Goal: Task Accomplishment & Management: Complete application form

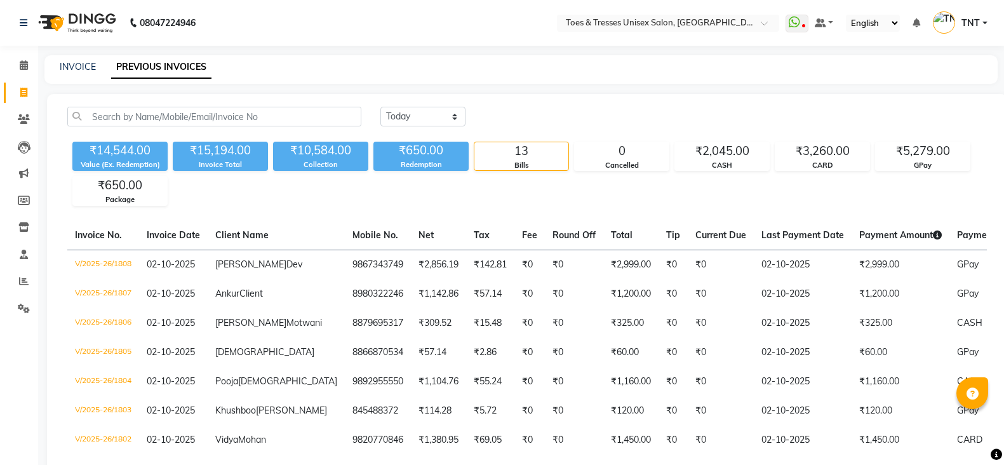
select select "yesterday"
click at [84, 64] on link "INVOICE" at bounding box center [78, 66] width 36 height 11
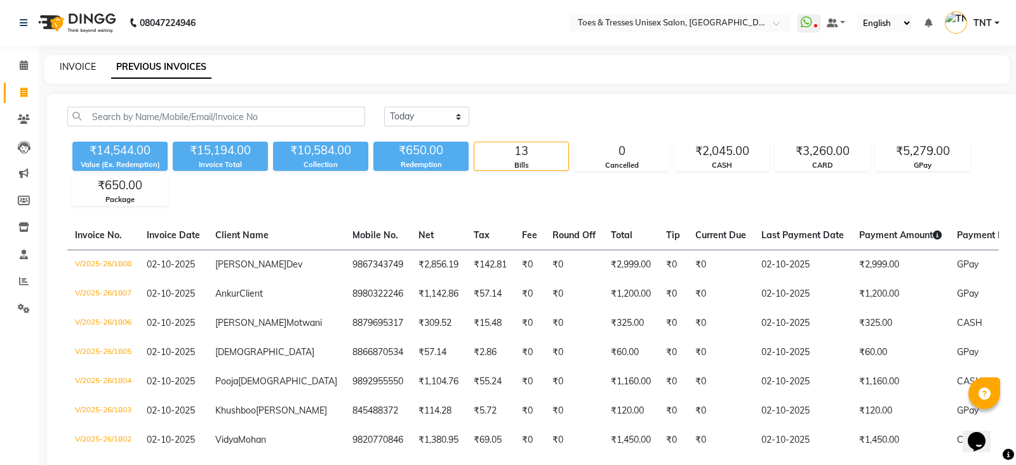
select select "3950"
select select "service"
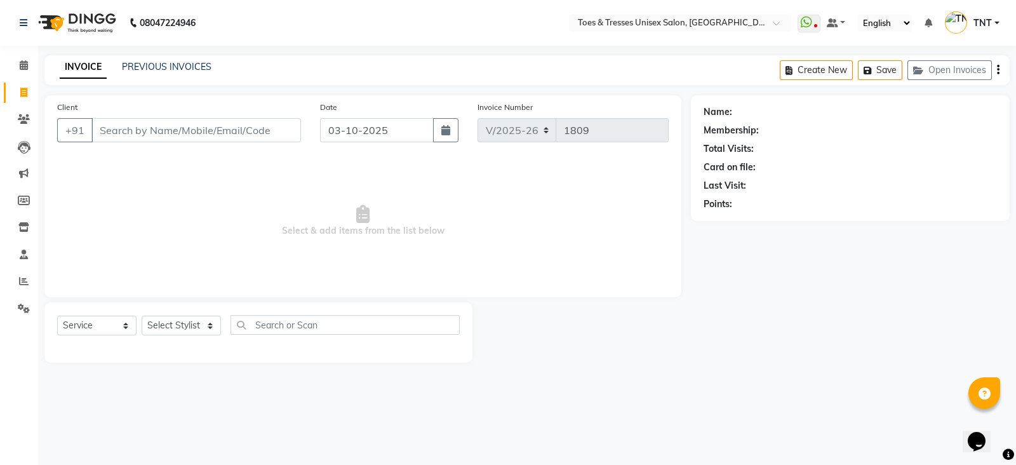
click at [145, 128] on input "Client" at bounding box center [196, 130] width 210 height 24
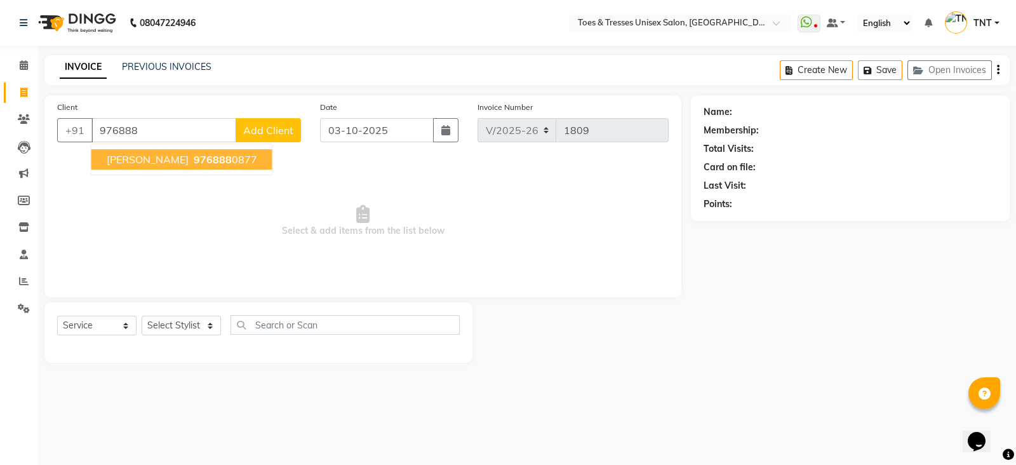
click at [156, 158] on span "[PERSON_NAME]" at bounding box center [148, 159] width 82 height 13
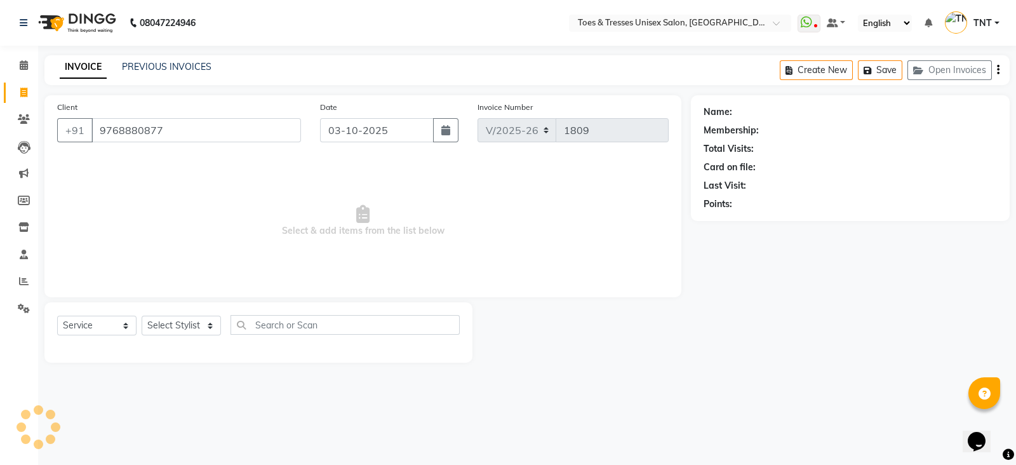
type input "9768880877"
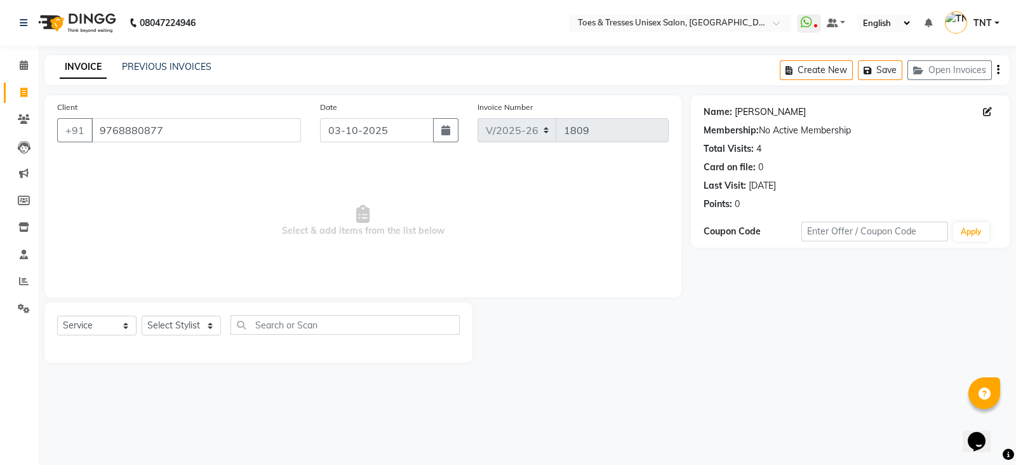
click at [736, 115] on link "[PERSON_NAME]" at bounding box center [770, 111] width 71 height 13
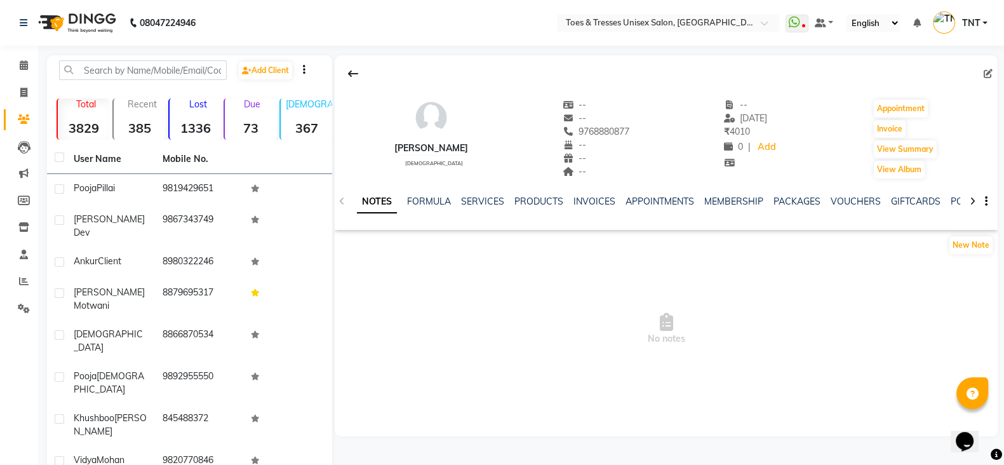
click at [601, 208] on div "NOTES FORMULA SERVICES PRODUCTS INVOICES APPOINTMENTS MEMBERSHIP PACKAGES VOUCH…" at bounding box center [651, 206] width 588 height 23
click at [601, 201] on link "INVOICES" at bounding box center [594, 201] width 42 height 11
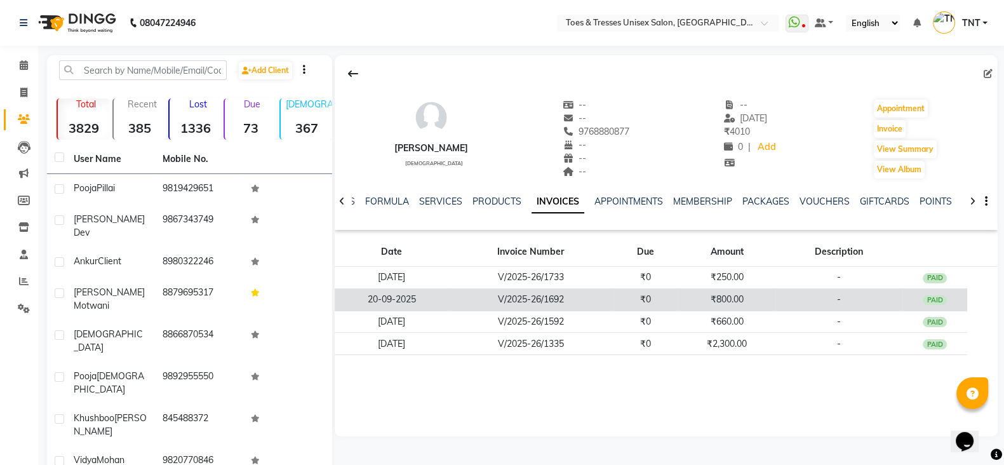
click at [606, 291] on td "V/2025-26/1692" at bounding box center [530, 299] width 165 height 22
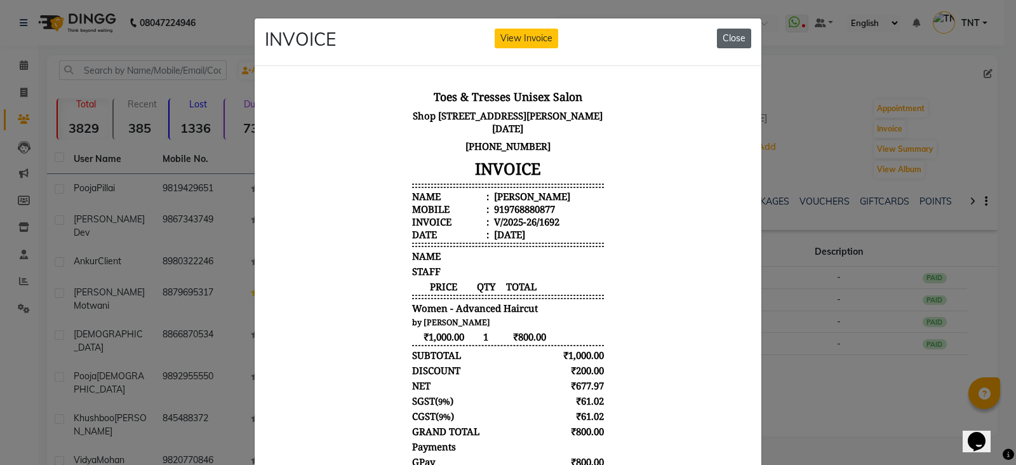
click at [726, 29] on button "Close" at bounding box center [734, 39] width 34 height 20
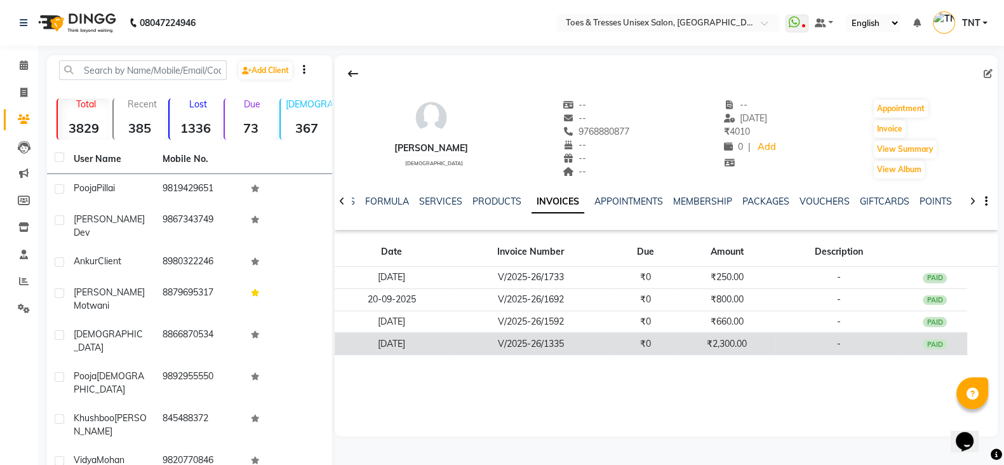
click at [589, 347] on td "V/2025-26/1335" at bounding box center [530, 344] width 165 height 22
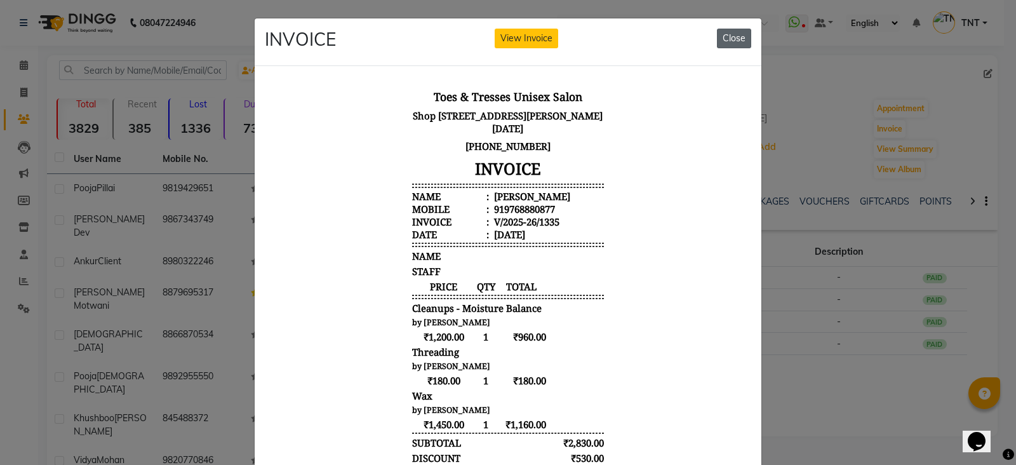
click at [732, 41] on button "Close" at bounding box center [734, 39] width 34 height 20
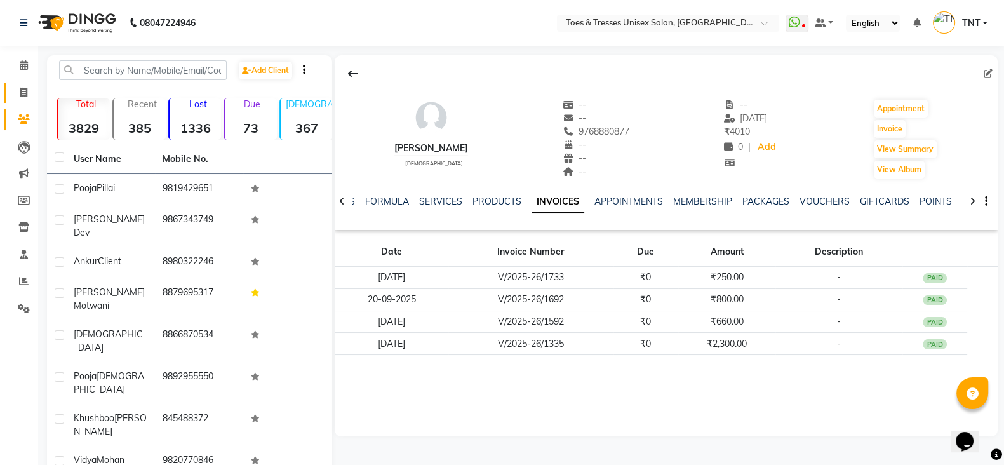
click at [29, 89] on span at bounding box center [24, 93] width 22 height 15
select select "service"
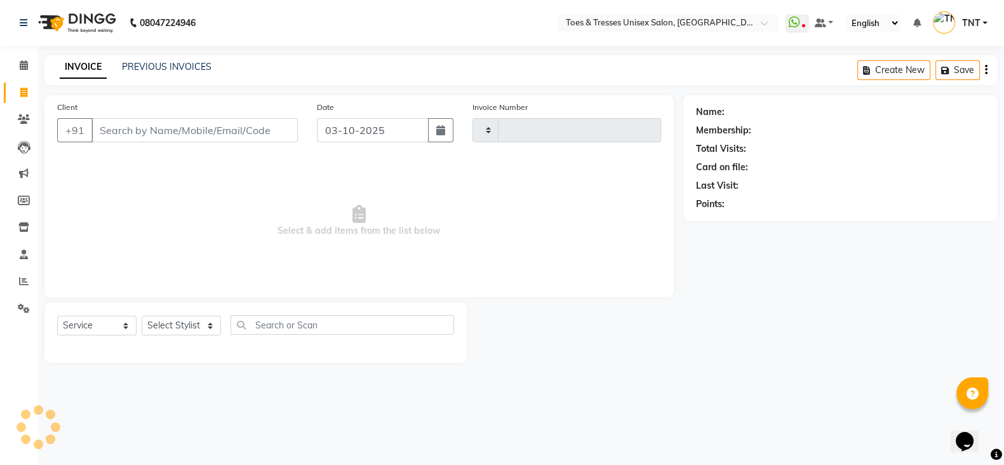
type input "1809"
select select "3950"
click at [156, 139] on input "Client" at bounding box center [196, 130] width 210 height 24
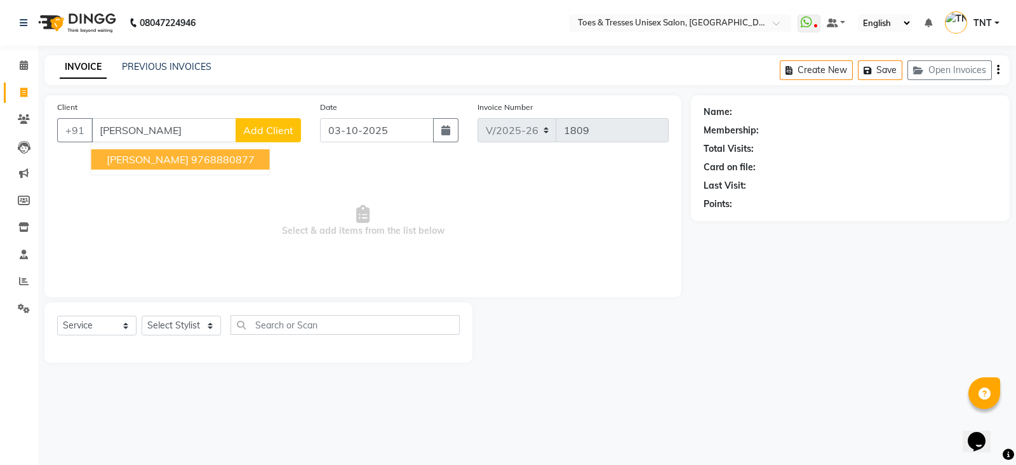
click at [156, 153] on span "[PERSON_NAME]" at bounding box center [148, 159] width 82 height 13
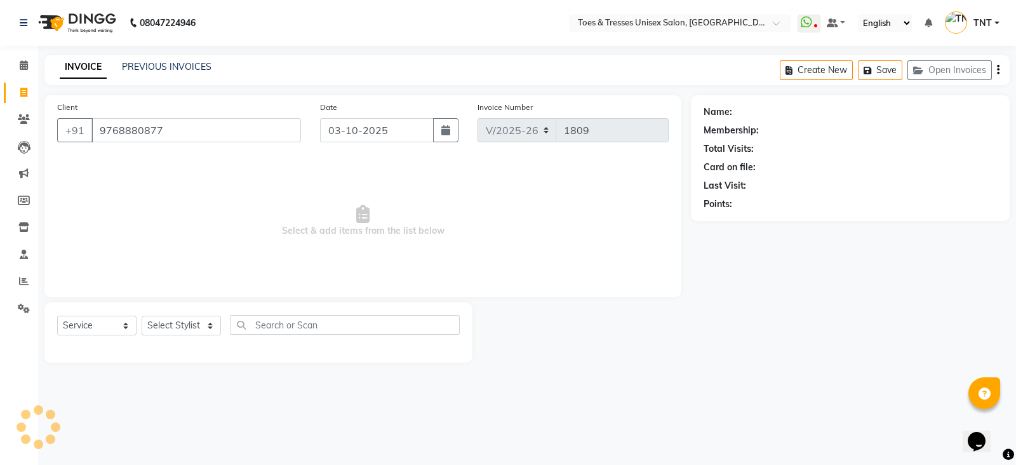
type input "9768880877"
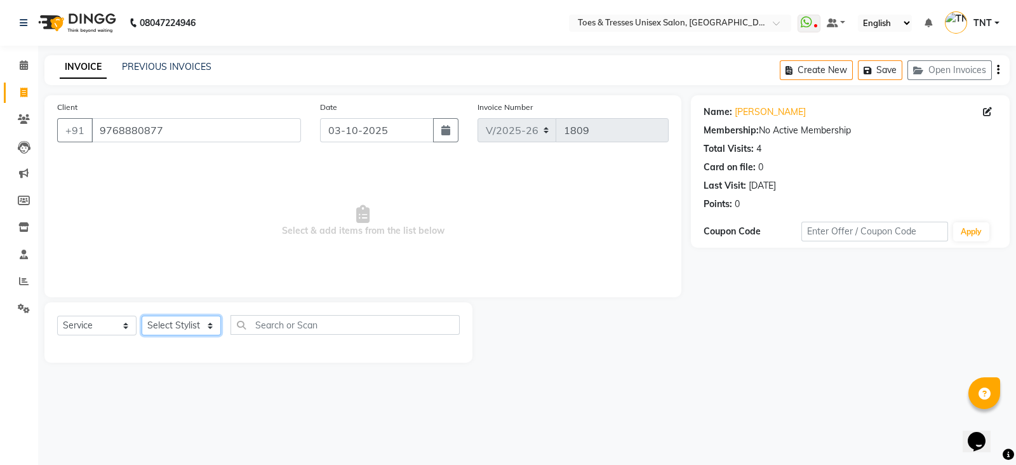
click at [191, 329] on select "Select Stylist [PERSON_NAME] [PERSON_NAME] [PERSON_NAME] [PERSON_NAME] Nisha Pa…" at bounding box center [181, 326] width 79 height 20
select select "19970"
click at [142, 316] on select "Select Stylist [PERSON_NAME] [PERSON_NAME] [PERSON_NAME] [PERSON_NAME] Nisha Pa…" at bounding box center [181, 326] width 79 height 20
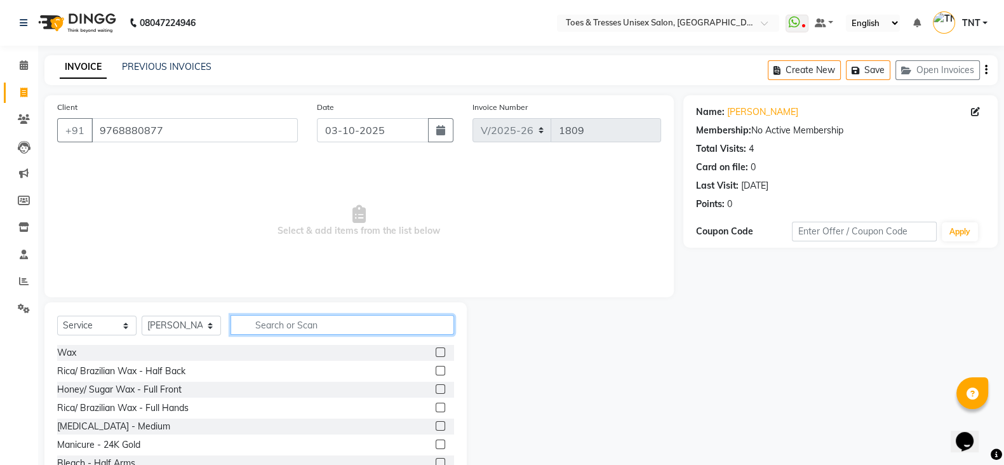
click at [264, 318] on input "text" at bounding box center [343, 325] width 224 height 20
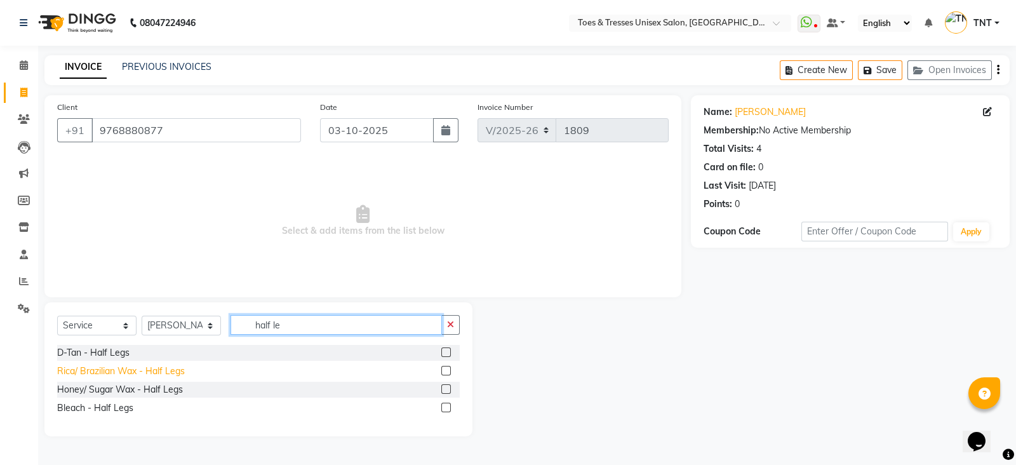
type input "half le"
click at [133, 376] on div "Rica/ Brazilian Wax - Half Legs" at bounding box center [121, 371] width 128 height 13
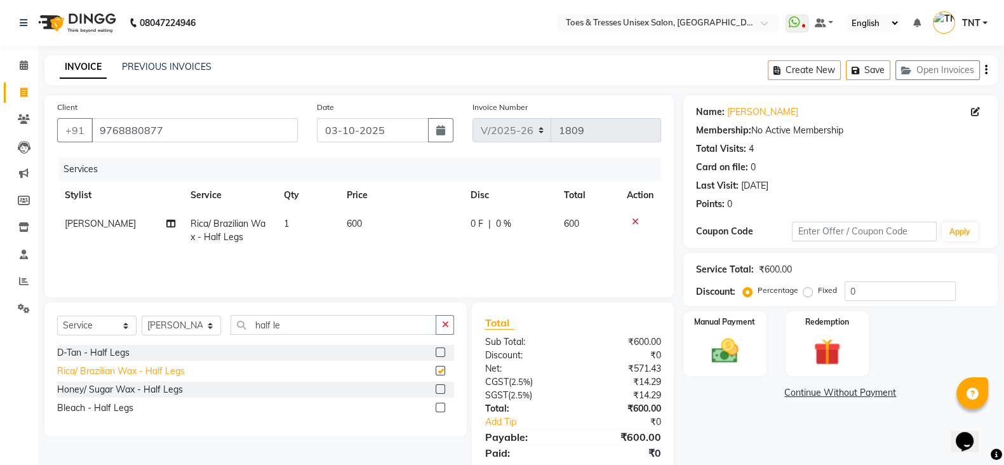
checkbox input "false"
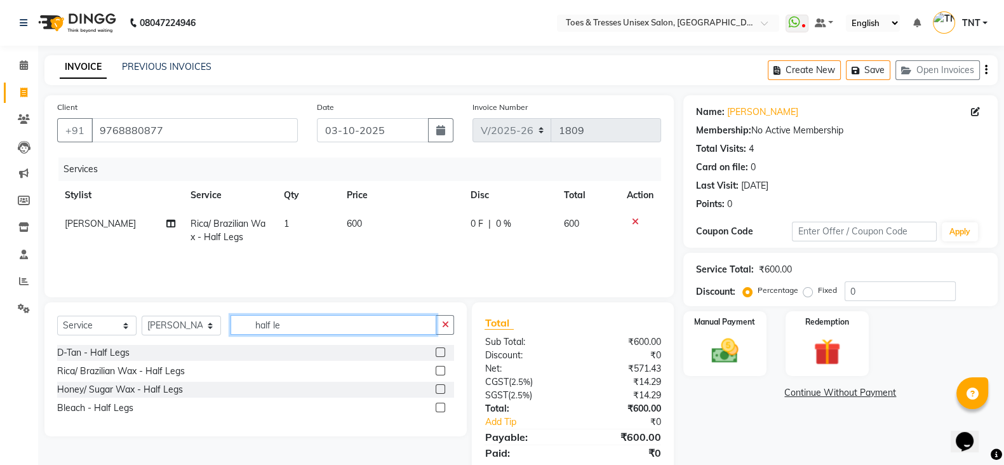
click at [321, 319] on input "half le" at bounding box center [334, 325] width 206 height 20
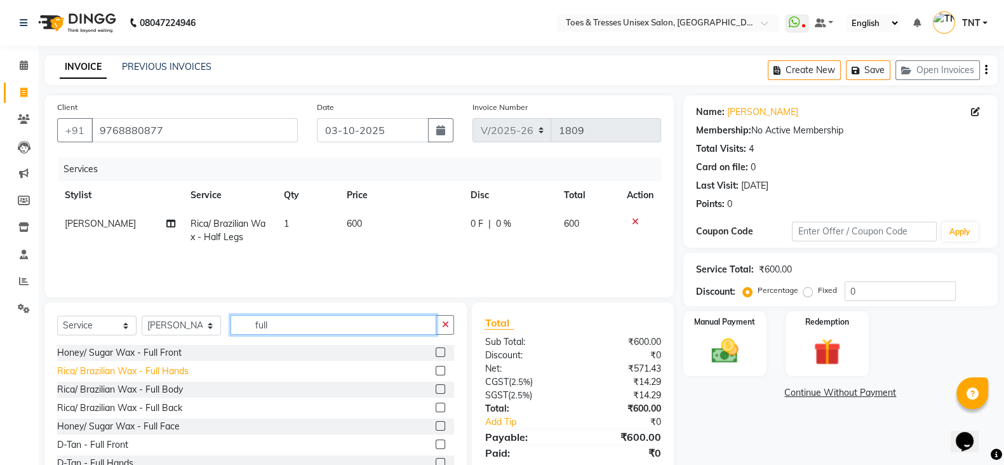
type input "full"
click at [162, 366] on div "Rica/ Brazilian Wax - Full Hands" at bounding box center [122, 371] width 131 height 13
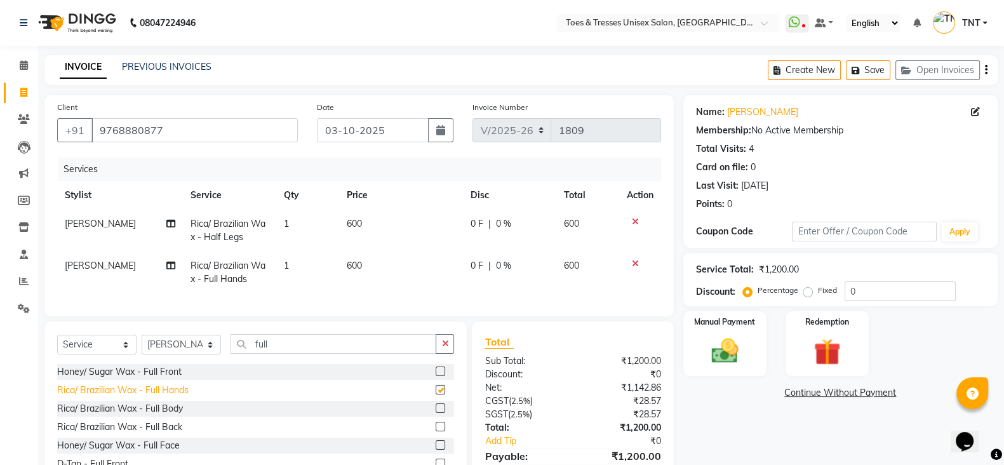
checkbox input "false"
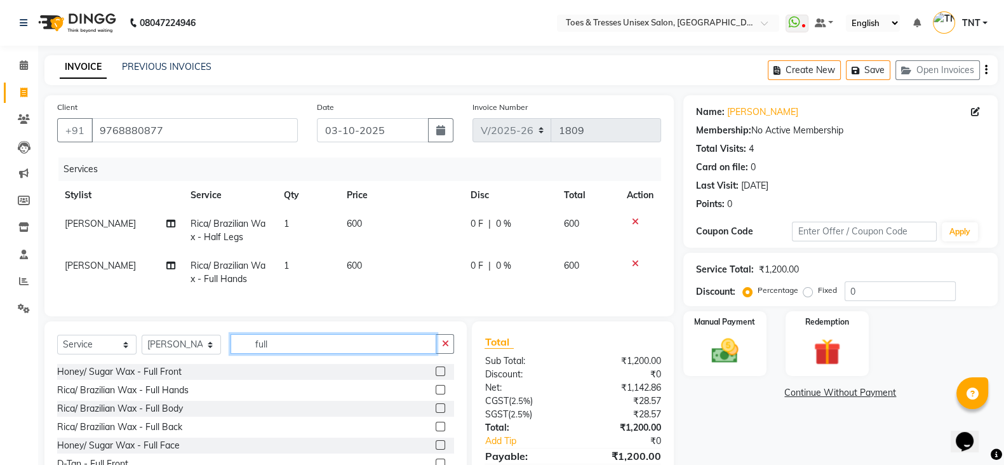
click at [300, 347] on input "full" at bounding box center [334, 344] width 206 height 20
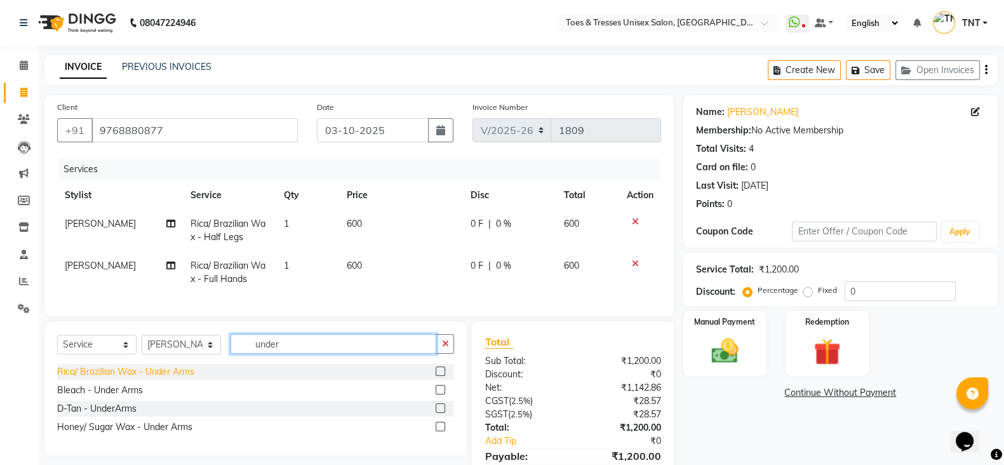
type input "under"
click at [171, 379] on div "Rica/ Brazilian Wax - Under Arms" at bounding box center [125, 371] width 137 height 13
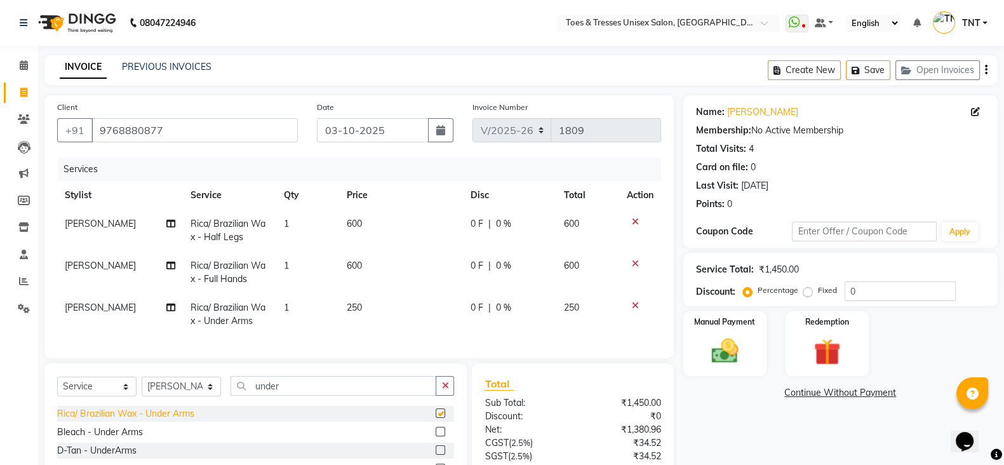
checkbox input "false"
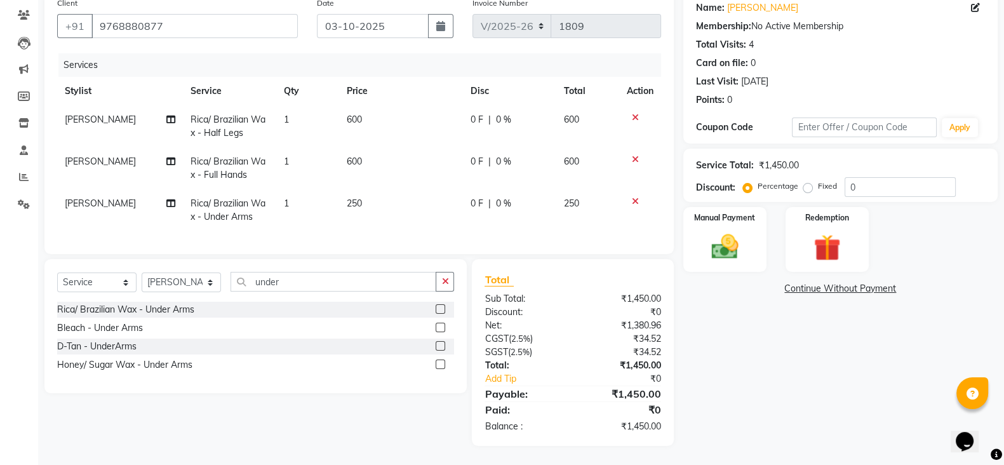
scroll to position [116, 0]
click at [353, 285] on input "under" at bounding box center [334, 282] width 206 height 20
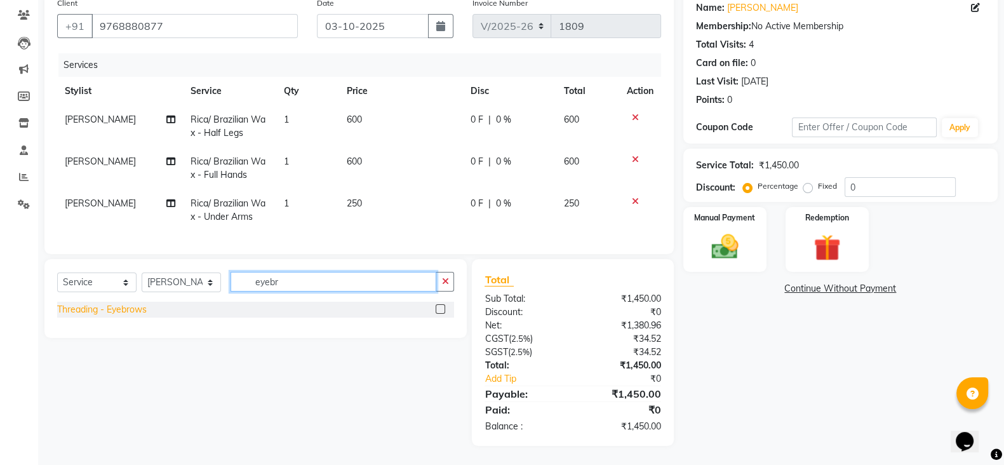
type input "eyebr"
click at [117, 304] on div "Threading - Eyebrows" at bounding box center [102, 309] width 90 height 13
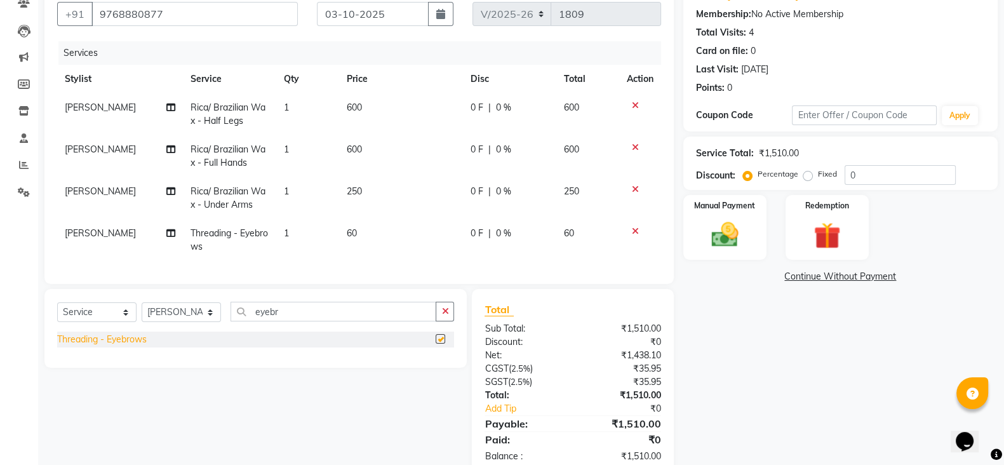
checkbox input "false"
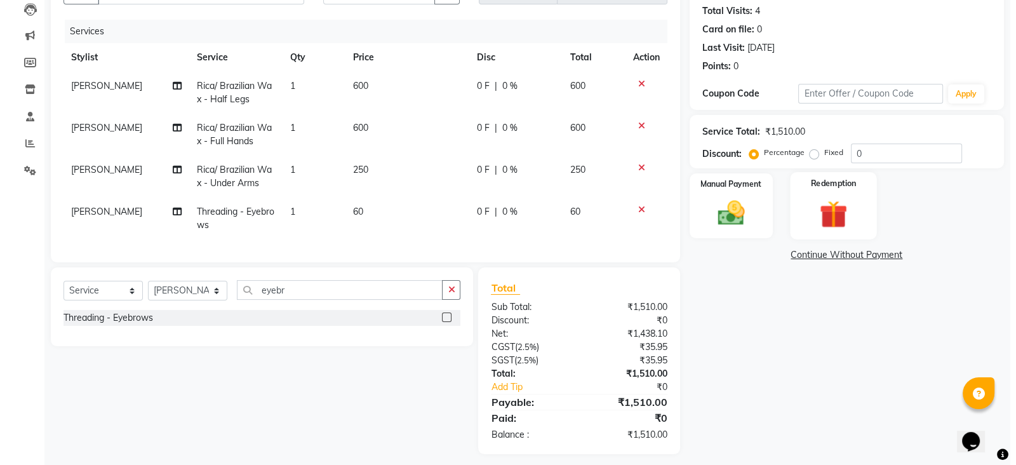
scroll to position [0, 0]
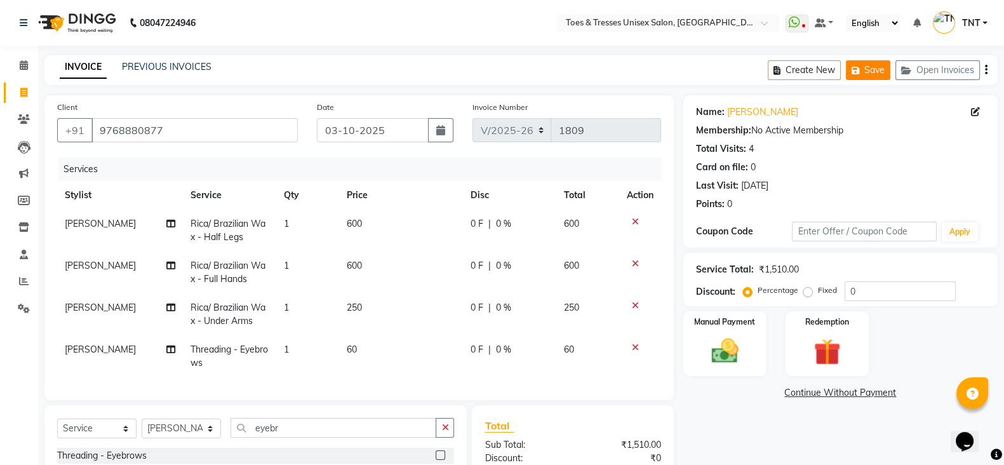
click at [872, 65] on button "Save" at bounding box center [868, 70] width 44 height 20
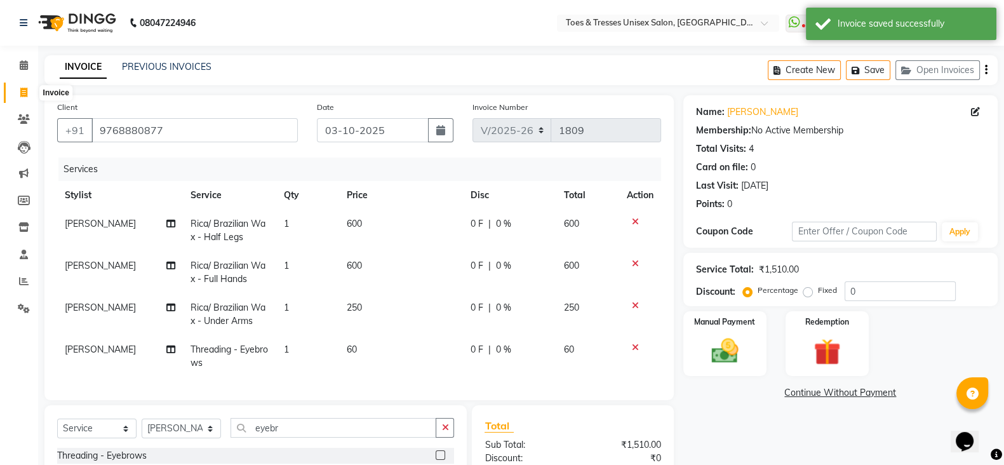
click at [17, 94] on span at bounding box center [24, 93] width 22 height 15
select select "3950"
select select "service"
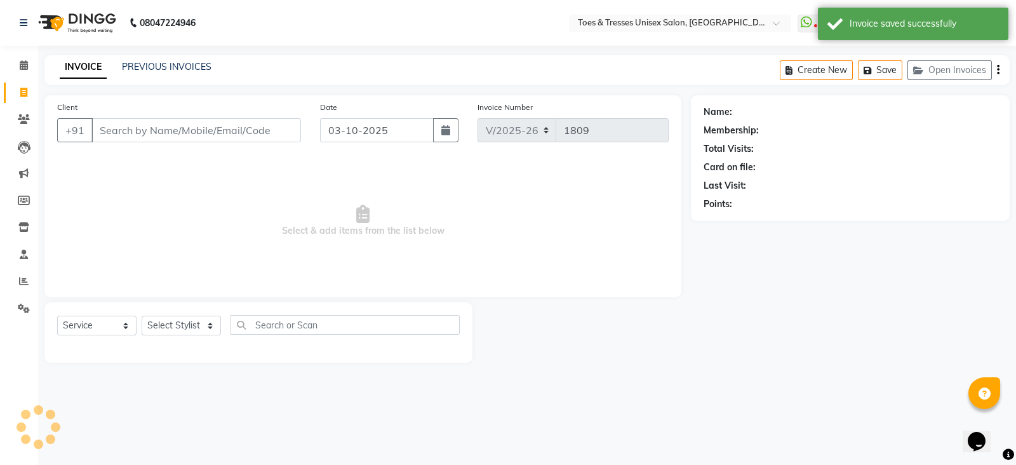
click at [191, 131] on input "Client" at bounding box center [196, 130] width 210 height 24
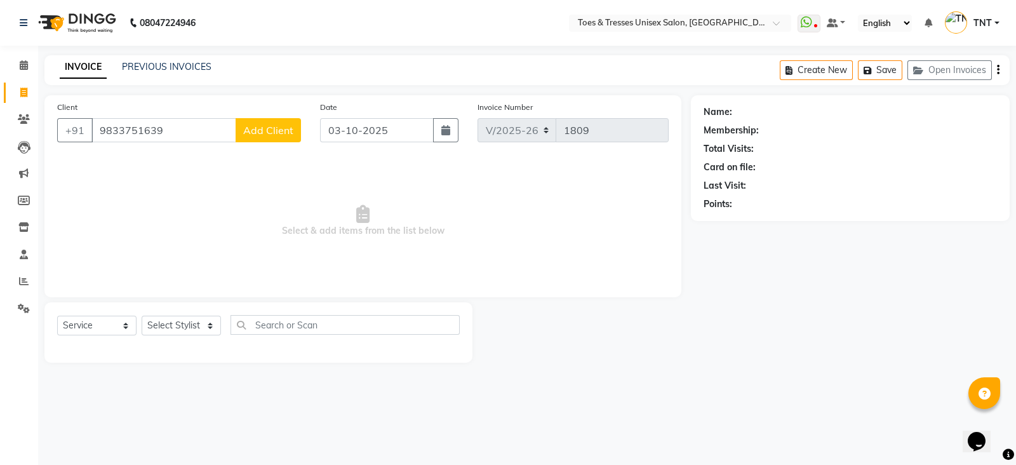
type input "9833751639"
click at [282, 130] on span "Add Client" at bounding box center [268, 130] width 50 height 13
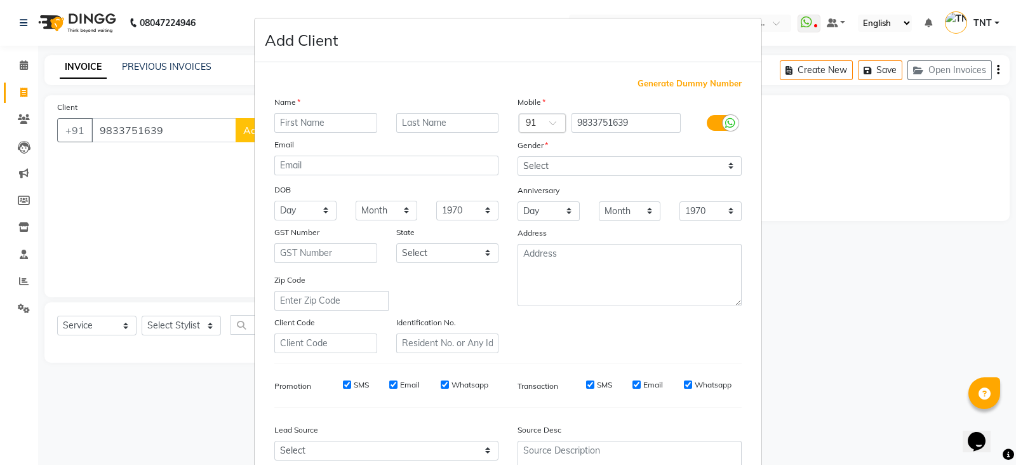
click at [323, 130] on input "text" at bounding box center [325, 123] width 103 height 20
type input "Harita"
type input "[PERSON_NAME]"
click at [565, 163] on select "Select [DEMOGRAPHIC_DATA] [DEMOGRAPHIC_DATA] Other Prefer Not To Say" at bounding box center [630, 166] width 224 height 20
select select "[DEMOGRAPHIC_DATA]"
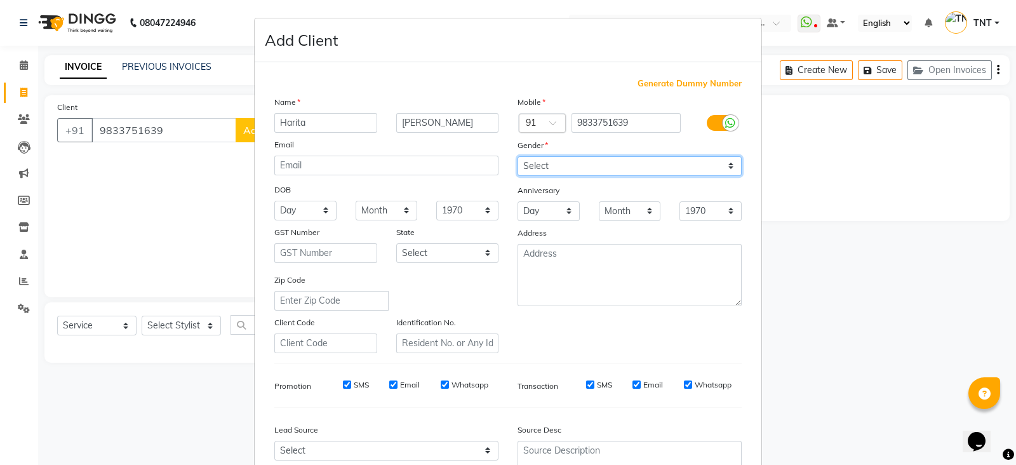
click at [518, 157] on select "Select [DEMOGRAPHIC_DATA] [DEMOGRAPHIC_DATA] Other Prefer Not To Say" at bounding box center [630, 166] width 224 height 20
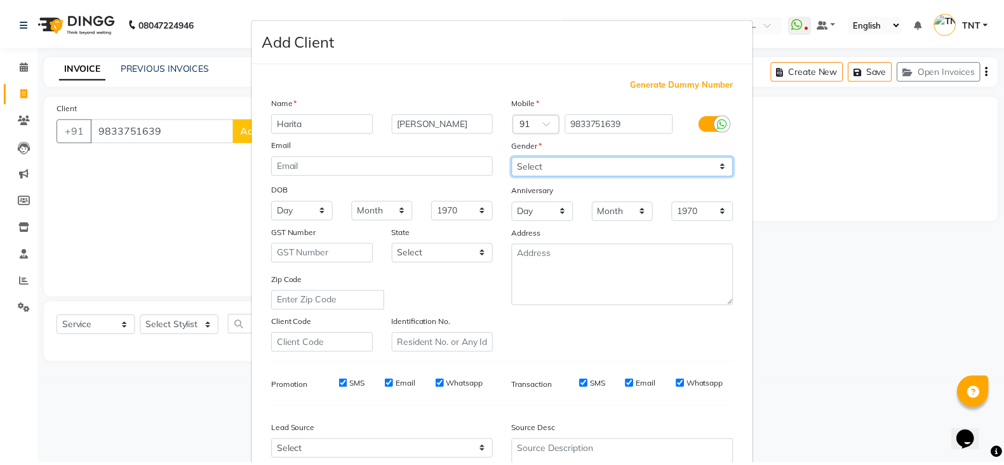
scroll to position [128, 0]
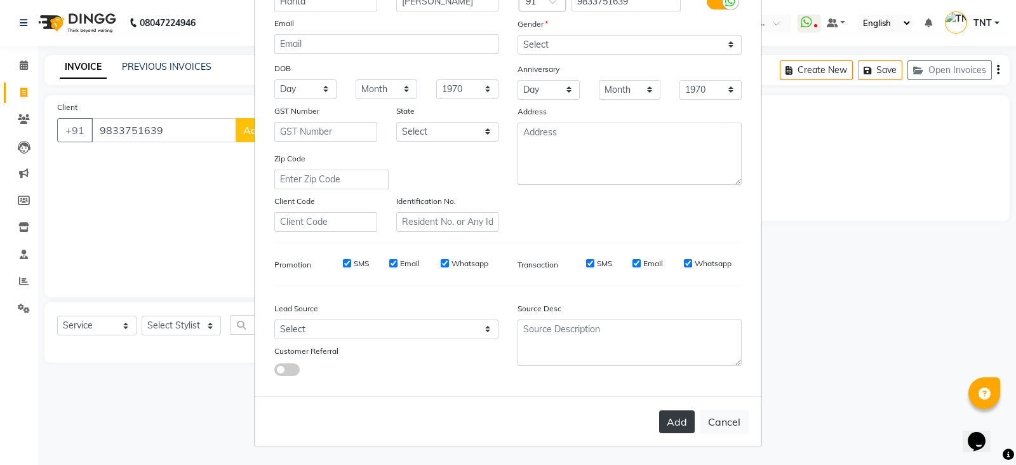
click at [660, 420] on button "Add" at bounding box center [677, 421] width 36 height 23
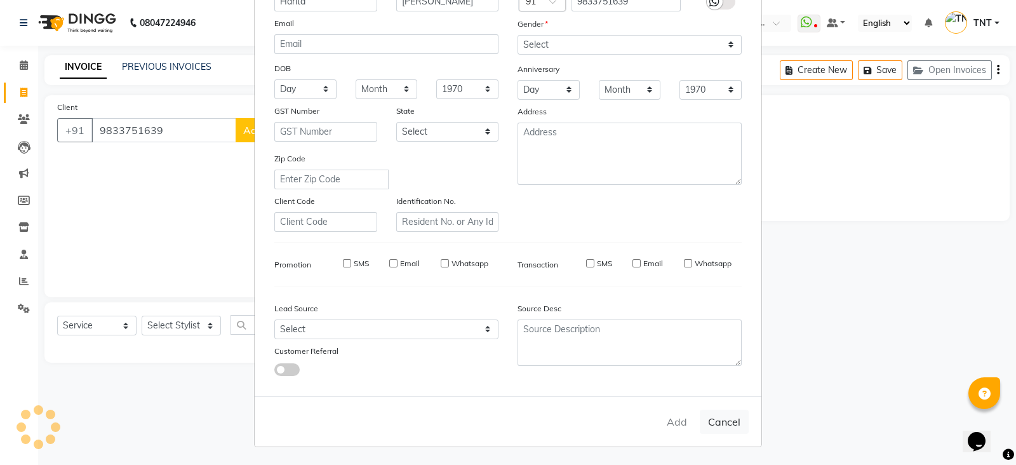
select select
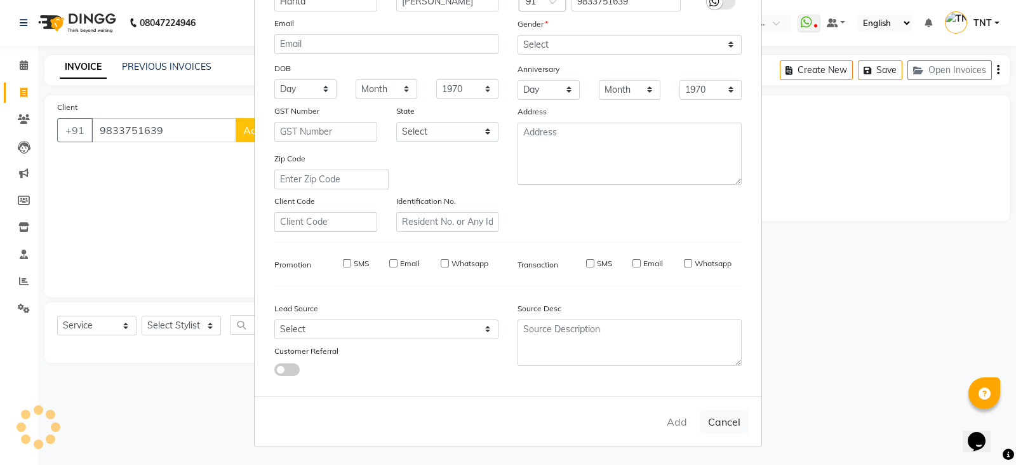
select select
checkbox input "false"
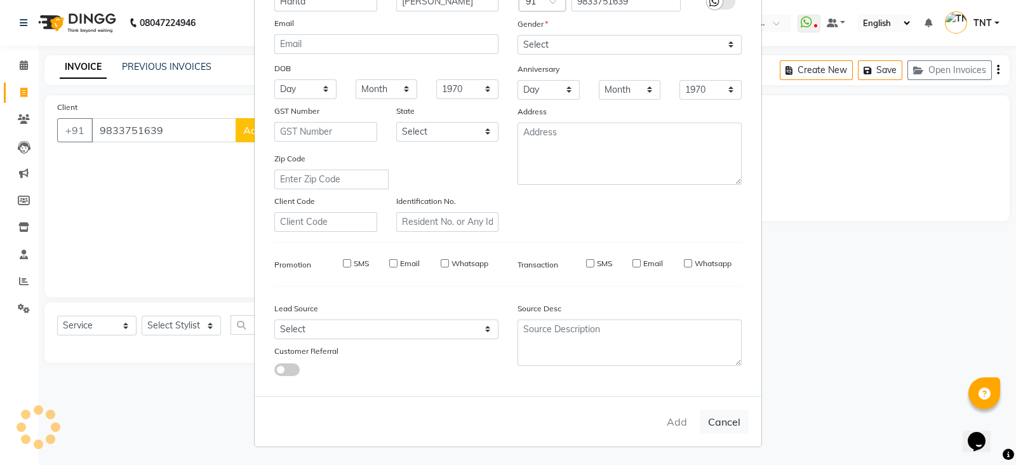
checkbox input "false"
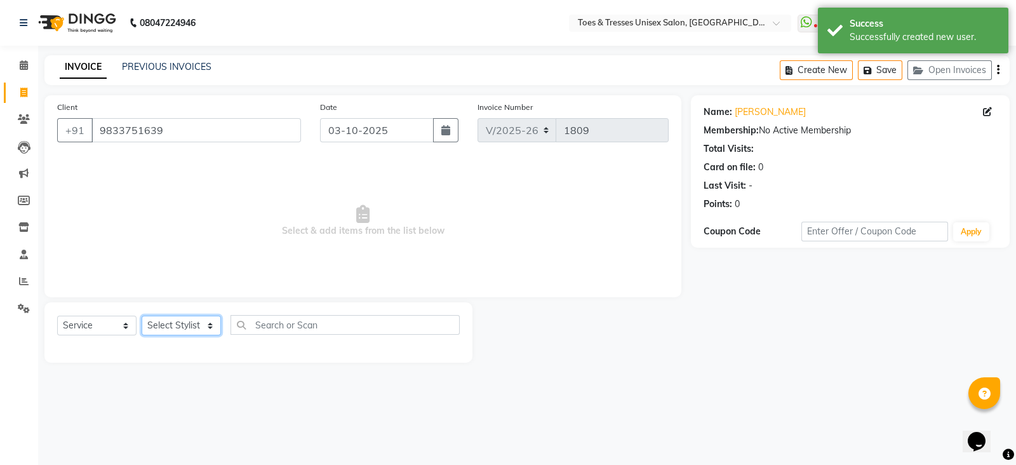
click at [189, 318] on select "Select Stylist [PERSON_NAME] [PERSON_NAME] [PERSON_NAME] [PERSON_NAME] Nisha Pa…" at bounding box center [181, 326] width 79 height 20
select select "19973"
click at [142, 316] on select "Select Stylist [PERSON_NAME] [PERSON_NAME] [PERSON_NAME] [PERSON_NAME] Nisha Pa…" at bounding box center [181, 326] width 79 height 20
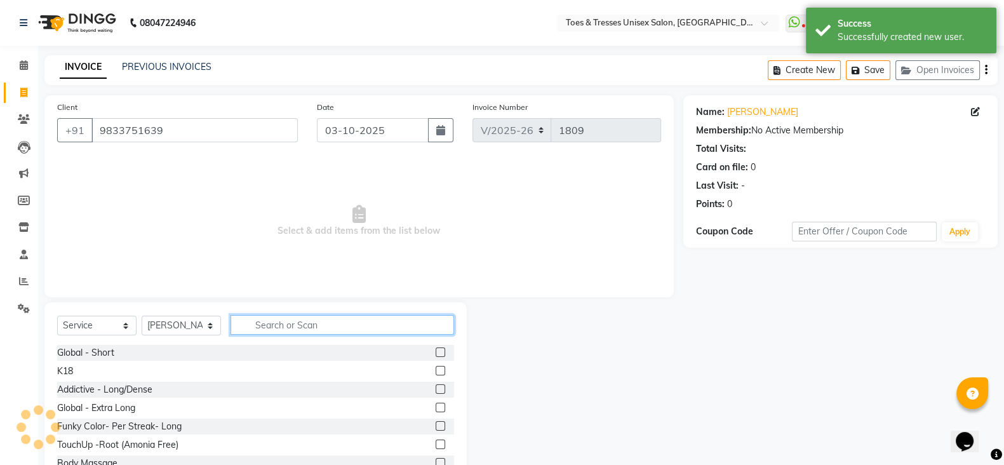
click at [344, 332] on input "text" at bounding box center [343, 325] width 224 height 20
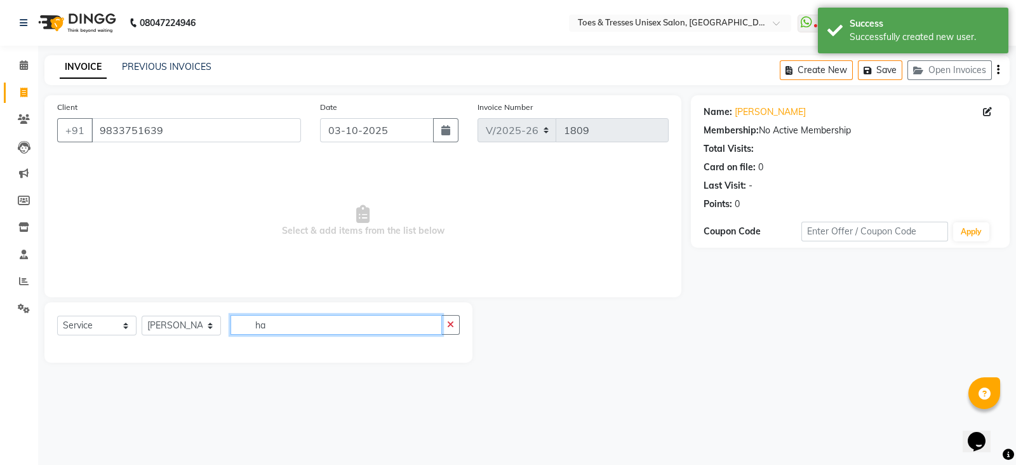
type input "h"
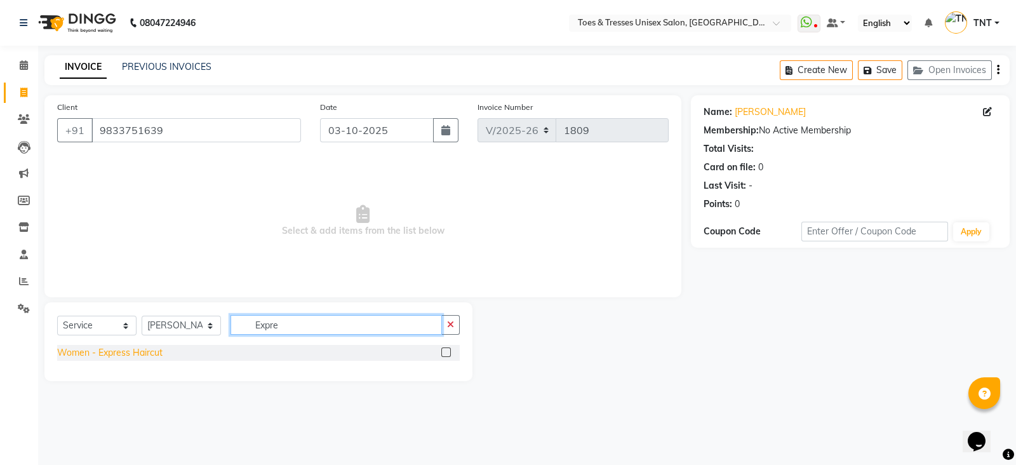
type input "Expre"
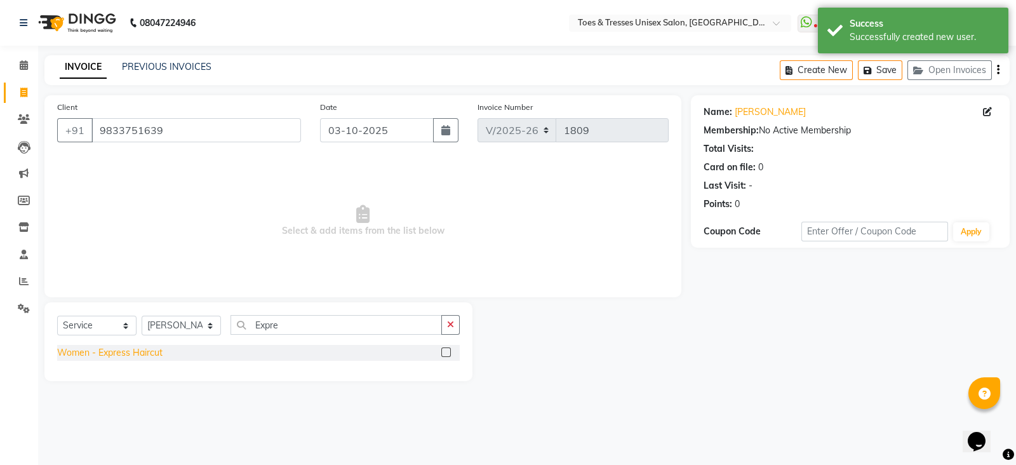
click at [147, 354] on div "Women - Express Haircut" at bounding box center [109, 352] width 105 height 13
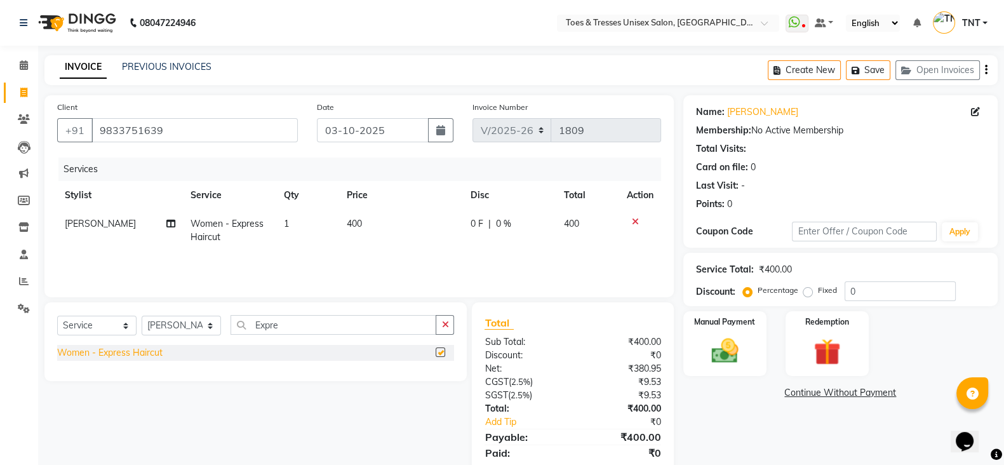
checkbox input "false"
click at [702, 344] on img at bounding box center [724, 351] width 45 height 32
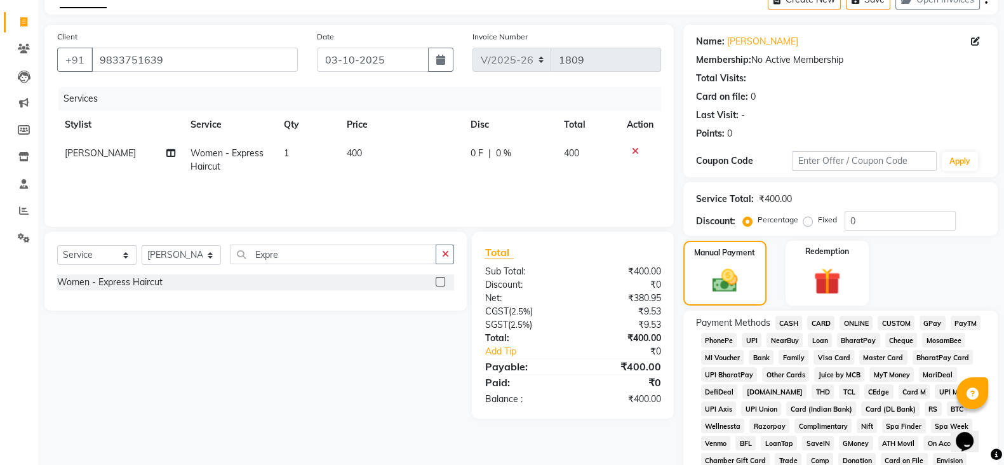
scroll to position [72, 0]
click at [795, 319] on span "CASH" at bounding box center [788, 321] width 27 height 15
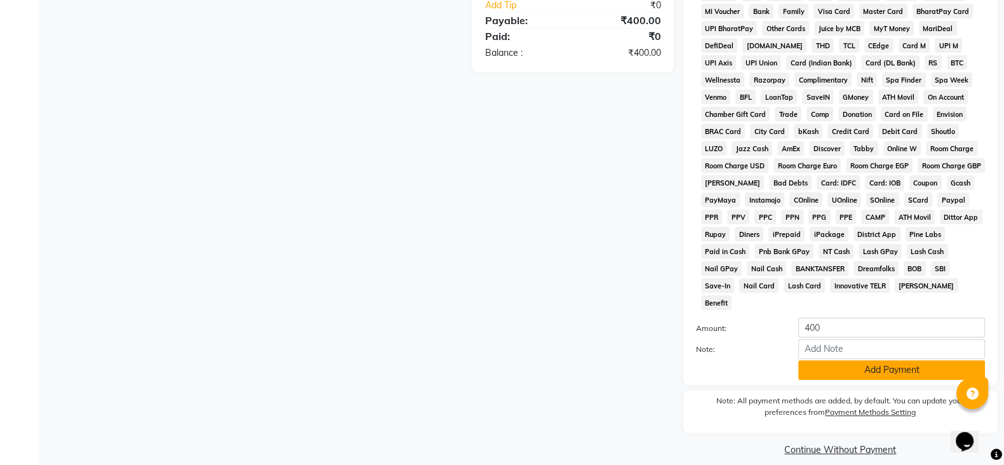
click at [858, 360] on button "Add Payment" at bounding box center [891, 370] width 187 height 20
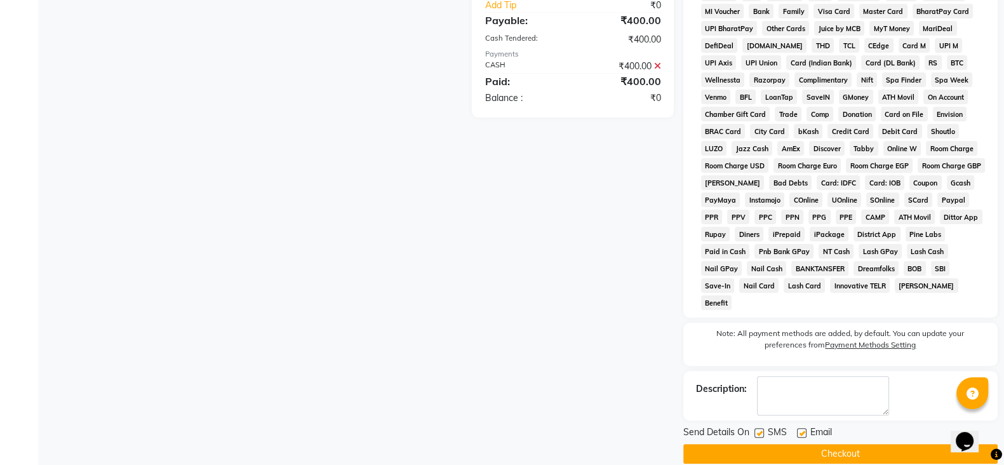
click at [859, 444] on button "Checkout" at bounding box center [840, 454] width 314 height 20
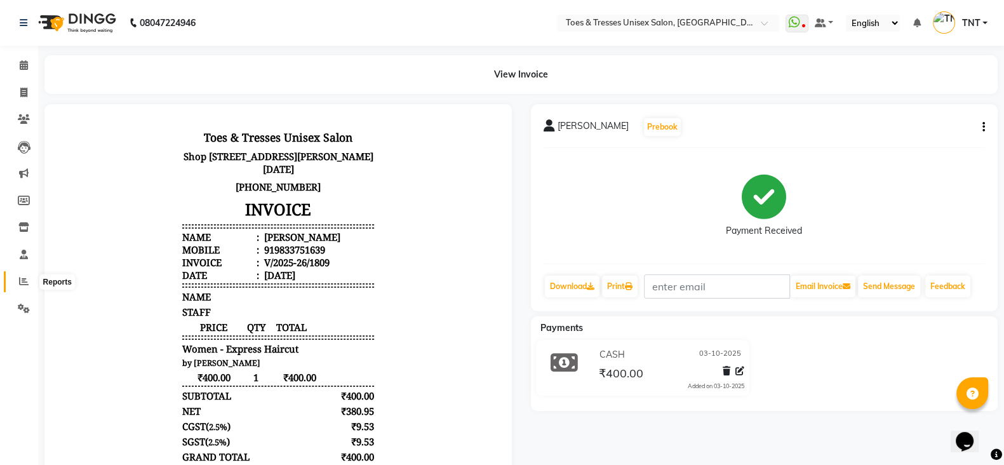
click at [20, 287] on span at bounding box center [24, 281] width 22 height 15
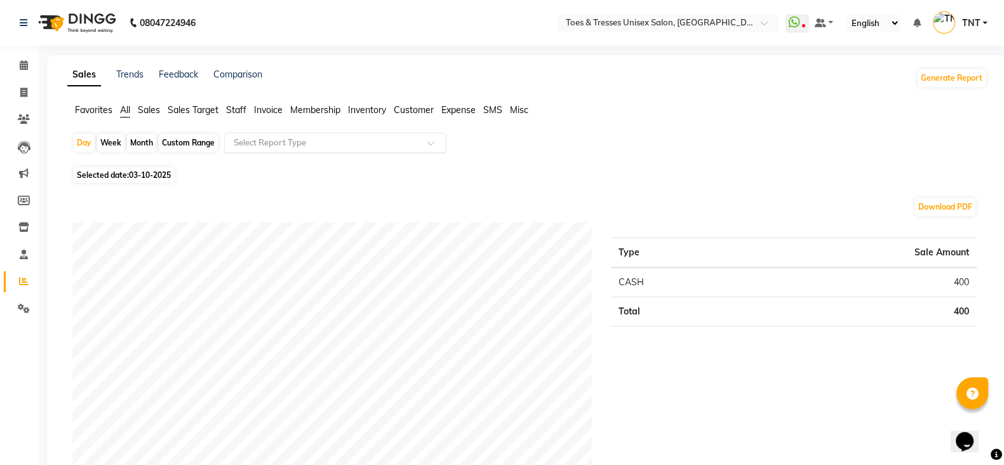
click at [250, 145] on input "text" at bounding box center [322, 143] width 183 height 13
click at [140, 174] on span "03-10-2025" at bounding box center [150, 175] width 42 height 10
select select "10"
select select "2025"
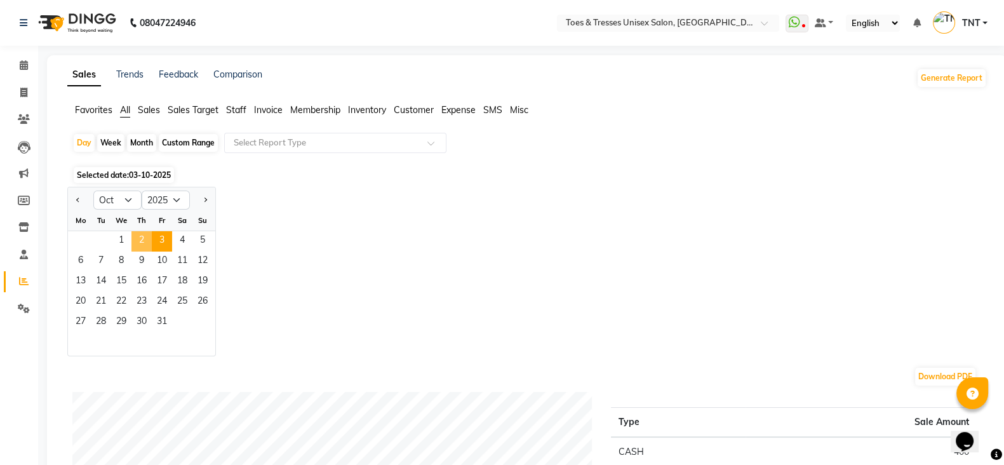
click at [141, 246] on span "2" at bounding box center [141, 241] width 20 height 20
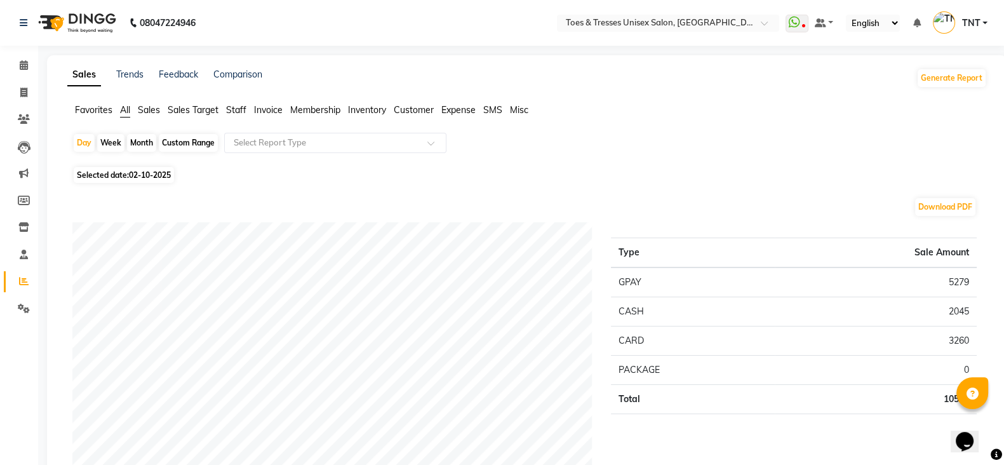
click at [142, 145] on div "Month" at bounding box center [141, 143] width 29 height 18
select select "10"
select select "2025"
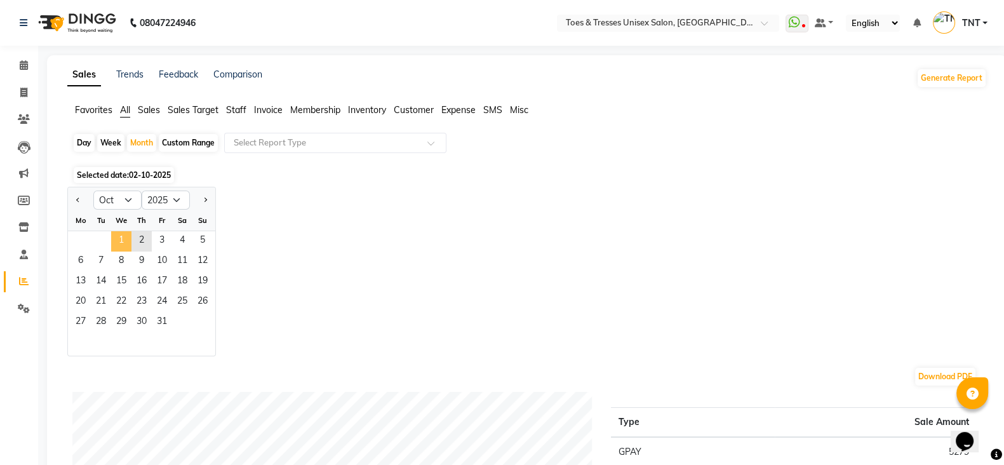
click at [124, 234] on span "1" at bounding box center [121, 241] width 20 height 20
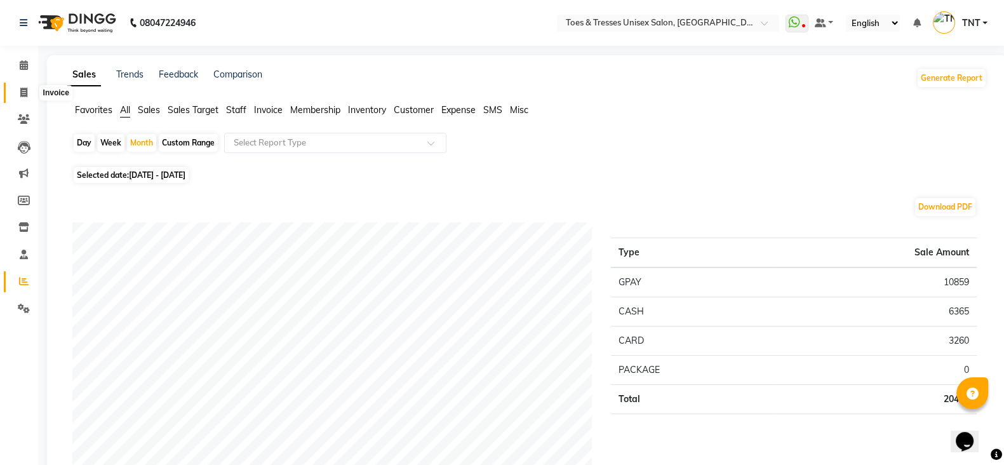
click at [24, 88] on icon at bounding box center [23, 93] width 7 height 10
select select "3950"
select select "service"
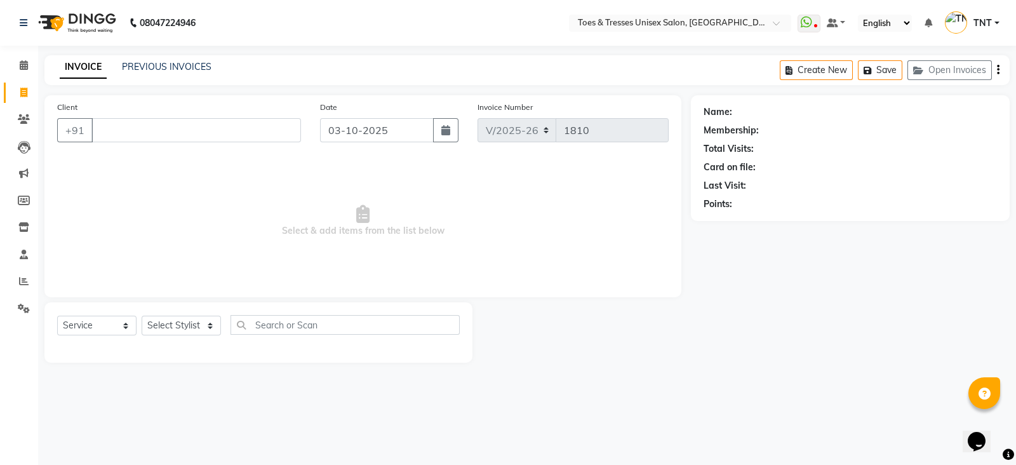
click at [930, 59] on div "Create New Save Open Invoices" at bounding box center [895, 70] width 230 height 30
click at [934, 72] on button "Open Invoices" at bounding box center [950, 70] width 84 height 20
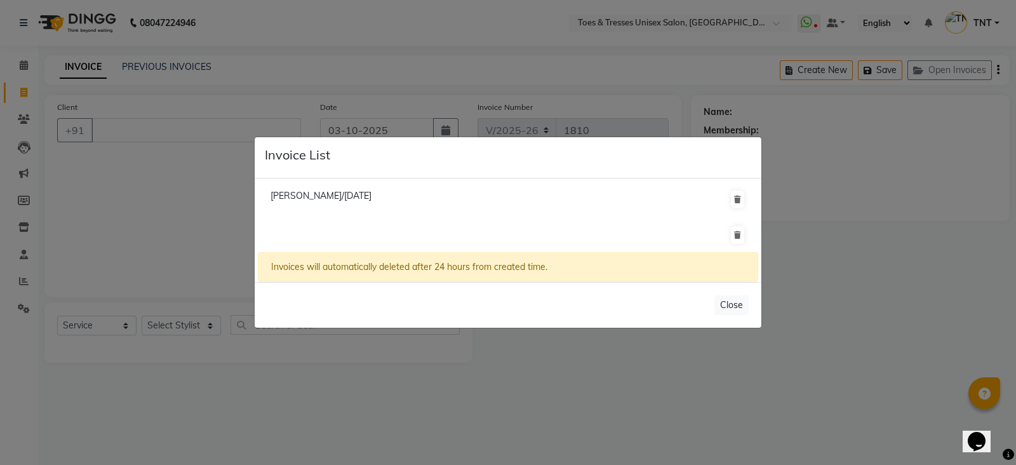
click at [398, 269] on div "Invoices will automatically deleted after 24 hours from created time." at bounding box center [508, 267] width 500 height 30
click at [373, 233] on li at bounding box center [508, 235] width 500 height 36
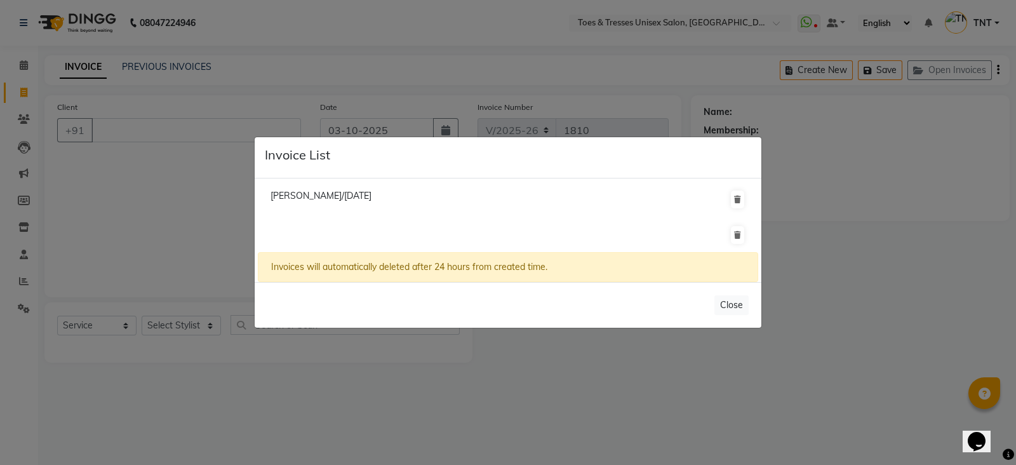
click at [373, 233] on li at bounding box center [508, 235] width 500 height 36
drag, startPoint x: 373, startPoint y: 233, endPoint x: 192, endPoint y: 1, distance: 294.6
click at [352, 213] on ul "[PERSON_NAME]/[DATE]" at bounding box center [508, 217] width 500 height 70
click at [927, 278] on ngb-modal-window "Invoice List [PERSON_NAME]/[DATE] Invoices will automatically deleted after 24 …" at bounding box center [508, 232] width 1016 height 465
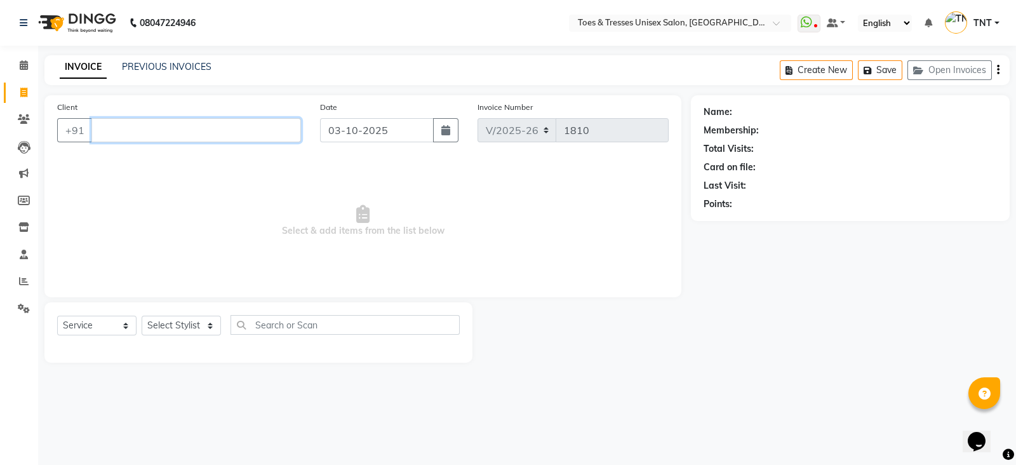
click at [236, 122] on input "Client" at bounding box center [196, 130] width 210 height 24
type input "smita"
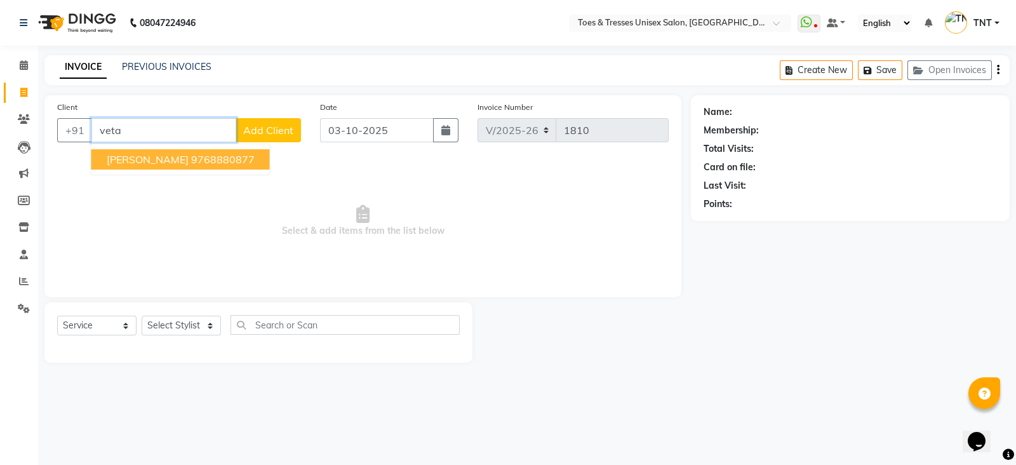
click at [161, 154] on span "[PERSON_NAME]" at bounding box center [148, 159] width 82 height 13
type input "9768880877"
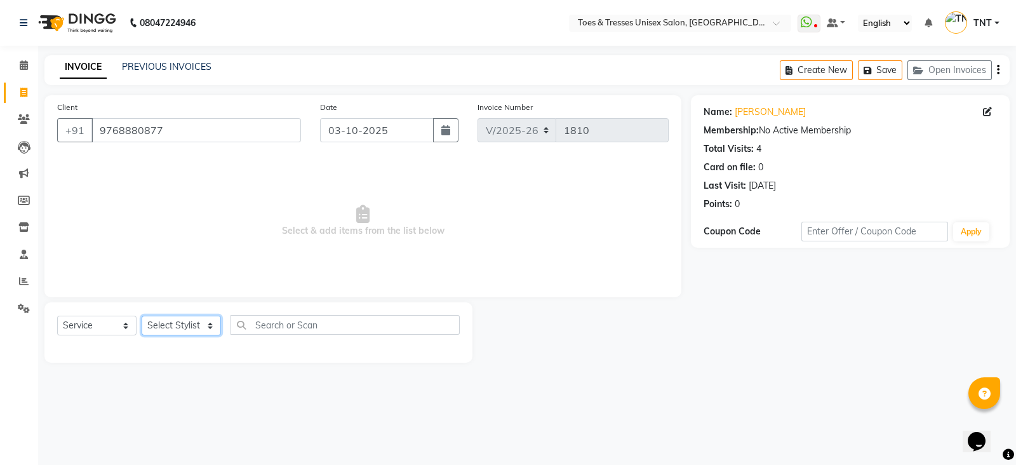
click at [181, 323] on select "Select Stylist [PERSON_NAME] [PERSON_NAME] [PERSON_NAME] [PERSON_NAME] Nisha Pa…" at bounding box center [181, 326] width 79 height 20
select select "19972"
click at [142, 316] on select "Select Stylist [PERSON_NAME] [PERSON_NAME] [PERSON_NAME] [PERSON_NAME] Nisha Pa…" at bounding box center [181, 326] width 79 height 20
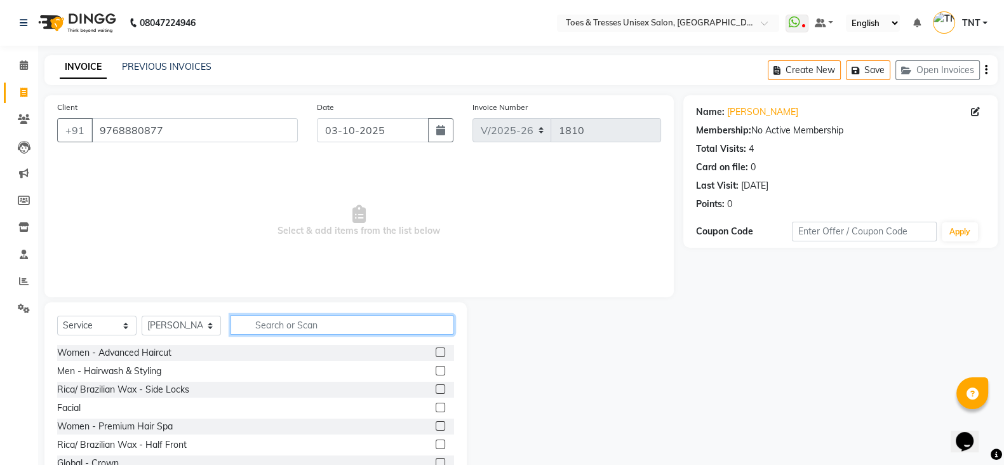
click at [298, 334] on input "text" at bounding box center [343, 325] width 224 height 20
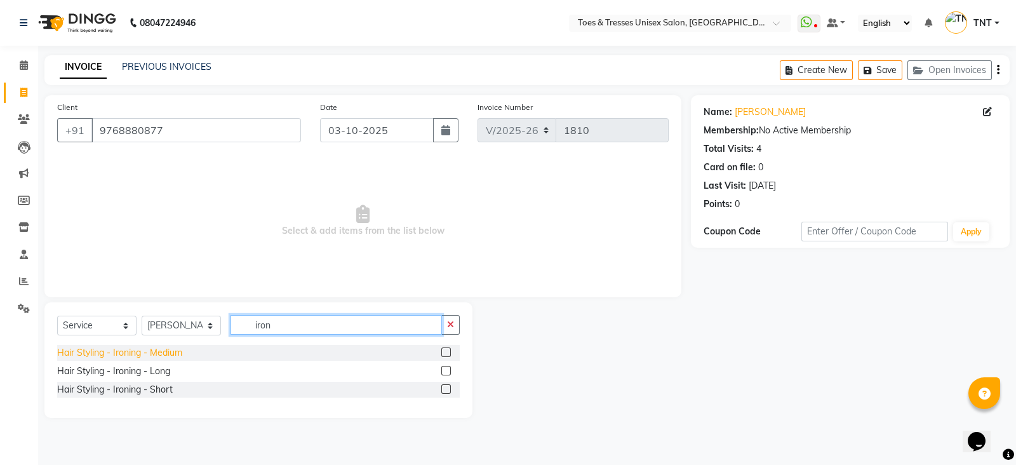
type input "iron"
click at [133, 358] on div "Hair Styling - Ironing - Medium" at bounding box center [119, 352] width 125 height 13
checkbox input "false"
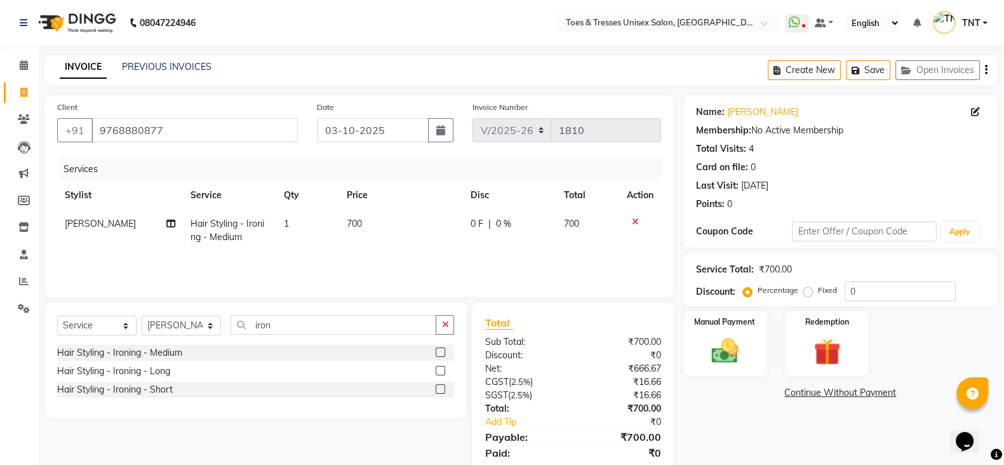
click at [387, 226] on td "700" at bounding box center [401, 231] width 124 height 42
select select "19972"
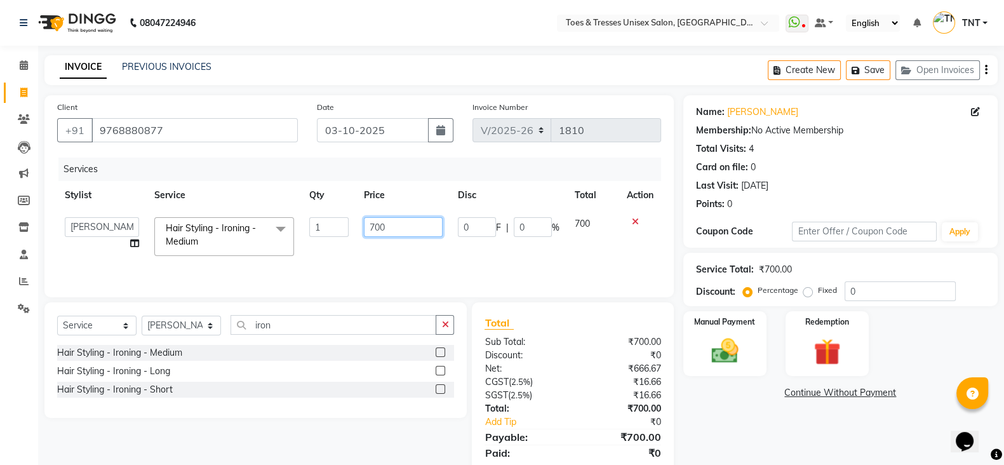
click at [387, 226] on input "700" at bounding box center [403, 227] width 79 height 20
type input "600"
click at [379, 253] on div "Services Stylist Service Qty Price Disc Total Action [PERSON_NAME] Aheshan Shai…" at bounding box center [359, 221] width 604 height 127
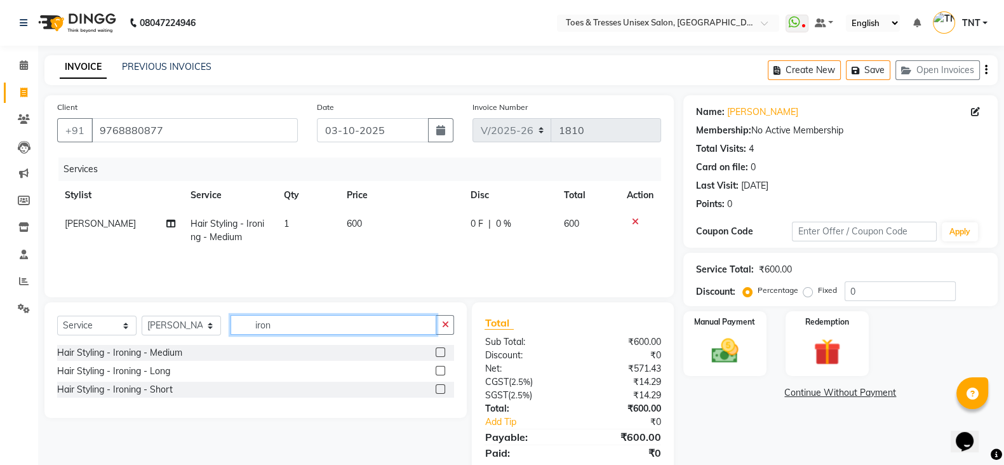
click at [292, 332] on input "iron" at bounding box center [334, 325] width 206 height 20
type input "i"
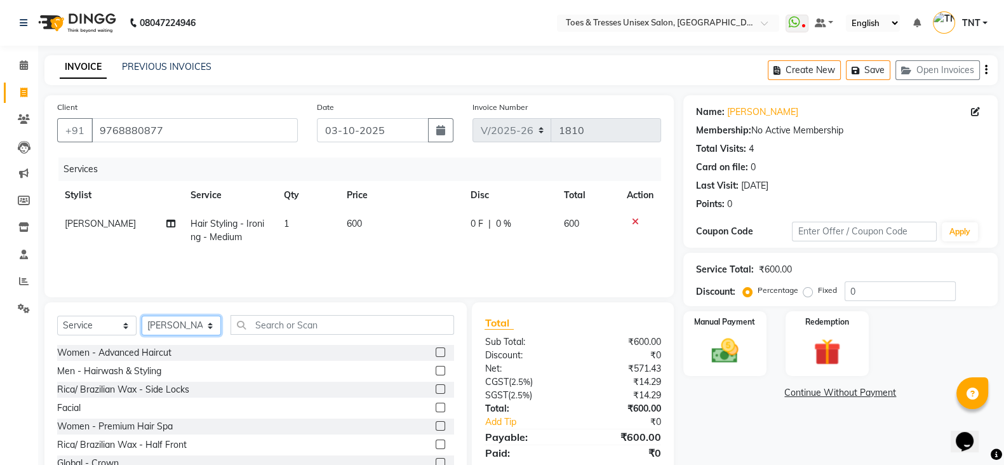
click at [159, 325] on select "Select Stylist [PERSON_NAME] [PERSON_NAME] [PERSON_NAME] [PERSON_NAME] Nisha Pa…" at bounding box center [181, 326] width 79 height 20
select select "19970"
click at [142, 316] on select "Select Stylist [PERSON_NAME] [PERSON_NAME] [PERSON_NAME] [PERSON_NAME] Nisha Pa…" at bounding box center [181, 326] width 79 height 20
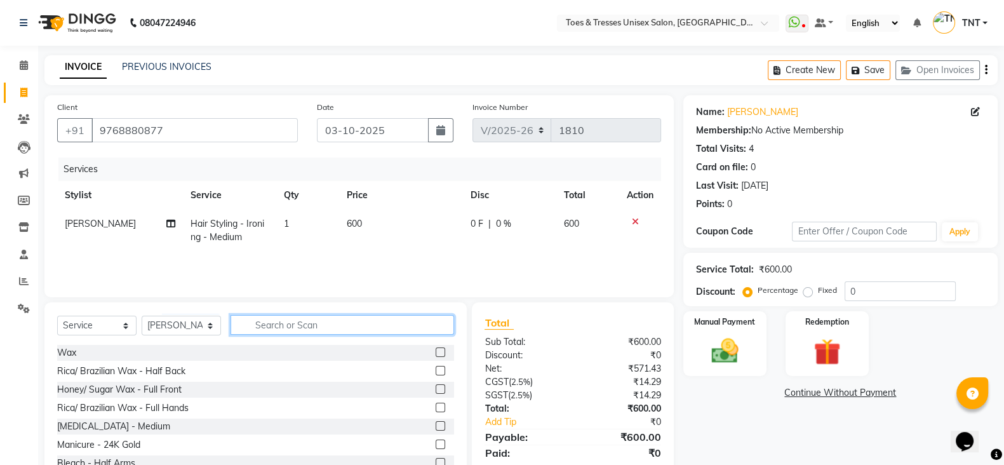
click at [278, 319] on input "text" at bounding box center [343, 325] width 224 height 20
type input "w"
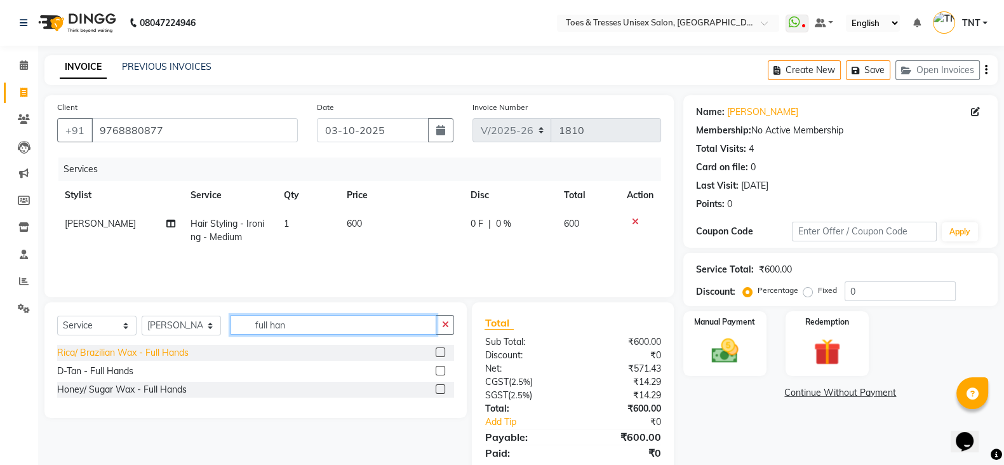
type input "full han"
click at [133, 352] on div "Rica/ Brazilian Wax - Full Hands" at bounding box center [122, 352] width 131 height 13
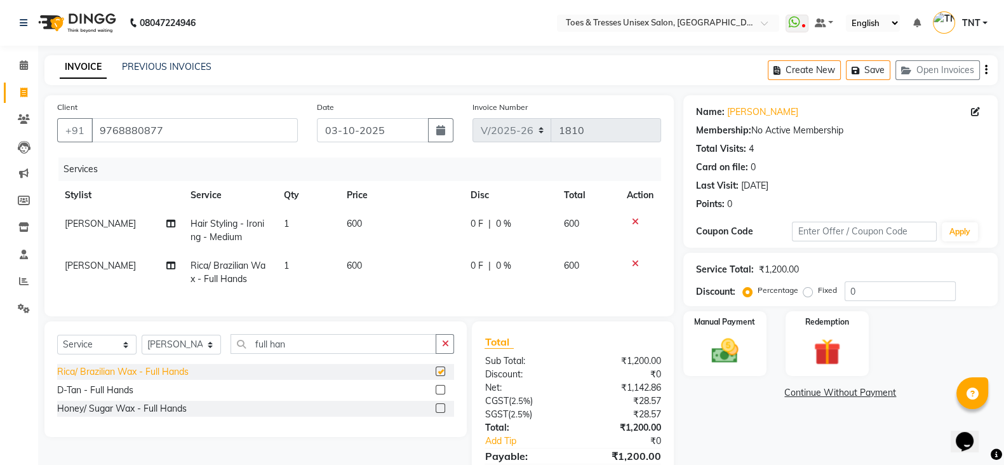
checkbox input "false"
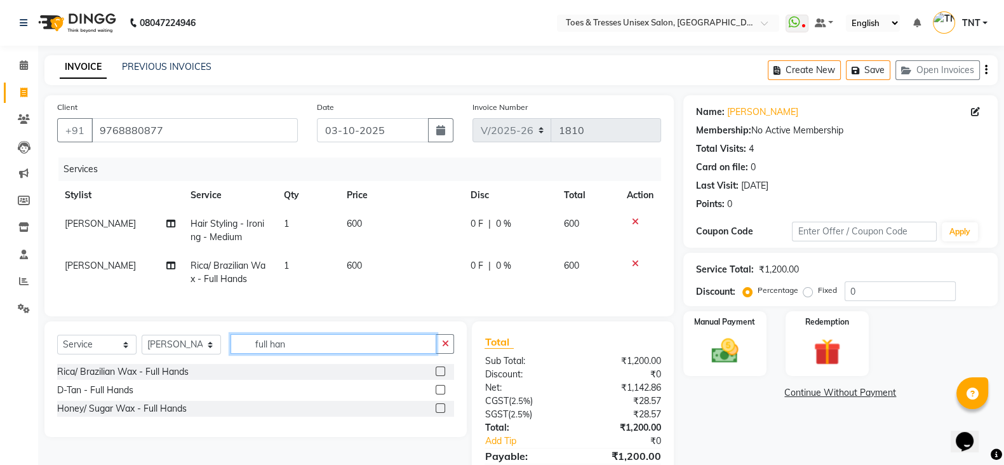
click at [287, 354] on input "full han" at bounding box center [334, 344] width 206 height 20
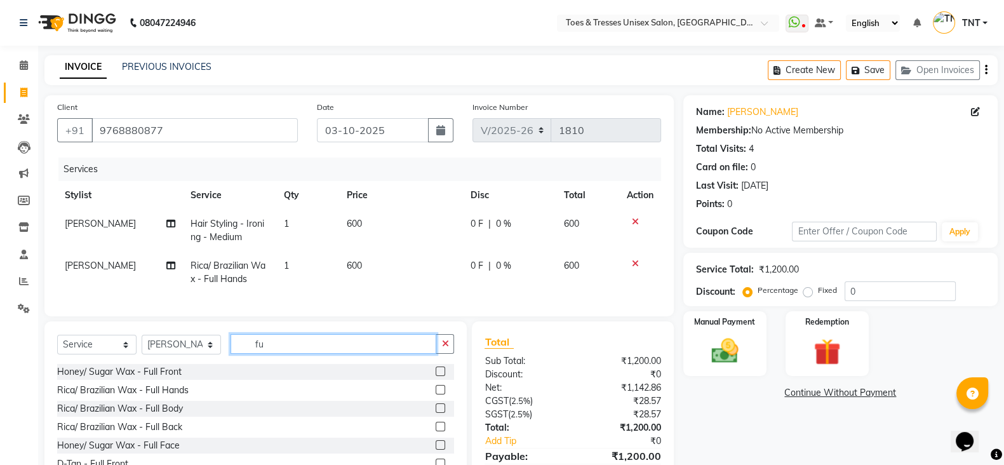
type input "f"
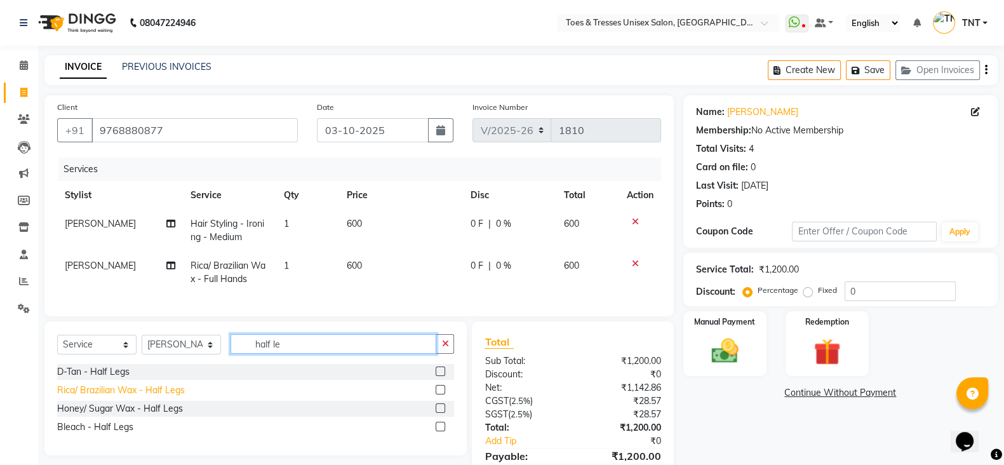
type input "half le"
click at [166, 397] on div "Rica/ Brazilian Wax - Half Legs" at bounding box center [121, 390] width 128 height 13
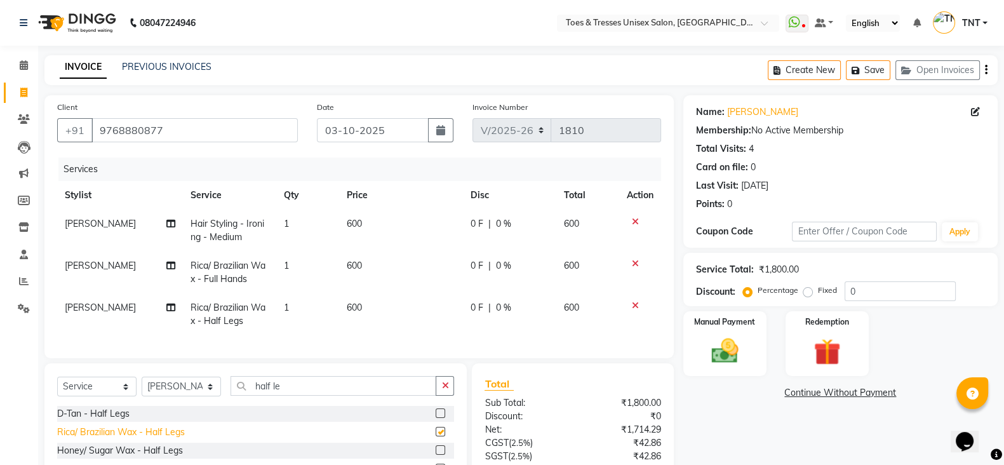
checkbox input "false"
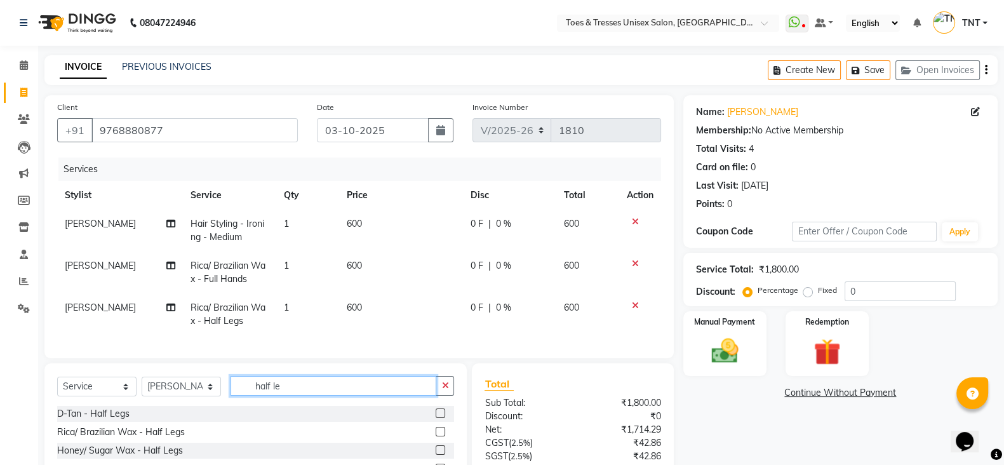
click at [302, 396] on input "half le" at bounding box center [334, 386] width 206 height 20
type input "under"
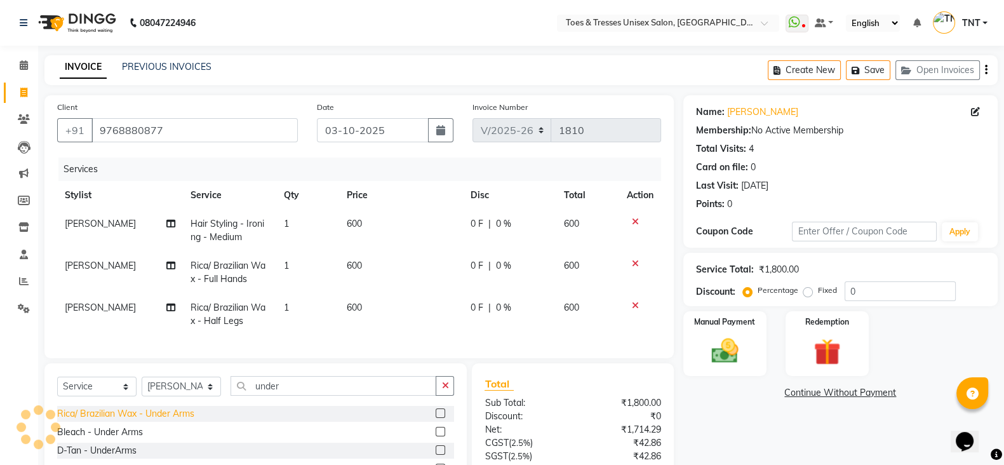
click at [185, 420] on div "Rica/ Brazilian Wax - Under Arms" at bounding box center [125, 413] width 137 height 13
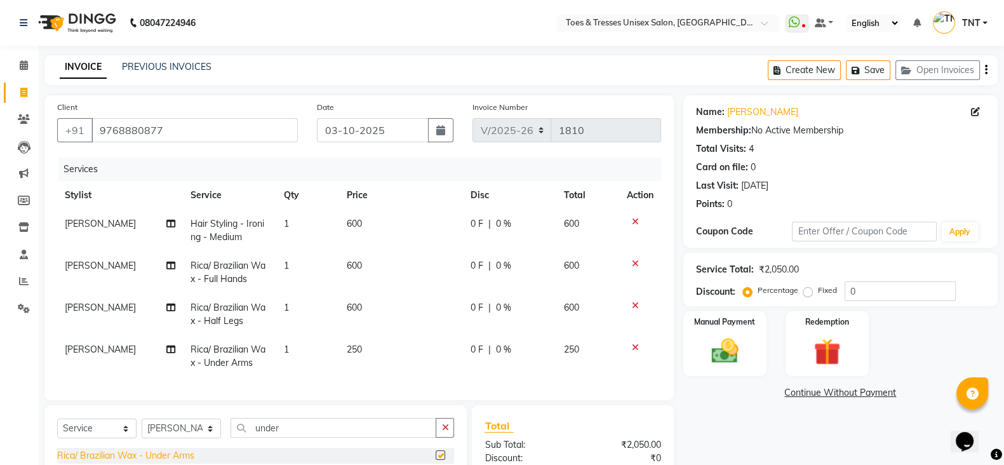
checkbox input "false"
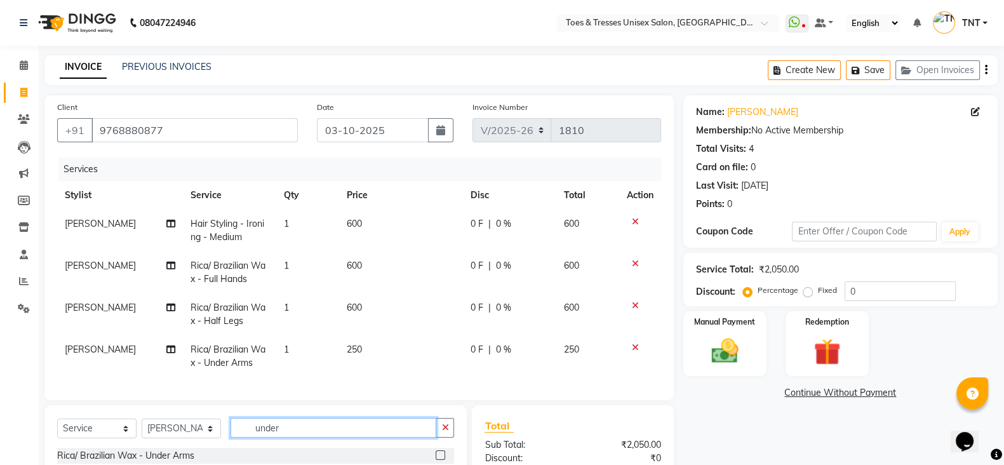
click at [309, 438] on input "under" at bounding box center [334, 428] width 206 height 20
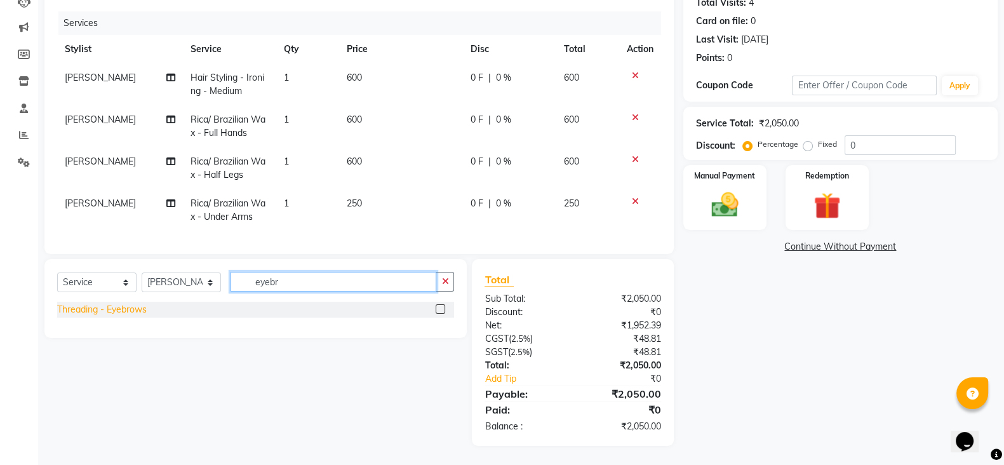
type input "eyebr"
click at [107, 305] on div "Threading - Eyebrows" at bounding box center [102, 309] width 90 height 13
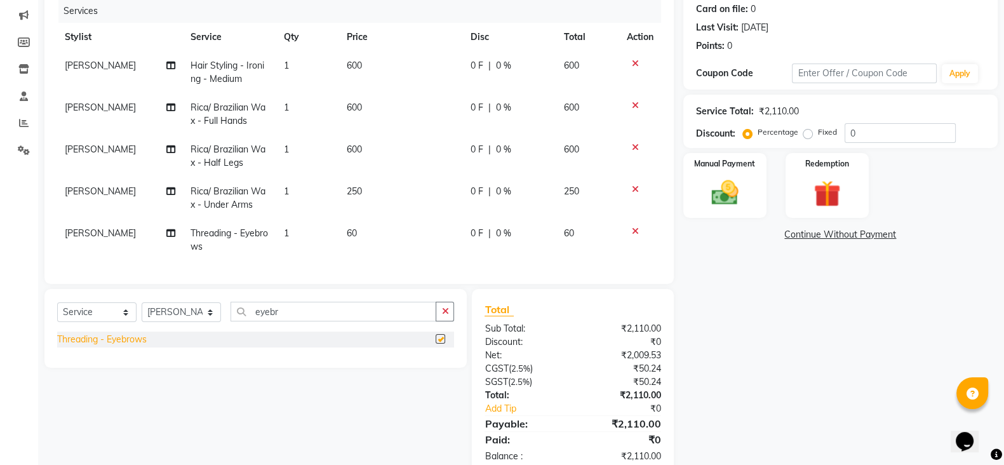
checkbox input "false"
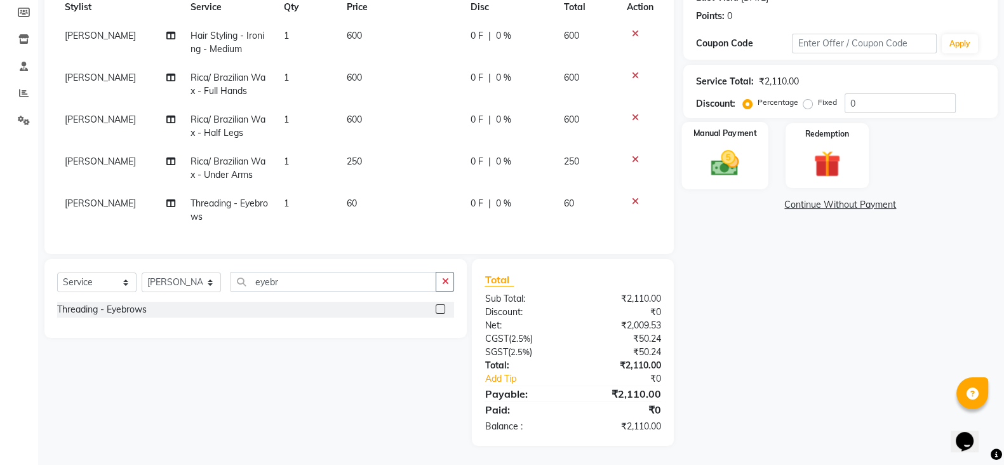
click at [713, 157] on img at bounding box center [724, 163] width 45 height 32
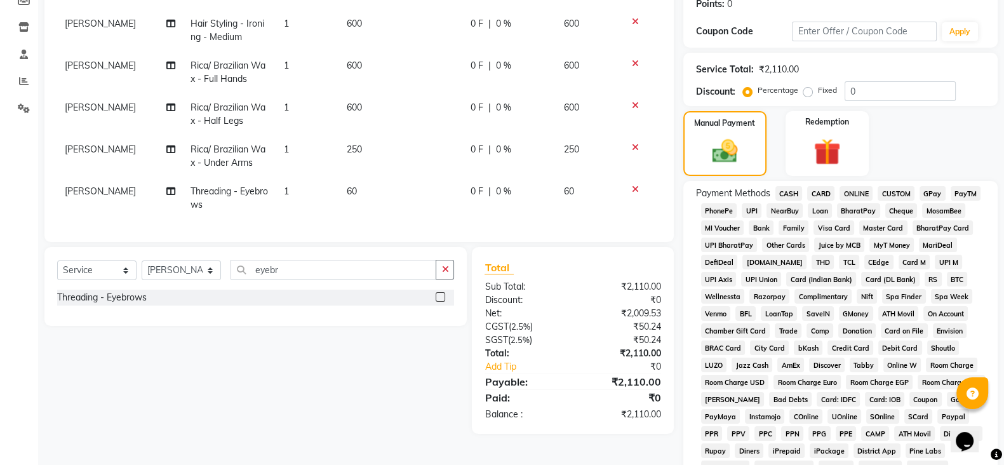
click at [937, 190] on span "GPay" at bounding box center [933, 193] width 26 height 15
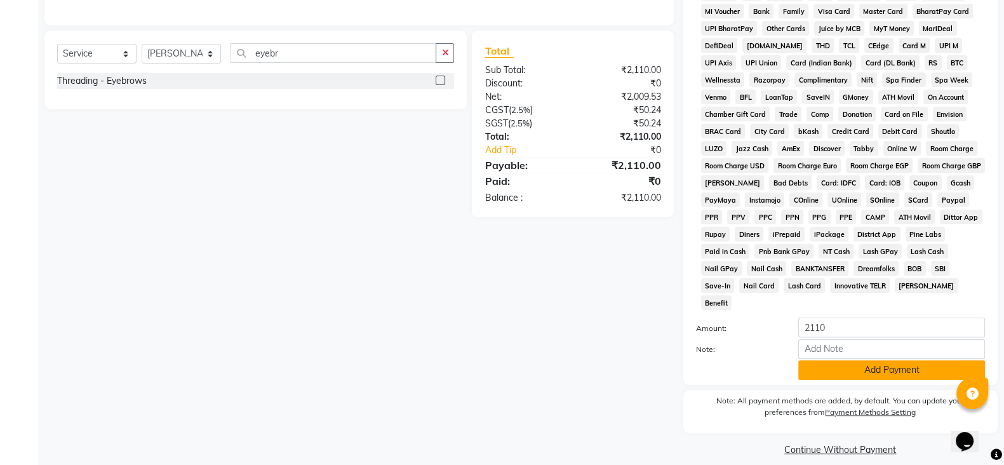
click at [905, 360] on button "Add Payment" at bounding box center [891, 370] width 187 height 20
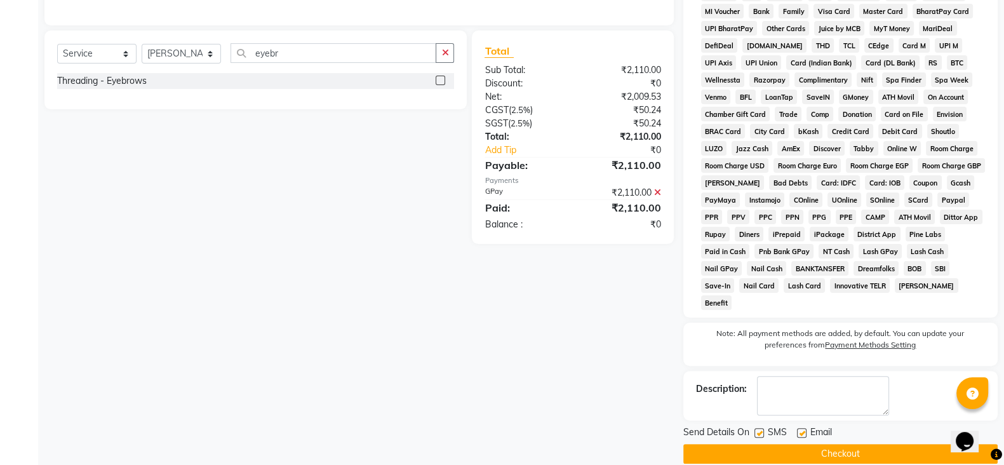
click at [868, 444] on button "Checkout" at bounding box center [840, 454] width 314 height 20
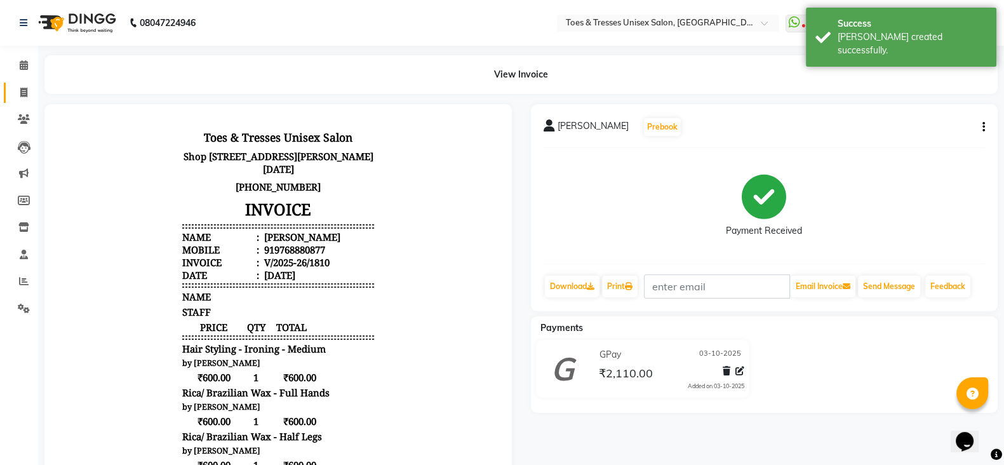
click at [23, 83] on link "Invoice" at bounding box center [19, 93] width 30 height 21
select select "3950"
select select "service"
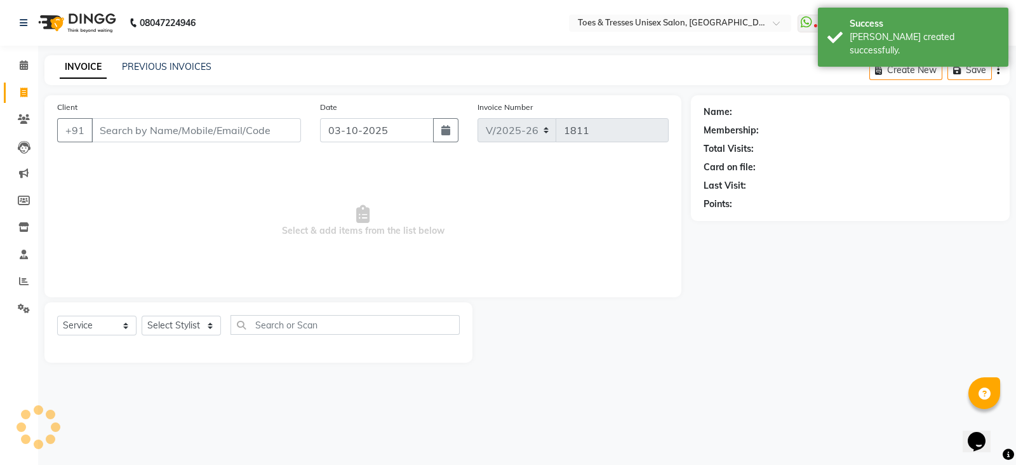
click at [149, 138] on input "Client" at bounding box center [196, 130] width 210 height 24
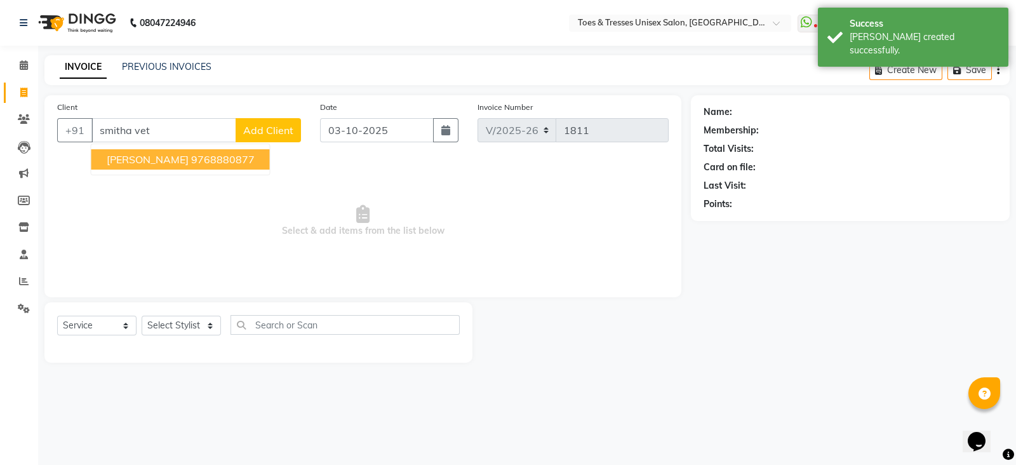
click at [151, 159] on span "[PERSON_NAME]" at bounding box center [148, 159] width 82 height 13
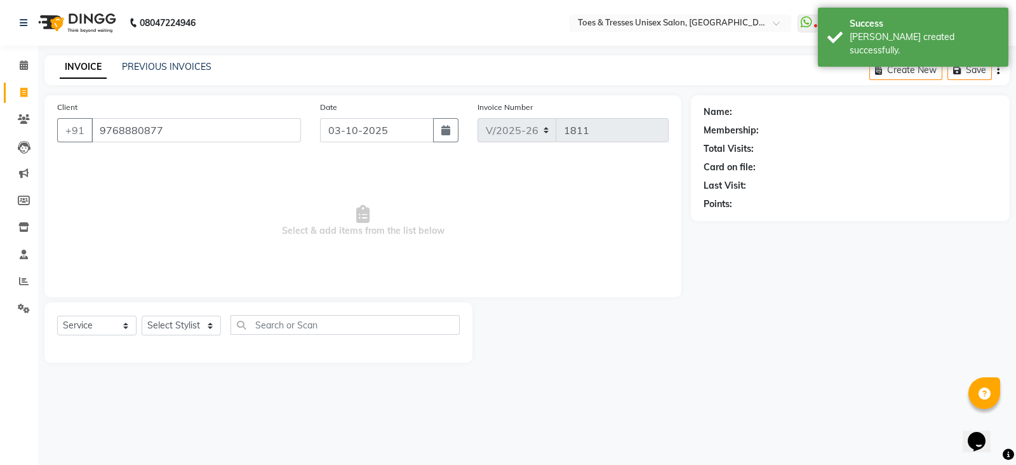
type input "9768880877"
click at [181, 313] on div "Select Service Product Membership Package Voucher Prepaid Gift Card Select Styl…" at bounding box center [258, 332] width 428 height 60
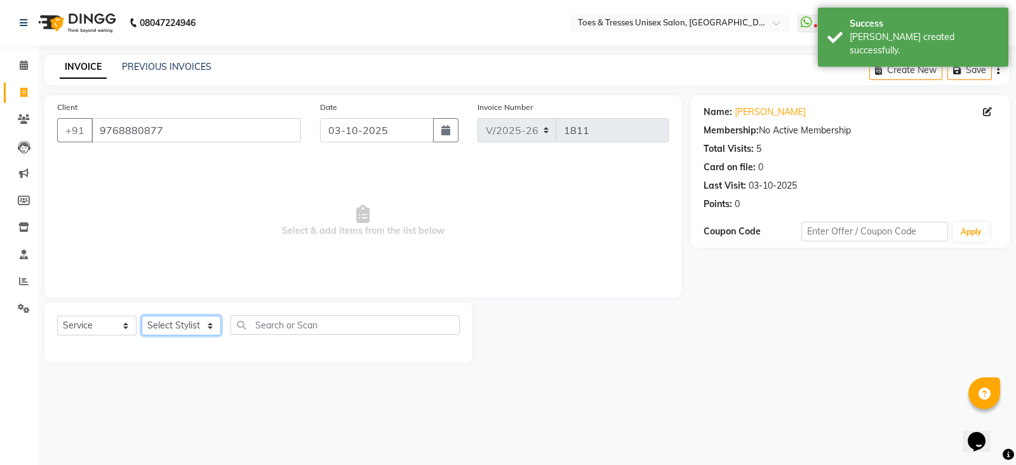
click at [180, 325] on select "Select Stylist [PERSON_NAME] [PERSON_NAME] [PERSON_NAME] [PERSON_NAME] Nisha Pa…" at bounding box center [181, 326] width 79 height 20
select select "62926"
click at [142, 316] on select "Select Stylist [PERSON_NAME] [PERSON_NAME] [PERSON_NAME] [PERSON_NAME] Nisha Pa…" at bounding box center [181, 326] width 79 height 20
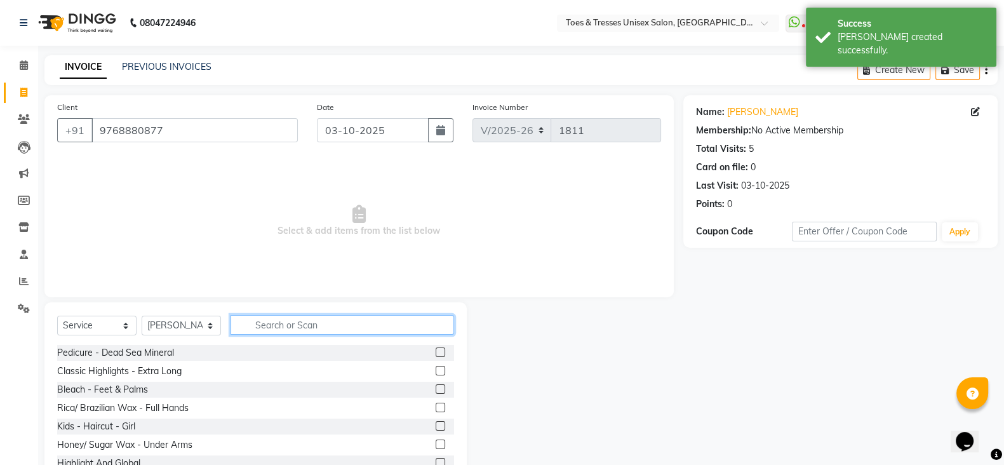
click at [285, 325] on input "text" at bounding box center [343, 325] width 224 height 20
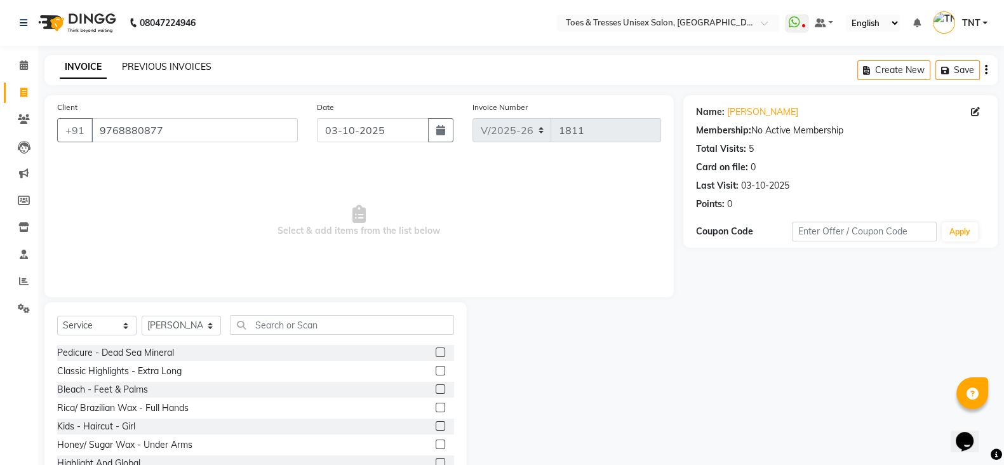
click at [201, 65] on link "PREVIOUS INVOICES" at bounding box center [167, 66] width 90 height 11
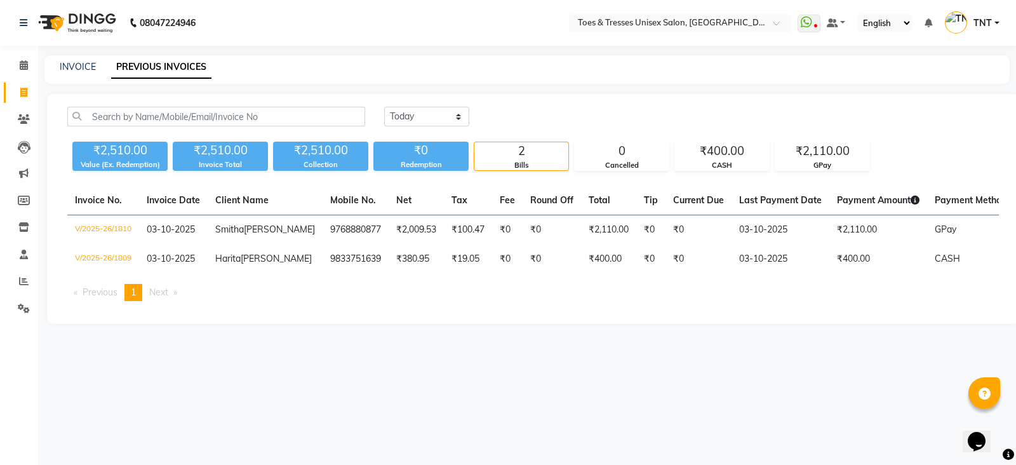
click at [77, 76] on div "INVOICE PREVIOUS INVOICES" at bounding box center [526, 69] width 965 height 29
click at [83, 69] on link "INVOICE" at bounding box center [78, 66] width 36 height 11
select select "3950"
select select "service"
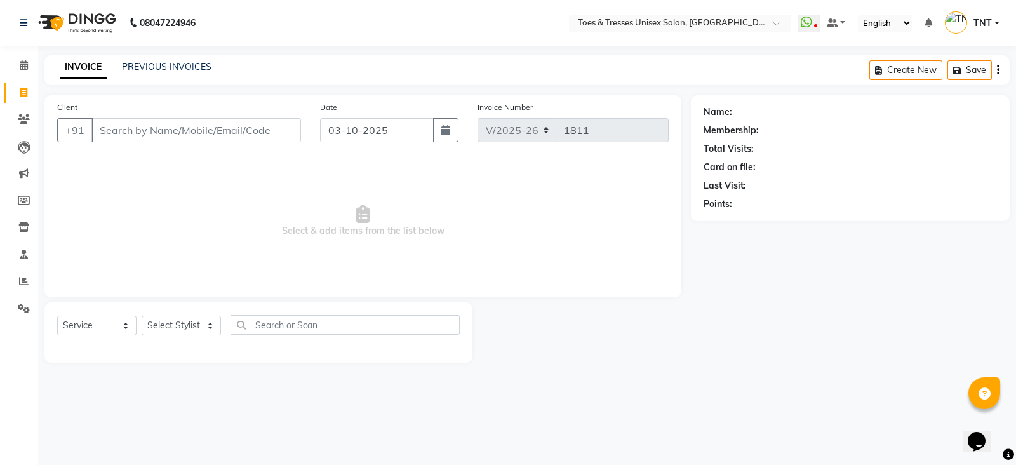
click at [996, 23] on link "TNT" at bounding box center [972, 23] width 55 height 21
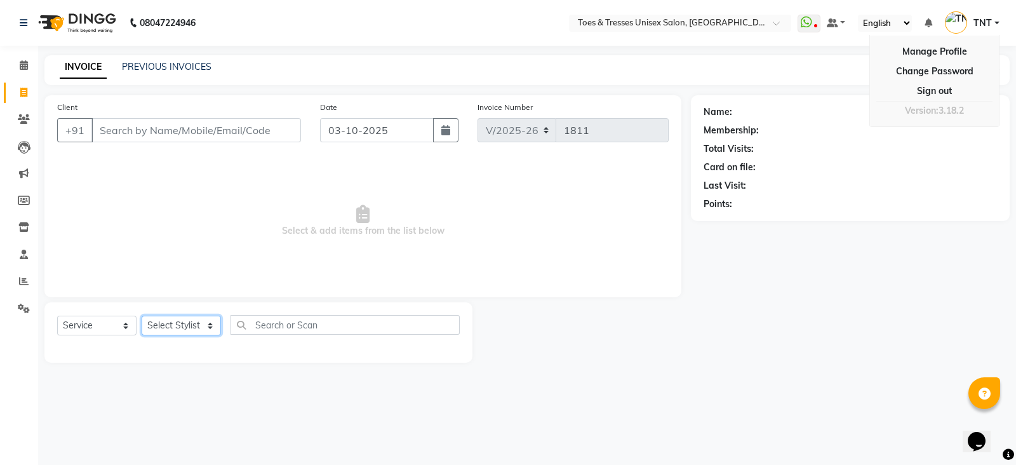
click at [213, 332] on select "Select Stylist [PERSON_NAME] [PERSON_NAME] [PERSON_NAME] [PERSON_NAME] Nisha Pa…" at bounding box center [181, 326] width 79 height 20
select select "62926"
click at [142, 316] on select "Select Stylist [PERSON_NAME] [PERSON_NAME] [PERSON_NAME] [PERSON_NAME] Nisha Pa…" at bounding box center [181, 326] width 79 height 20
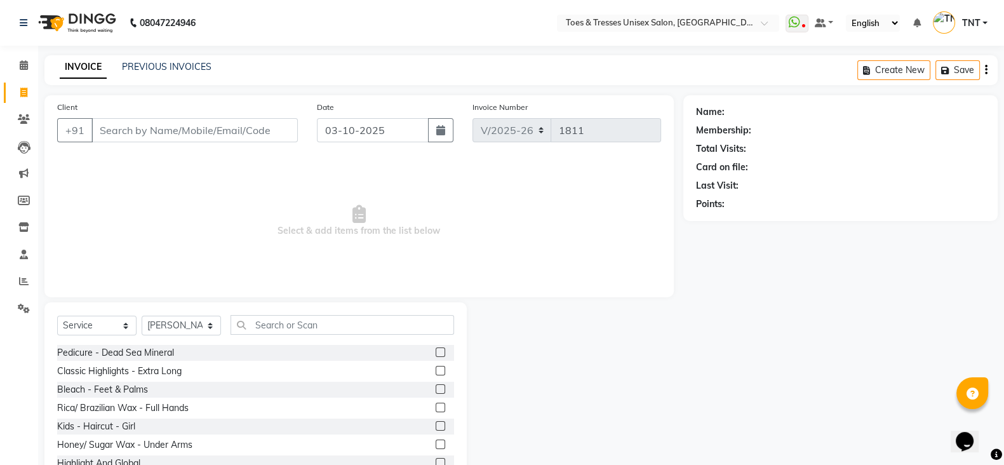
click at [293, 312] on div "Select Service Product Membership Package Voucher Prepaid Gift Card Select Styl…" at bounding box center [255, 395] width 422 height 187
click at [166, 140] on input "Client" at bounding box center [194, 130] width 206 height 24
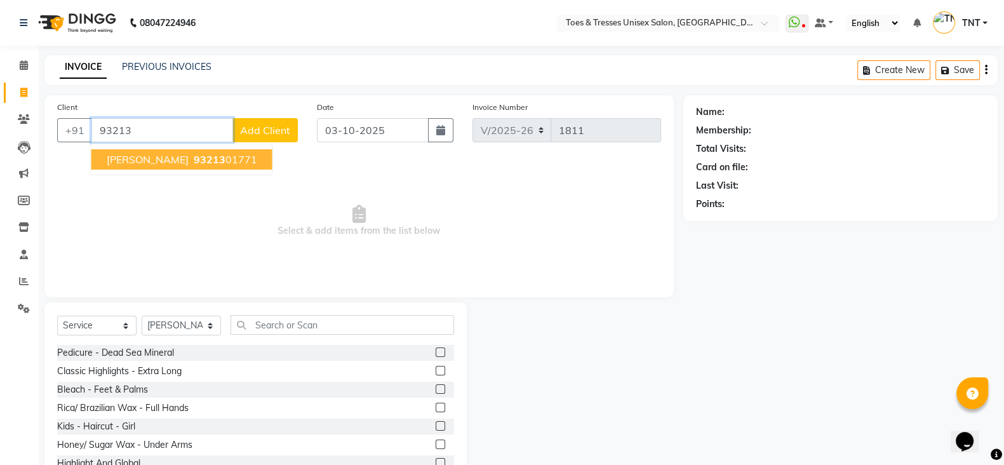
click at [194, 155] on span "93213" at bounding box center [210, 159] width 32 height 13
type input "9321301771"
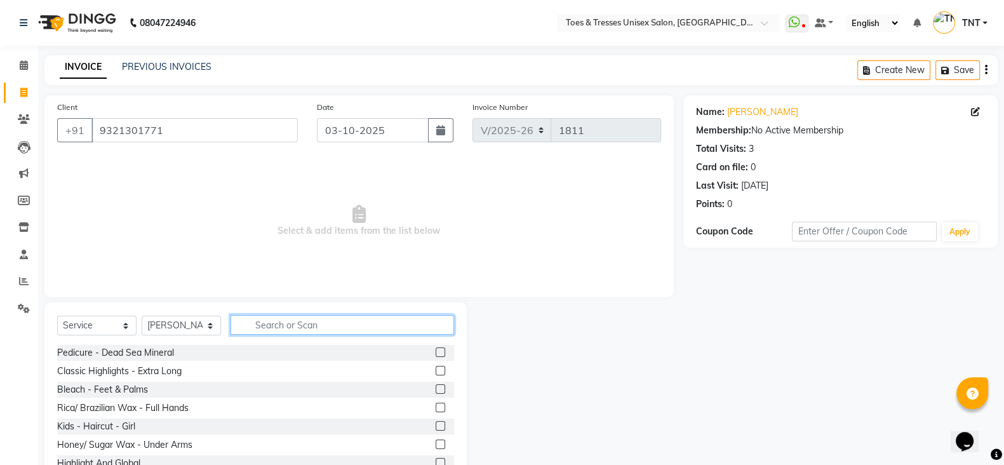
click at [319, 319] on input "text" at bounding box center [343, 325] width 224 height 20
type input "hairc"
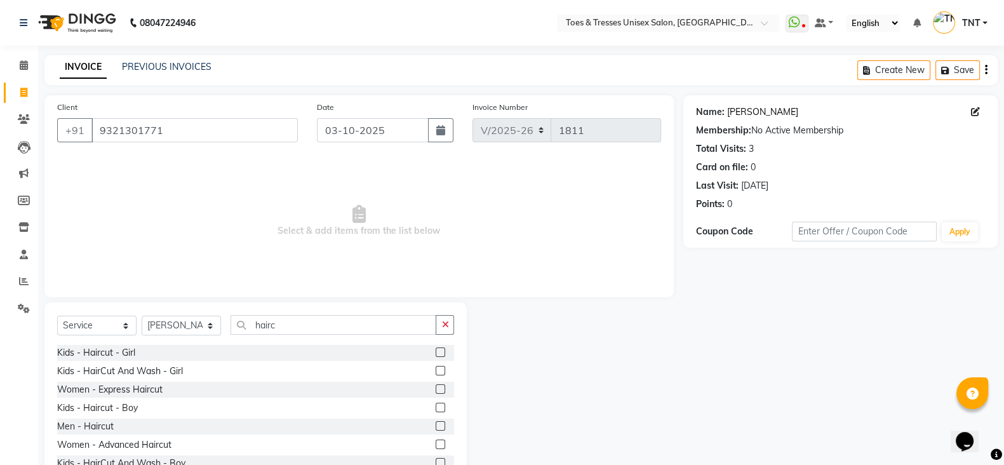
click at [739, 109] on link "[PERSON_NAME]" at bounding box center [762, 111] width 71 height 13
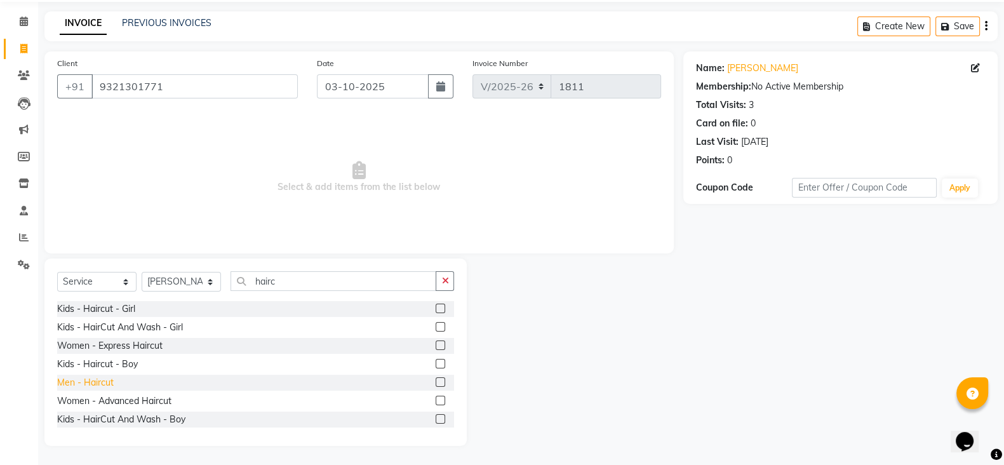
click at [87, 382] on div "Men - Haircut" at bounding box center [85, 382] width 57 height 13
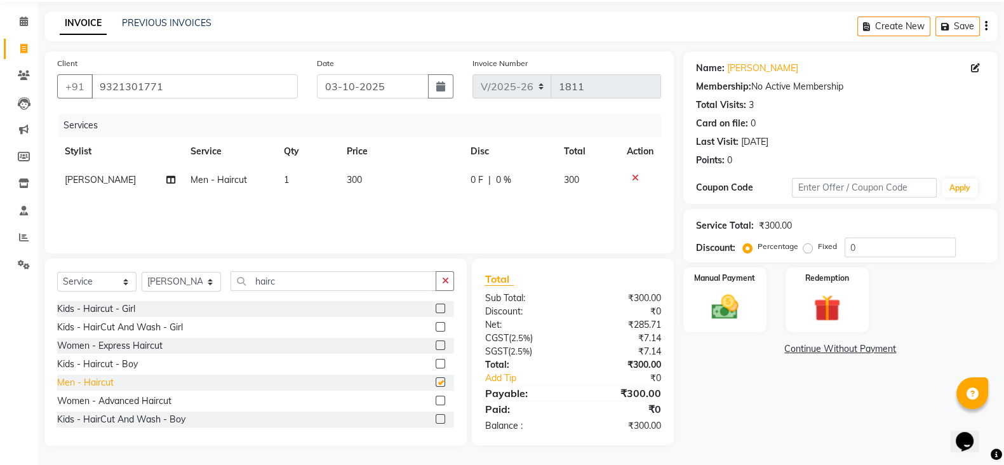
checkbox input "false"
click at [386, 173] on td "300" at bounding box center [401, 180] width 124 height 29
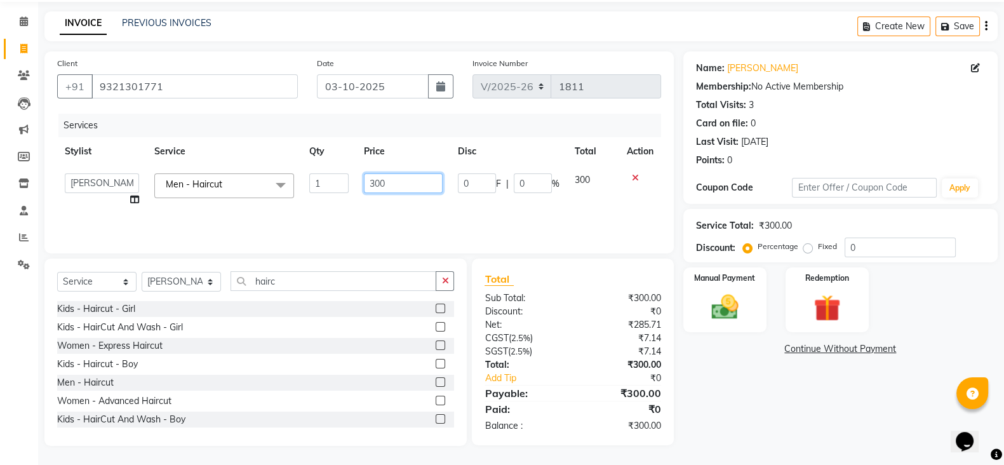
click at [386, 173] on input "300" at bounding box center [403, 183] width 79 height 20
type input "325"
click at [396, 212] on div "Services Stylist Service Qty Price Disc Total Action [PERSON_NAME] Aheshan Shai…" at bounding box center [359, 177] width 604 height 127
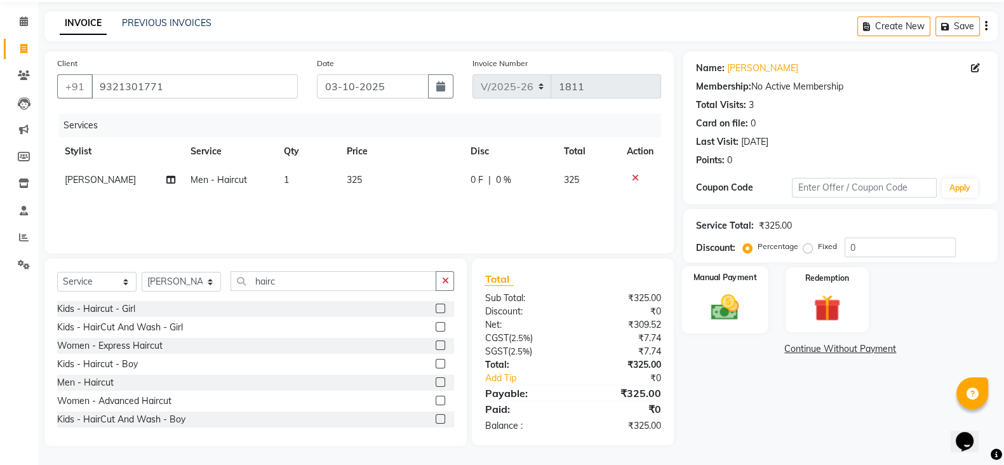
click at [713, 302] on img at bounding box center [724, 307] width 45 height 32
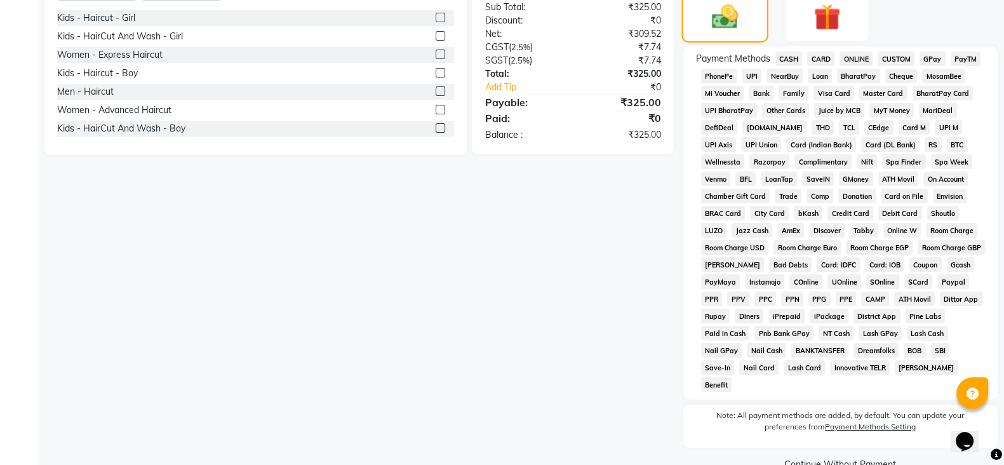
scroll to position [349, 0]
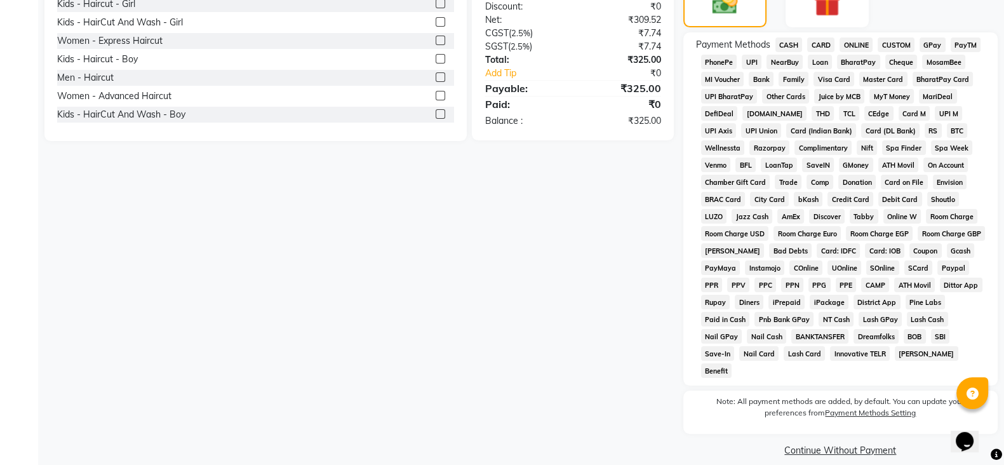
click at [788, 36] on div "Payment Methods CASH CARD ONLINE CUSTOM GPay PayTM PhonePe UPI NearBuy Loan Bha…" at bounding box center [840, 208] width 314 height 353
click at [791, 46] on span "CASH" at bounding box center [788, 44] width 27 height 15
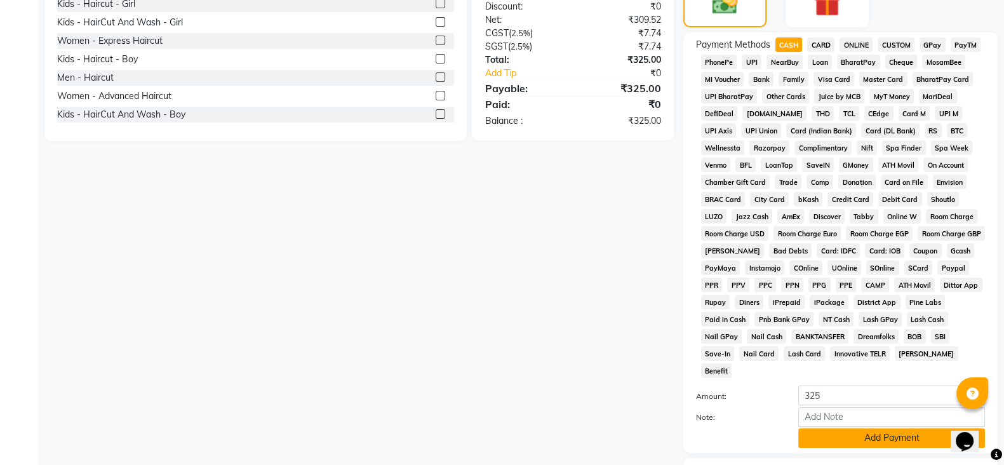
click at [815, 428] on button "Add Payment" at bounding box center [891, 438] width 187 height 20
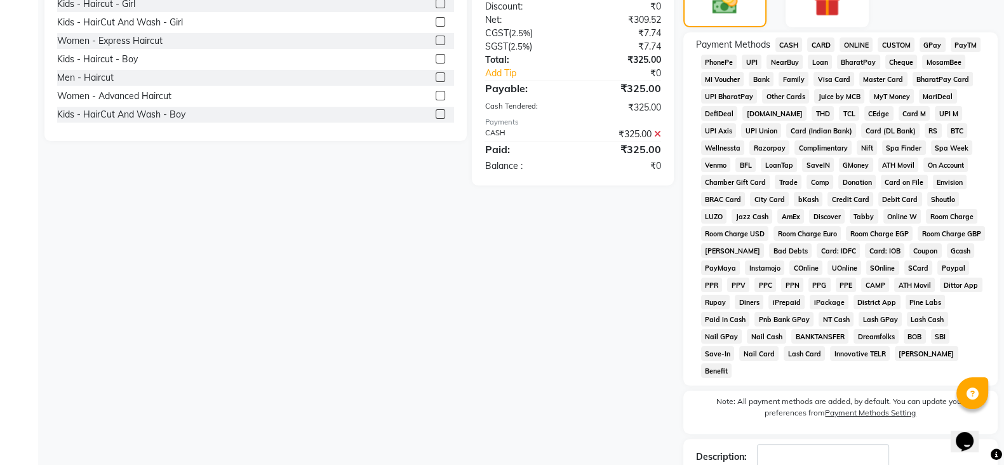
scroll to position [420, 0]
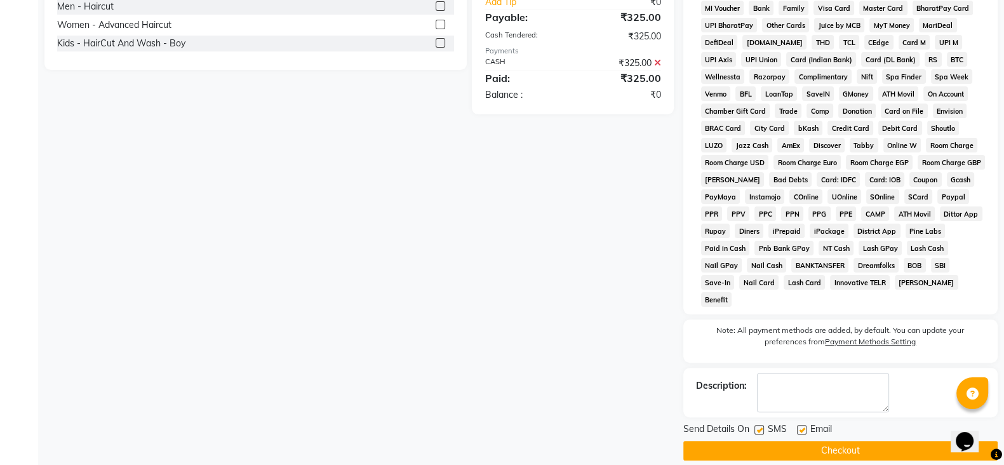
click at [817, 441] on button "Checkout" at bounding box center [840, 451] width 314 height 20
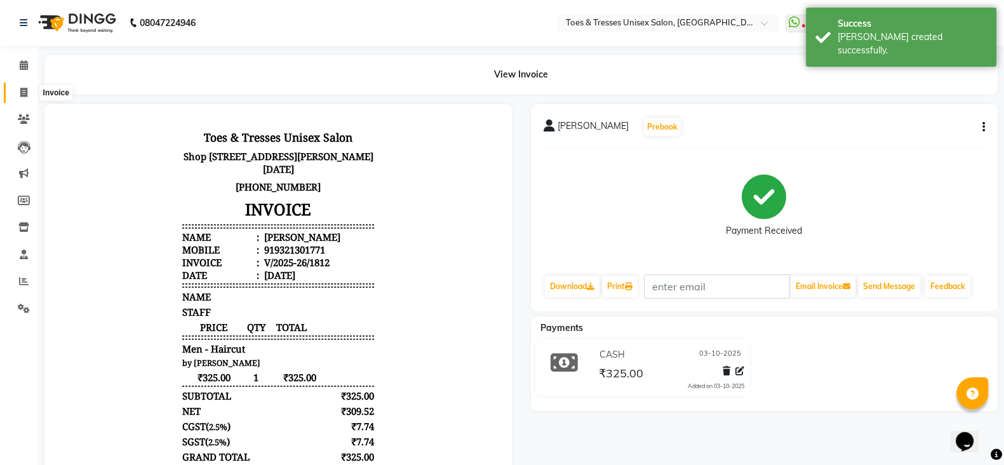
click at [24, 88] on icon at bounding box center [23, 93] width 7 height 10
select select "3950"
select select "service"
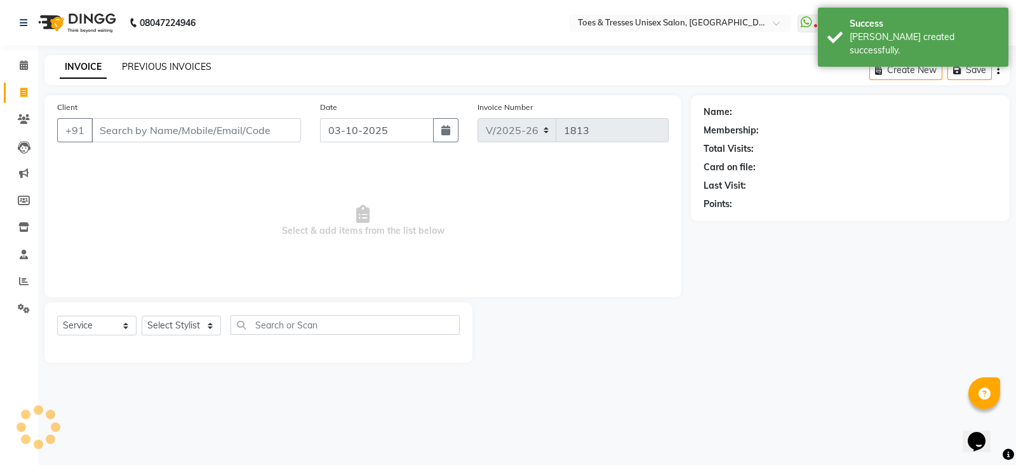
click at [193, 62] on link "PREVIOUS INVOICES" at bounding box center [167, 66] width 90 height 11
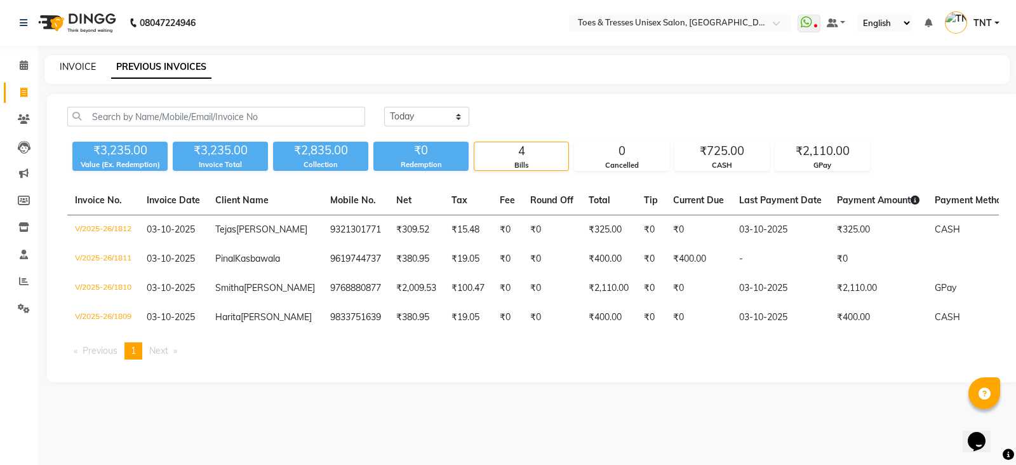
click at [73, 67] on link "INVOICE" at bounding box center [78, 66] width 36 height 11
select select "service"
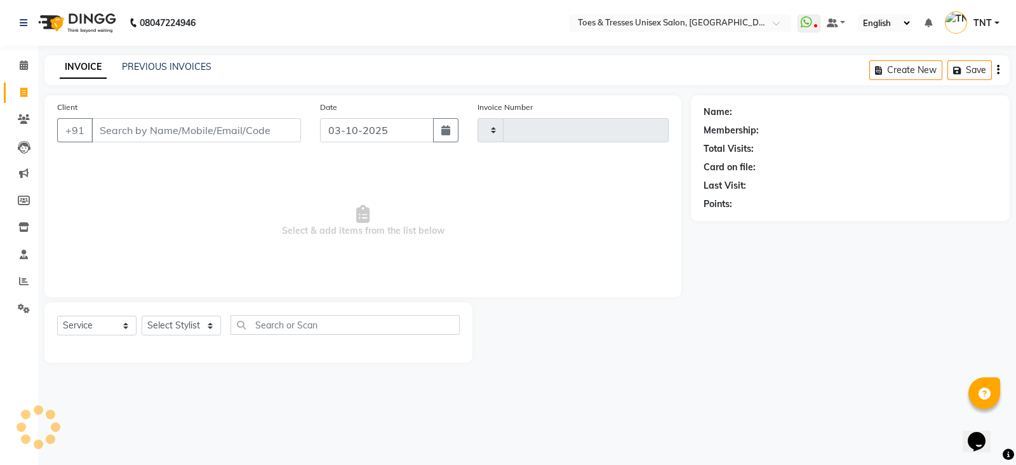
type input "1813"
select select "3950"
click at [165, 67] on link "PREVIOUS INVOICES" at bounding box center [167, 66] width 90 height 11
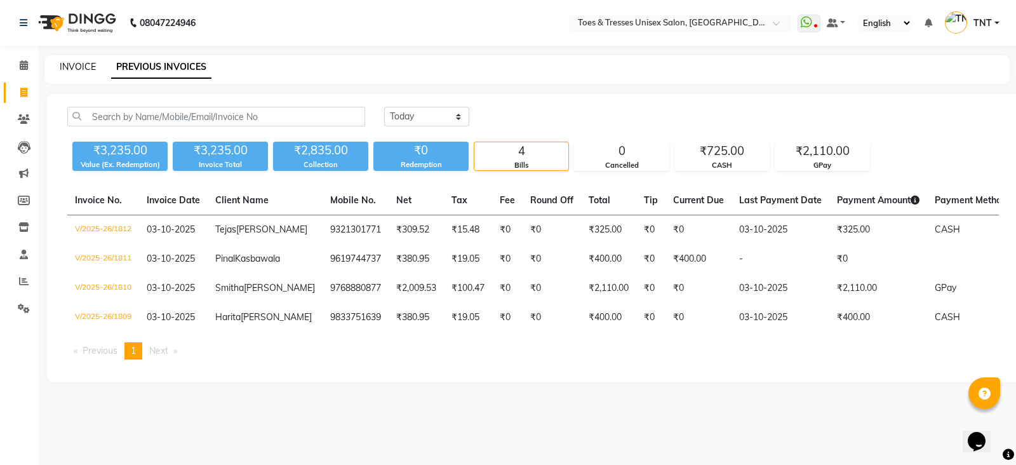
click at [84, 67] on link "INVOICE" at bounding box center [78, 66] width 36 height 11
select select "3950"
select select "service"
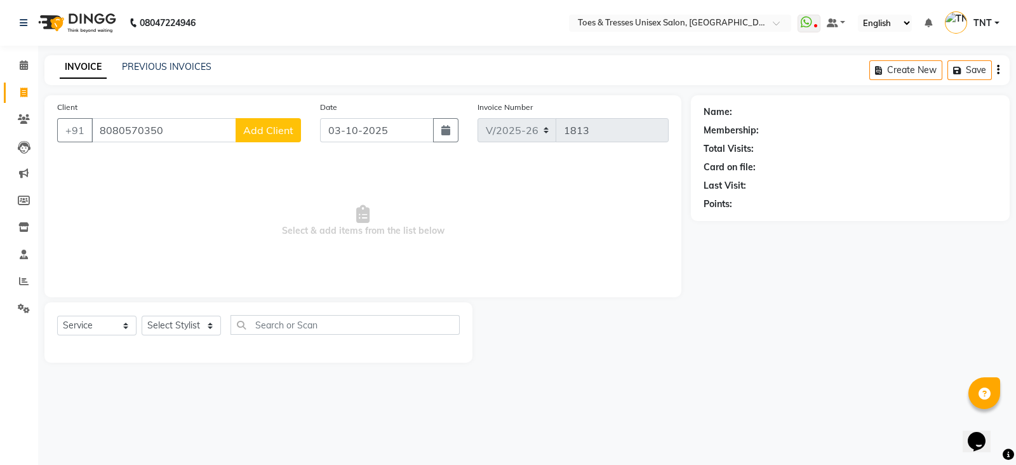
type input "8080570350"
click at [264, 130] on span "Add Client" at bounding box center [268, 130] width 50 height 13
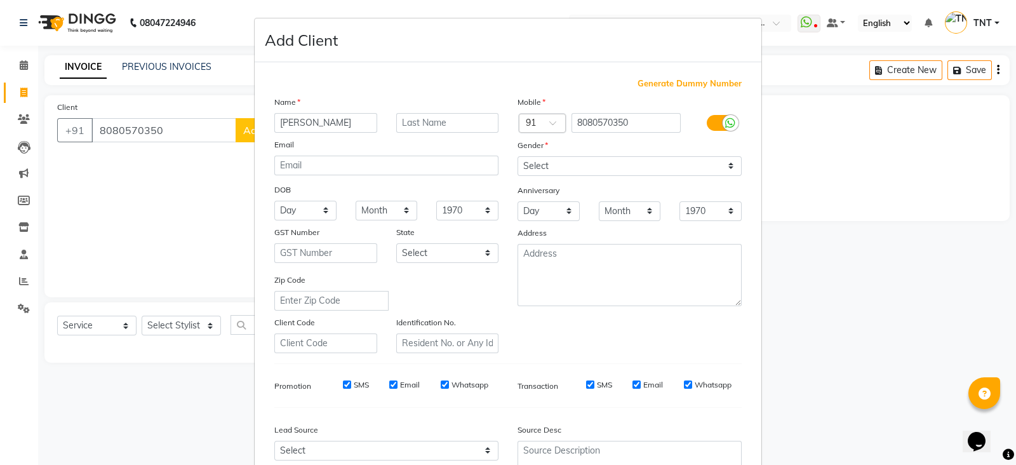
type input "[PERSON_NAME]"
click at [537, 171] on select "Select [DEMOGRAPHIC_DATA] [DEMOGRAPHIC_DATA] Other Prefer Not To Say" at bounding box center [630, 166] width 224 height 20
select select "[DEMOGRAPHIC_DATA]"
click at [518, 157] on select "Select [DEMOGRAPHIC_DATA] [DEMOGRAPHIC_DATA] Other Prefer Not To Say" at bounding box center [630, 166] width 224 height 20
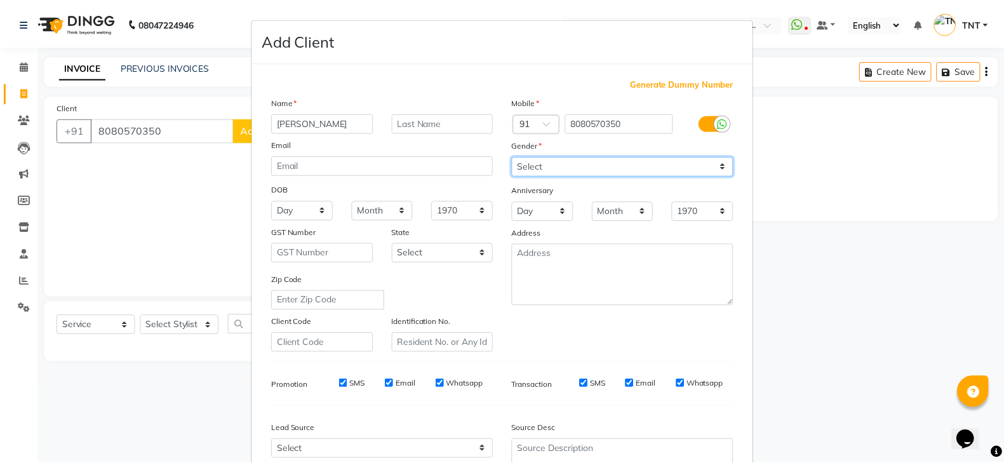
scroll to position [128, 0]
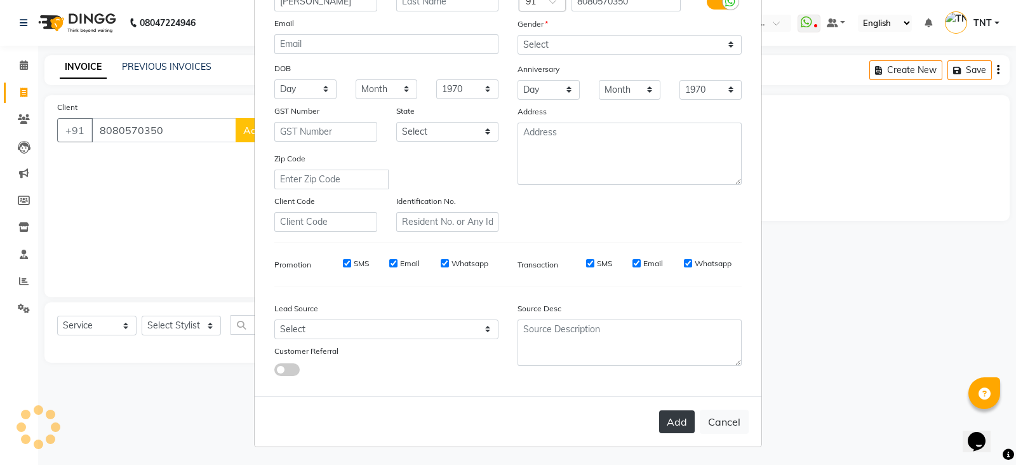
click at [676, 425] on button "Add" at bounding box center [677, 421] width 36 height 23
select select
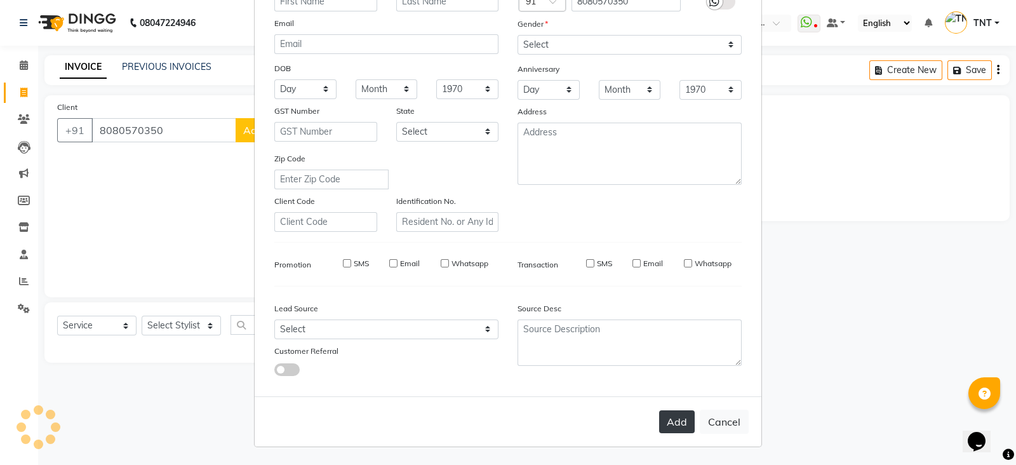
select select
checkbox input "false"
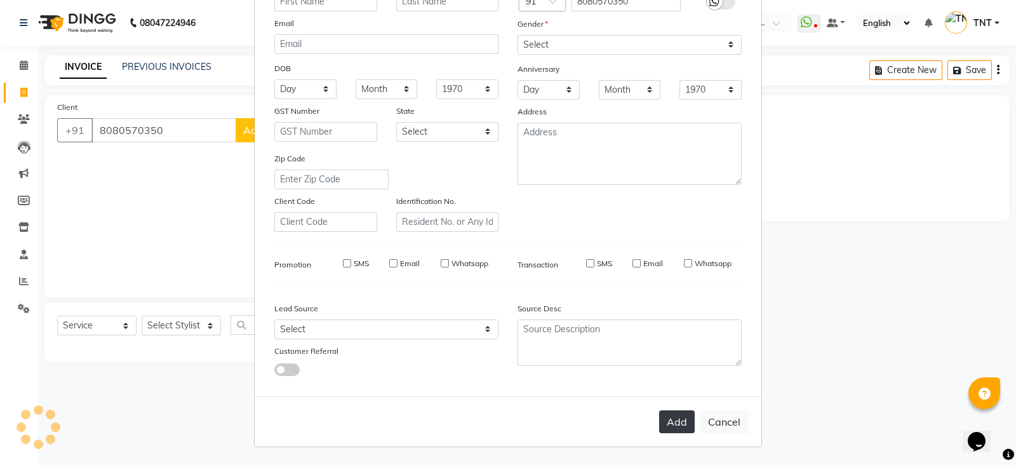
checkbox input "false"
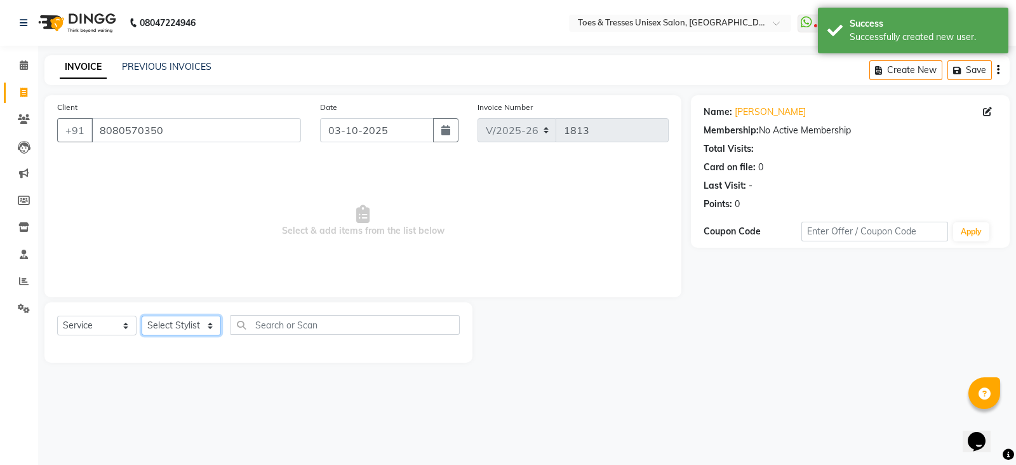
click at [180, 333] on select "Select Stylist [PERSON_NAME] [PERSON_NAME] [PERSON_NAME] [PERSON_NAME] Nisha Pa…" at bounding box center [181, 326] width 79 height 20
click at [347, 240] on span "Select & add items from the list below" at bounding box center [363, 221] width 612 height 127
click at [211, 130] on input "8080570350" at bounding box center [196, 130] width 210 height 24
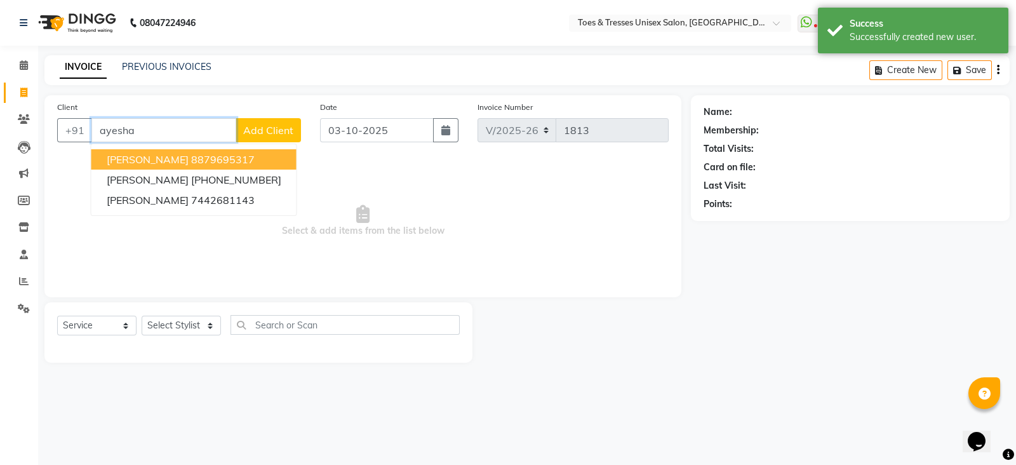
click at [206, 158] on ngb-highlight "8879695317" at bounding box center [223, 159] width 64 height 13
type input "8879695317"
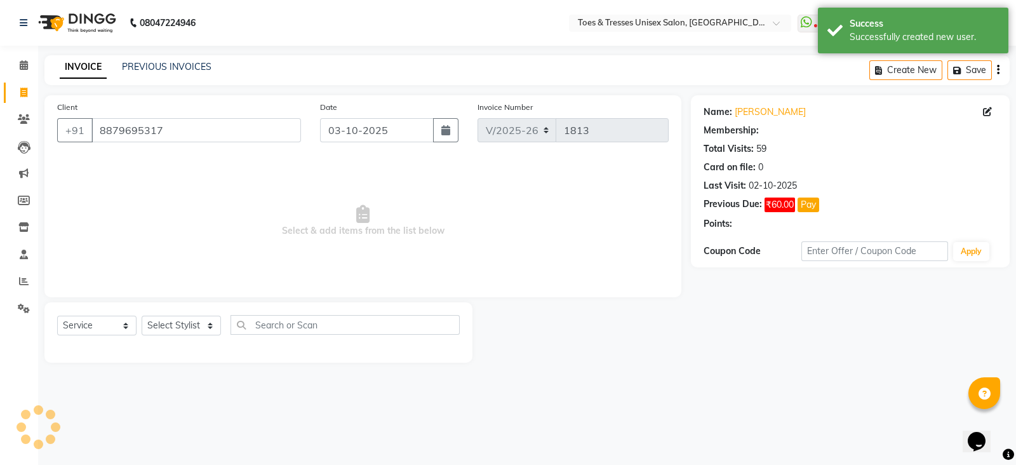
select select "1: Object"
click at [182, 347] on div at bounding box center [258, 347] width 403 height 5
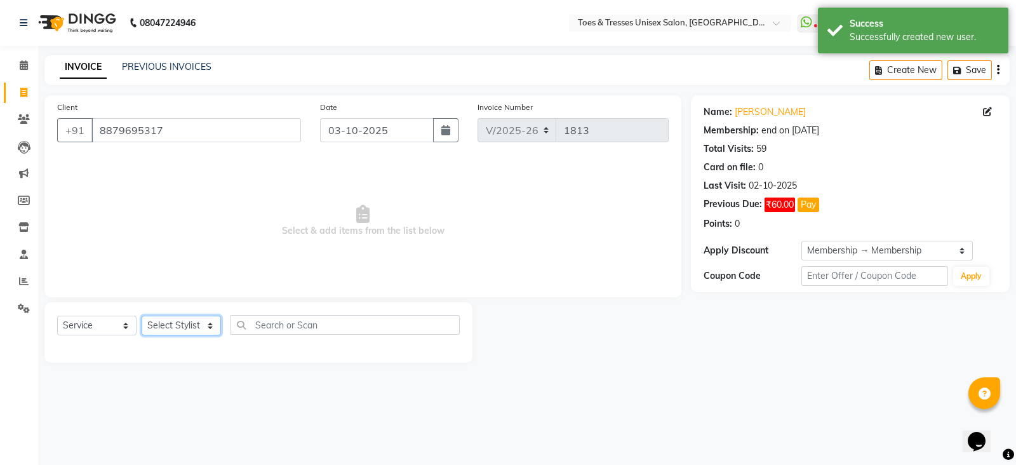
click at [191, 335] on select "Select Stylist [PERSON_NAME] [PERSON_NAME] [PERSON_NAME] [PERSON_NAME] Nisha Pa…" at bounding box center [181, 326] width 79 height 20
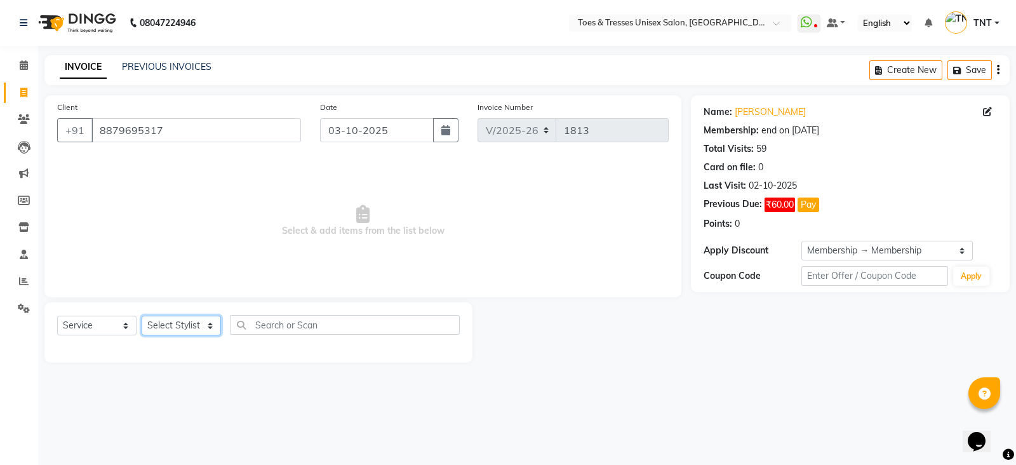
select select "19973"
click at [142, 316] on select "Select Stylist [PERSON_NAME] [PERSON_NAME] [PERSON_NAME] [PERSON_NAME] Nisha Pa…" at bounding box center [181, 326] width 79 height 20
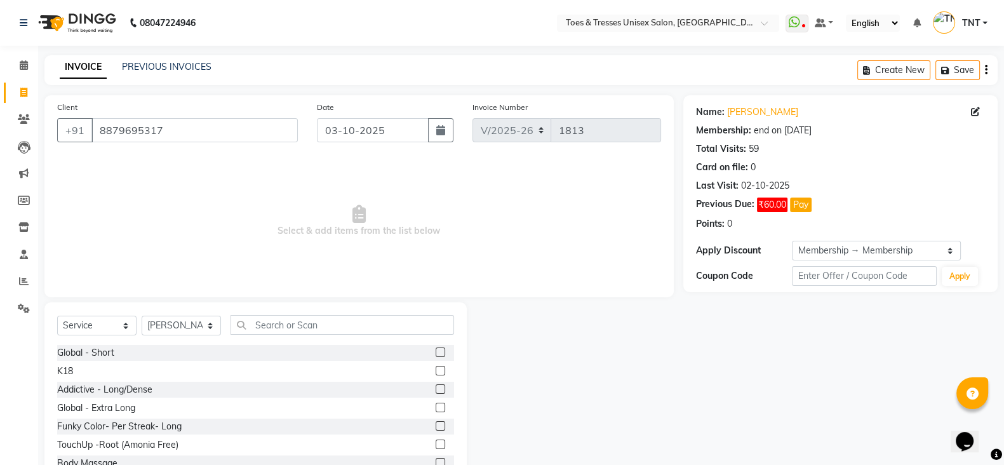
click at [291, 313] on div "Select Service Product Membership Package Voucher Prepaid Gift Card Select Styl…" at bounding box center [255, 395] width 422 height 187
click at [292, 323] on input "text" at bounding box center [343, 325] width 224 height 20
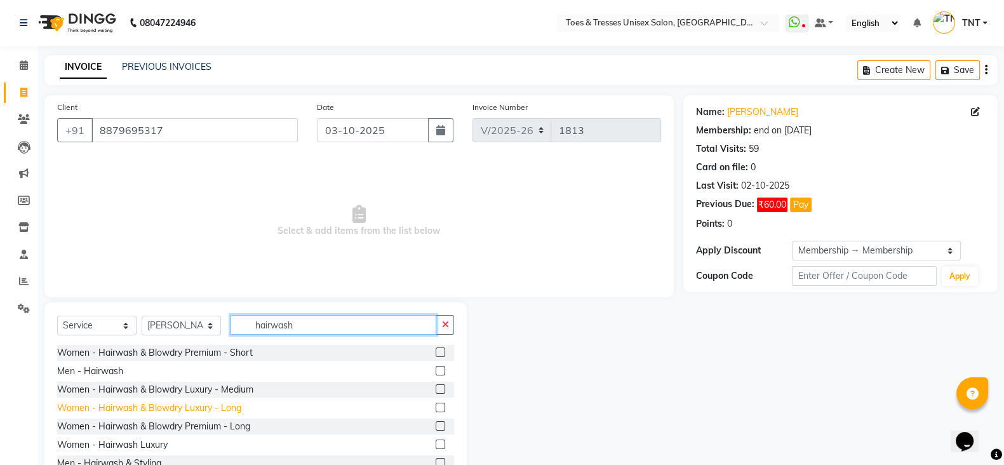
type input "hairwash"
click at [229, 407] on div "Women - Hairwash & Blowdry Luxury - Long" at bounding box center [149, 407] width 184 height 13
checkbox input "false"
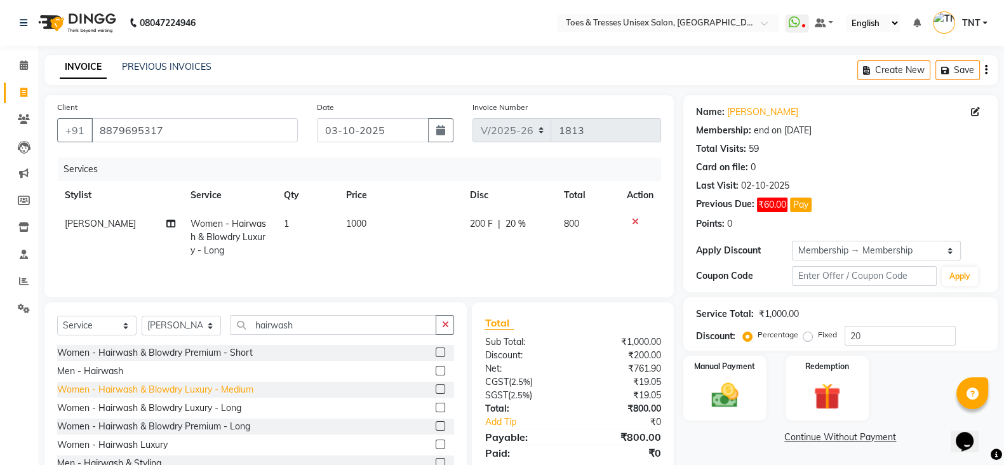
scroll to position [43, 0]
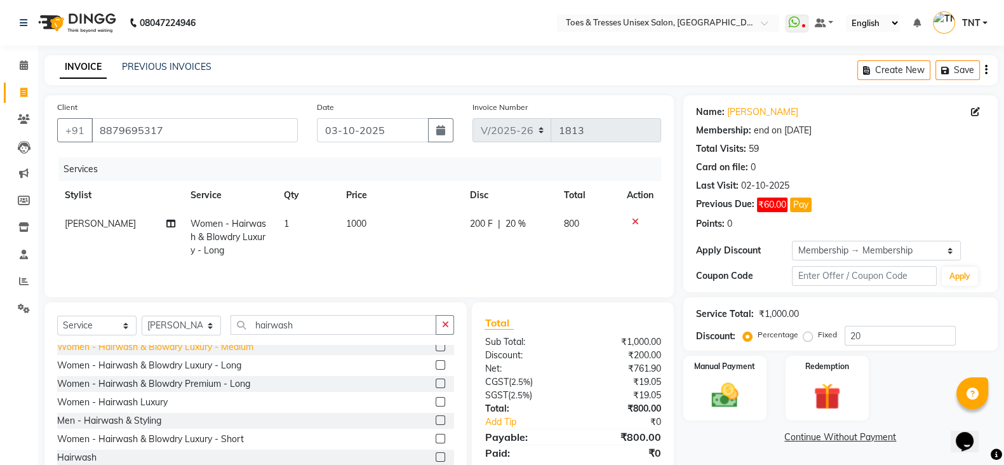
click at [232, 387] on div "Women - Hairwash & Blowdry Premium - Long" at bounding box center [153, 383] width 193 height 13
checkbox input "false"
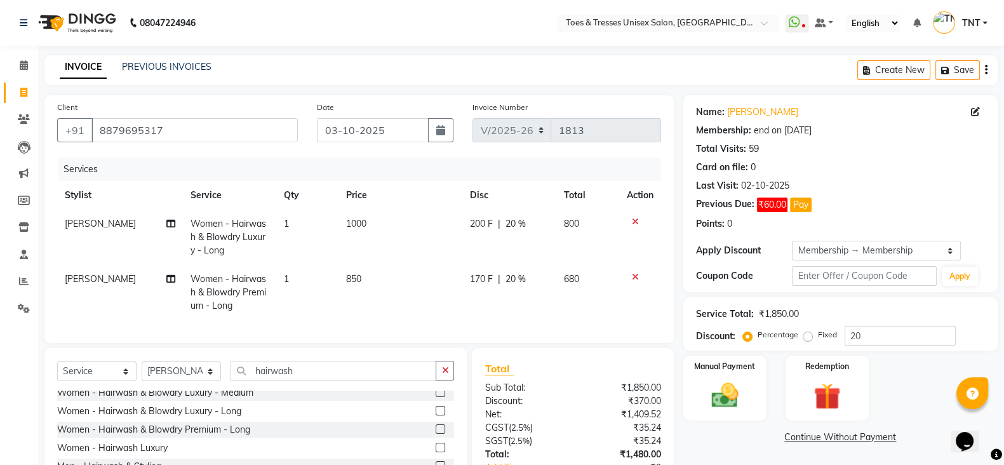
click at [634, 217] on icon at bounding box center [635, 221] width 7 height 9
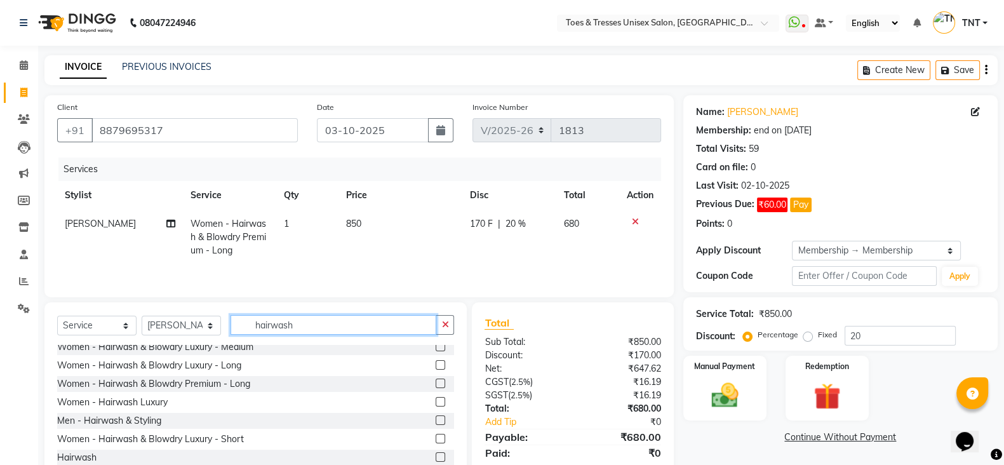
click at [292, 322] on input "hairwash" at bounding box center [334, 325] width 206 height 20
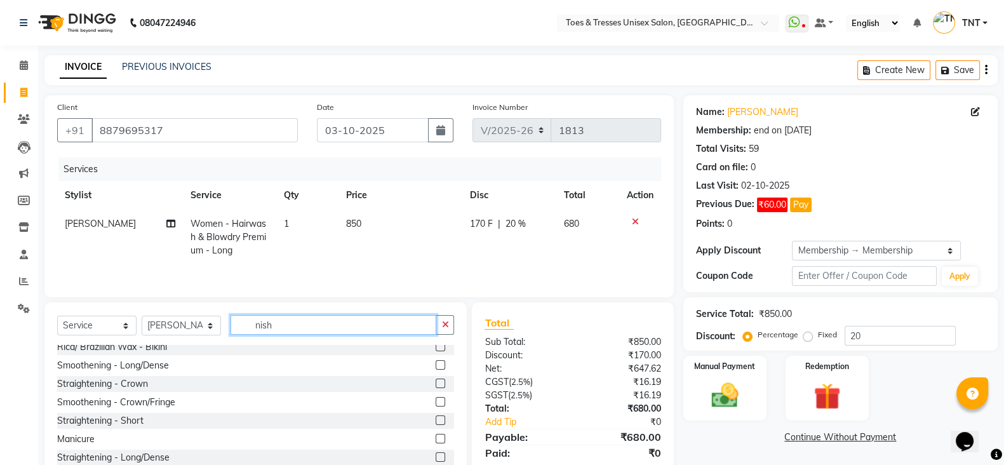
scroll to position [0, 0]
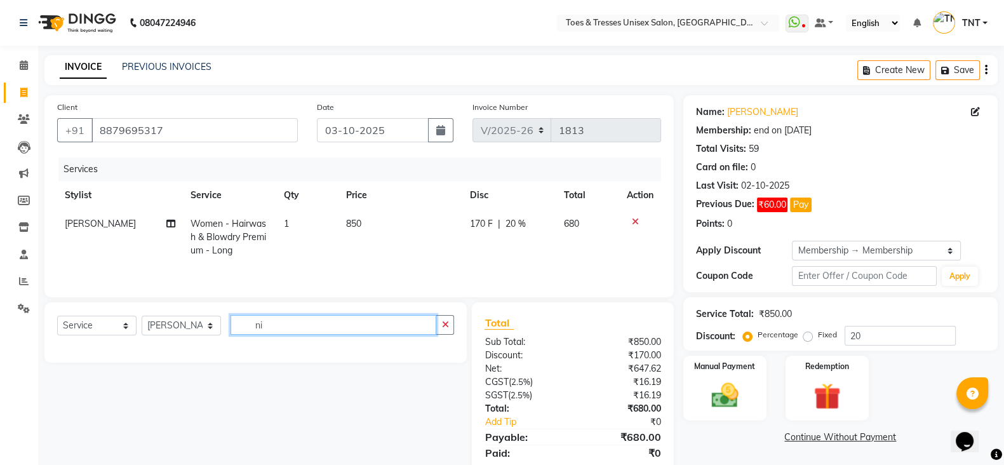
type input "n"
click at [166, 335] on select "Select Stylist [PERSON_NAME] [PERSON_NAME] [PERSON_NAME] [PERSON_NAME] Nisha Pa…" at bounding box center [181, 326] width 79 height 20
click at [142, 319] on select "Select Stylist [PERSON_NAME] [PERSON_NAME] [PERSON_NAME] [PERSON_NAME] Nisha Pa…" at bounding box center [181, 326] width 79 height 20
click at [292, 330] on input "eye" at bounding box center [334, 325] width 206 height 20
type input "eyebr"
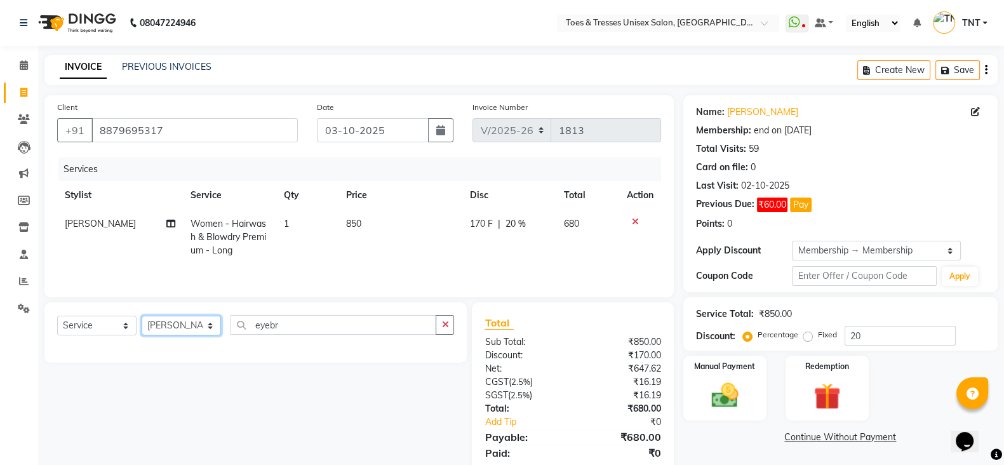
click at [194, 332] on select "Select Stylist [PERSON_NAME] [PERSON_NAME] [PERSON_NAME] [PERSON_NAME] Nisha Pa…" at bounding box center [181, 326] width 79 height 20
click at [311, 328] on input "eyebr" at bounding box center [334, 325] width 206 height 20
click at [198, 335] on select "Select Stylist [PERSON_NAME] [PERSON_NAME] [PERSON_NAME] [PERSON_NAME] Nisha Pa…" at bounding box center [181, 326] width 79 height 20
select select "19970"
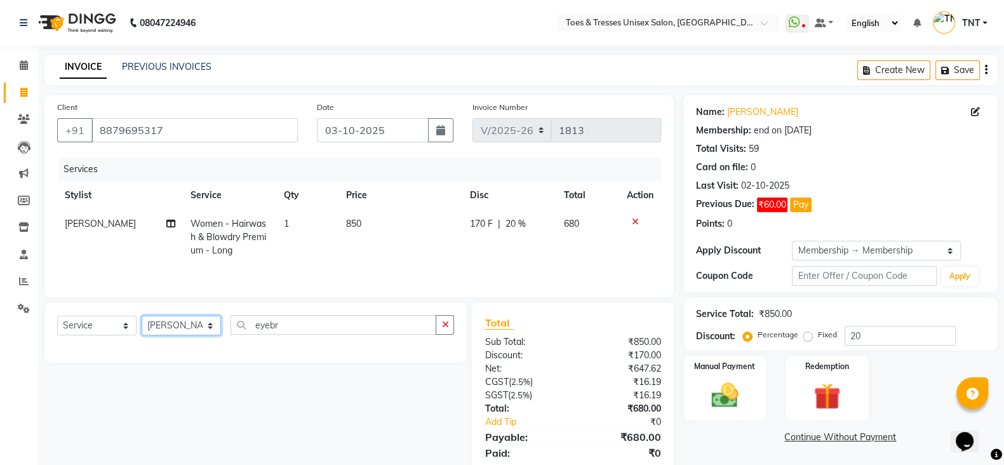
click at [142, 319] on select "Select Stylist [PERSON_NAME] [PERSON_NAME] [PERSON_NAME] [PERSON_NAME] Nisha Pa…" at bounding box center [181, 326] width 79 height 20
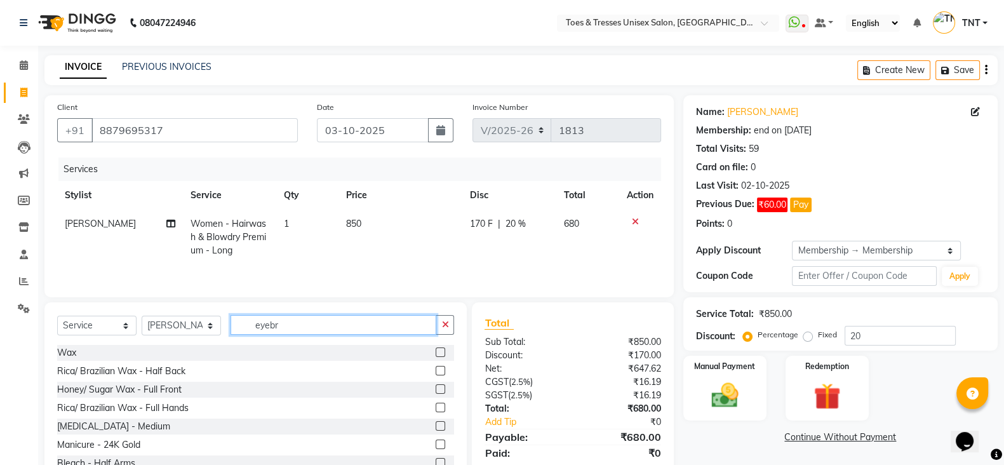
click at [330, 331] on input "eyebr" at bounding box center [334, 325] width 206 height 20
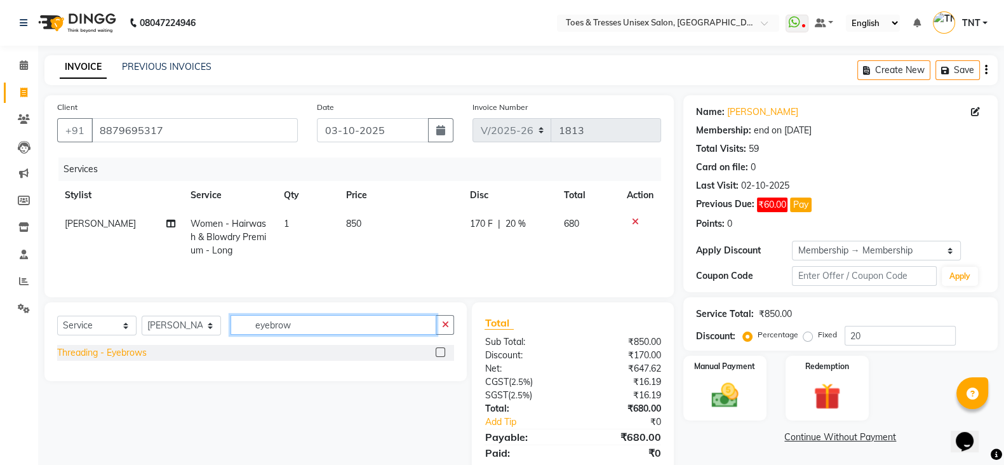
type input "eyebrow"
click at [130, 357] on div "Threading - Eyebrows" at bounding box center [102, 352] width 90 height 13
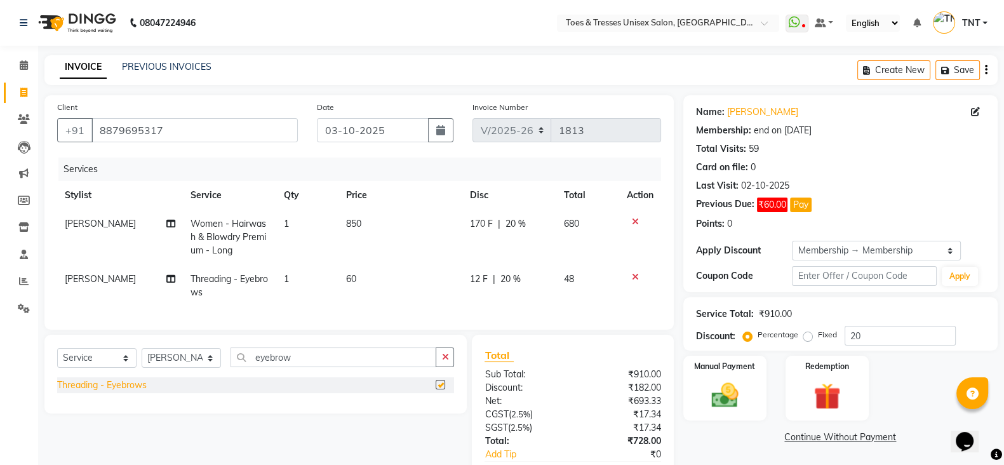
checkbox input "false"
click at [478, 225] on span "170 F" at bounding box center [481, 223] width 23 height 13
select select "19973"
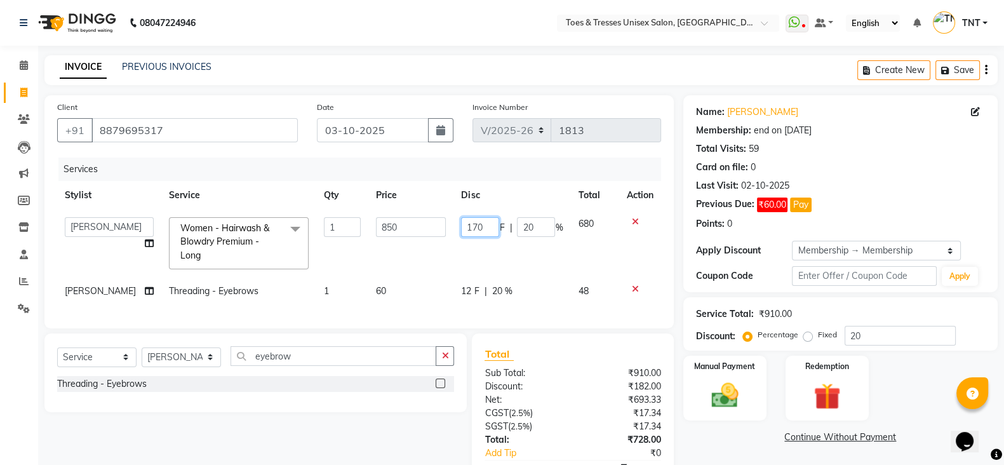
click at [478, 225] on input "170" at bounding box center [480, 227] width 38 height 20
type input "250"
click at [479, 252] on td "250 F | 20 %" at bounding box center [511, 243] width 117 height 67
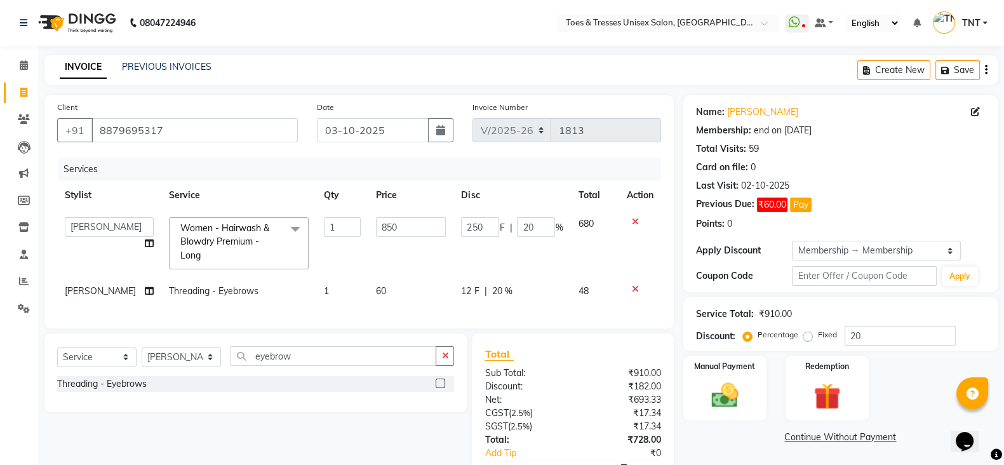
select select "19973"
click at [453, 290] on td "12 F | 20 %" at bounding box center [511, 291] width 117 height 29
select select "19970"
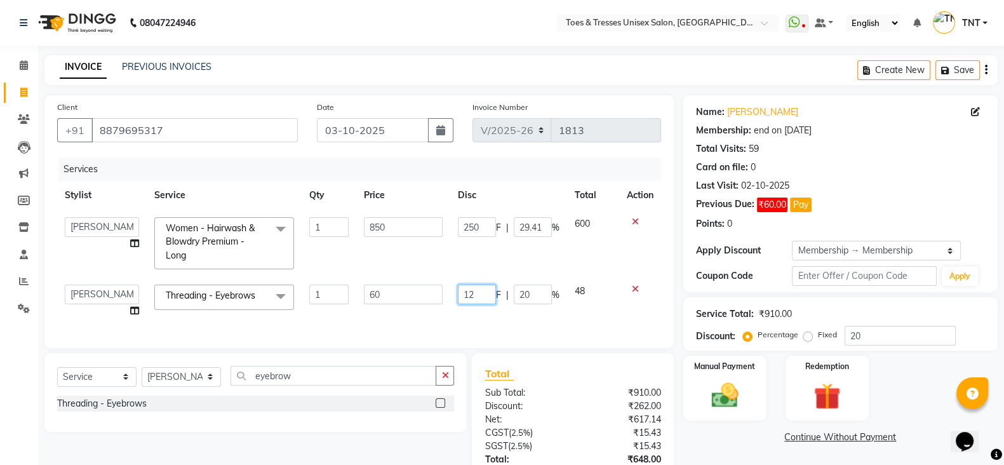
click at [475, 290] on input "12" at bounding box center [477, 295] width 38 height 20
type input "17"
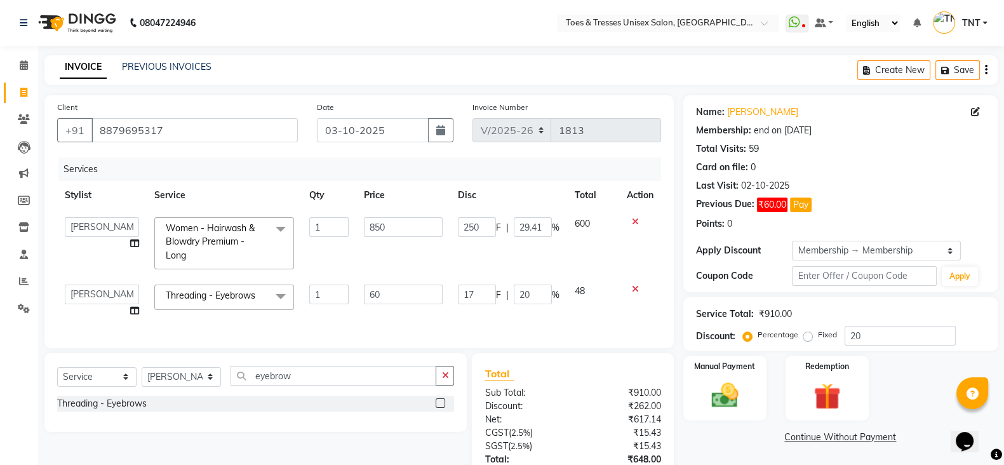
click at [475, 323] on div "Services Stylist Service Qty Price Disc Total Action [PERSON_NAME] Aheshan Shai…" at bounding box center [359, 247] width 604 height 178
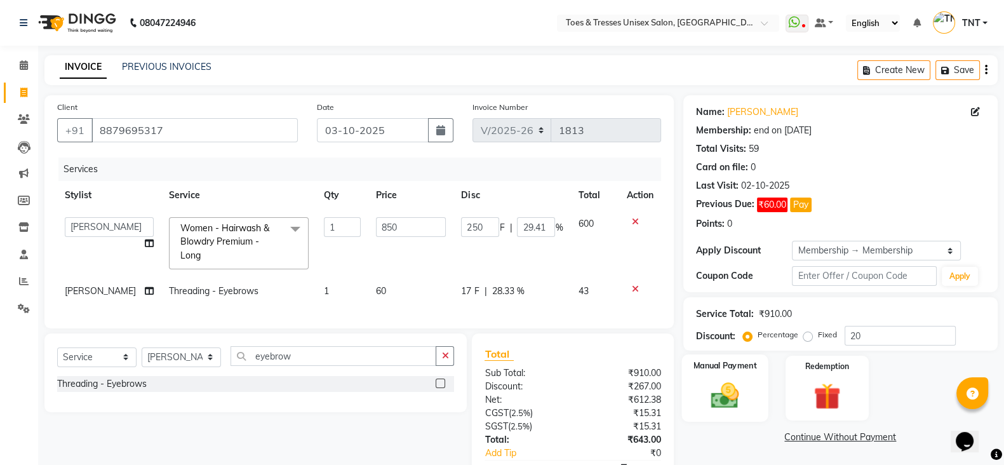
click at [725, 389] on img at bounding box center [724, 395] width 45 height 32
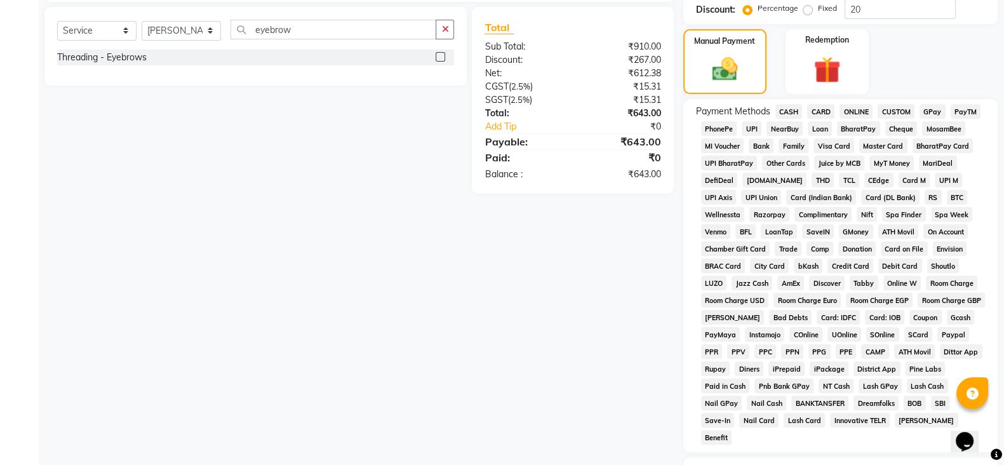
scroll to position [341, 0]
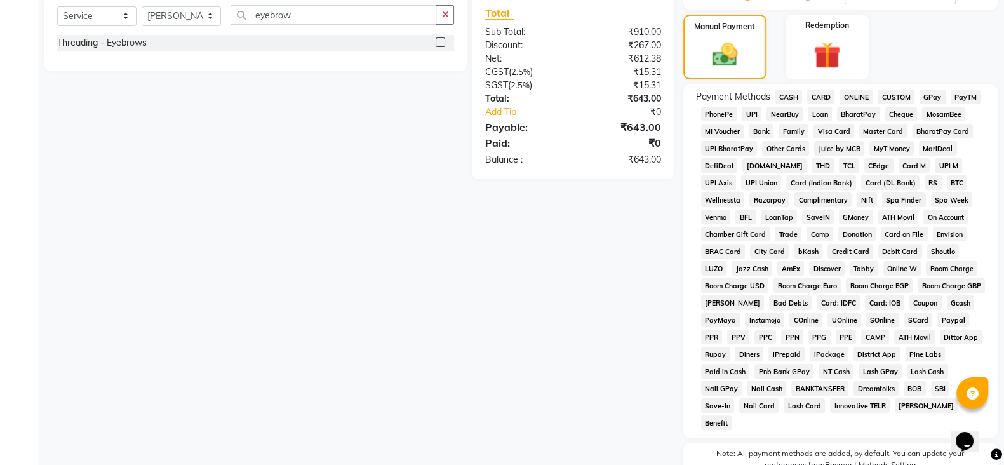
click at [727, 261] on span "LUZO" at bounding box center [714, 268] width 26 height 15
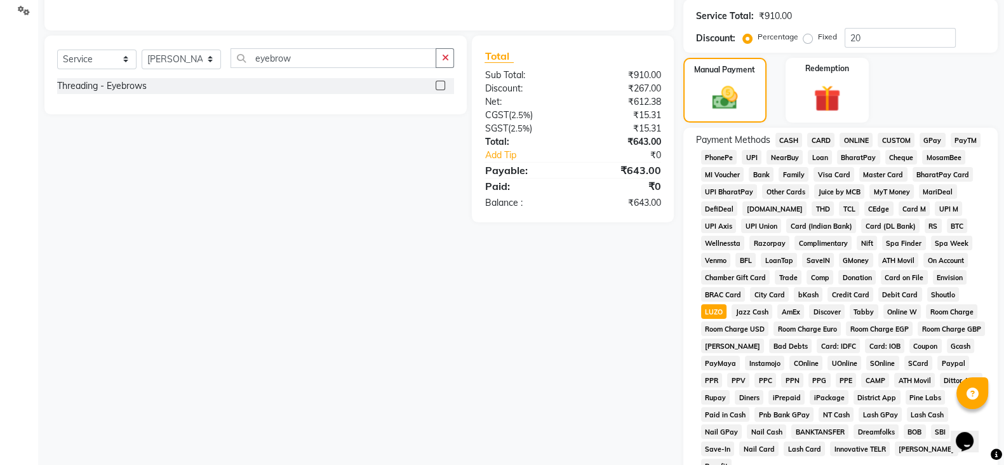
scroll to position [461, 0]
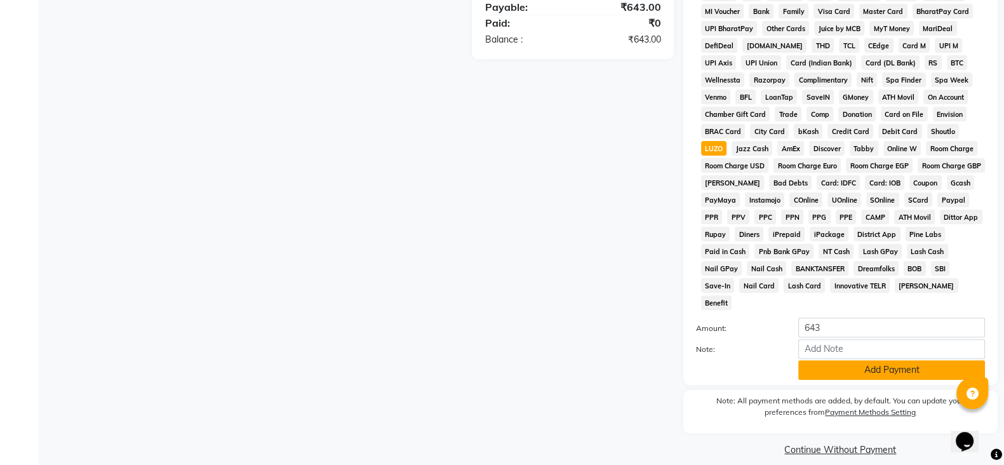
click at [876, 360] on button "Add Payment" at bounding box center [891, 370] width 187 height 20
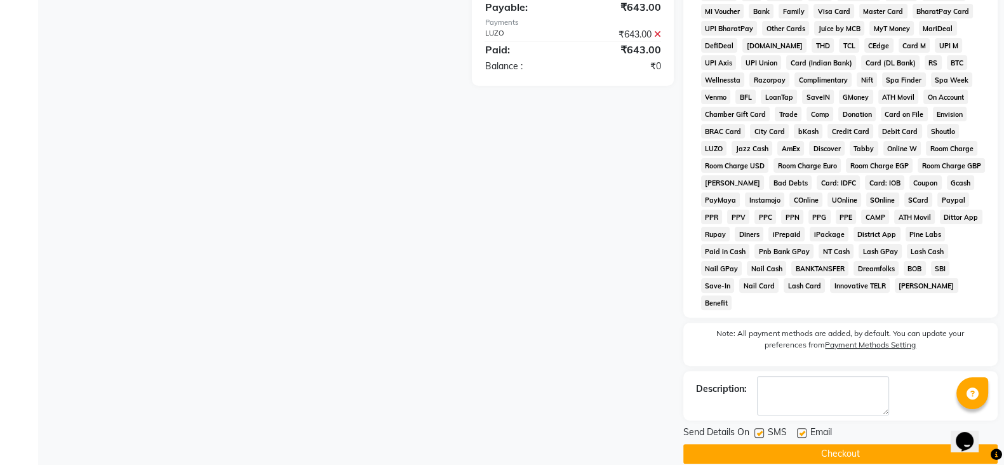
click at [867, 444] on button "Checkout" at bounding box center [840, 454] width 314 height 20
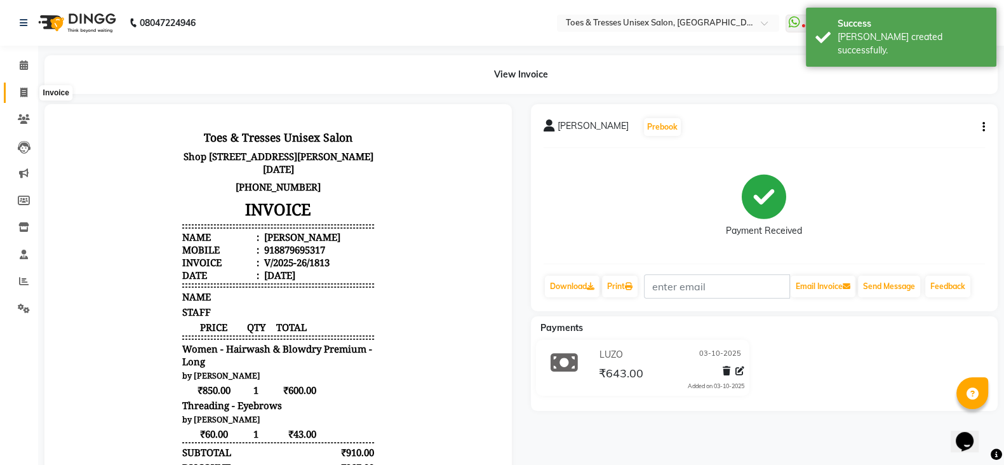
click at [23, 93] on icon at bounding box center [23, 93] width 7 height 10
select select "3950"
select select "service"
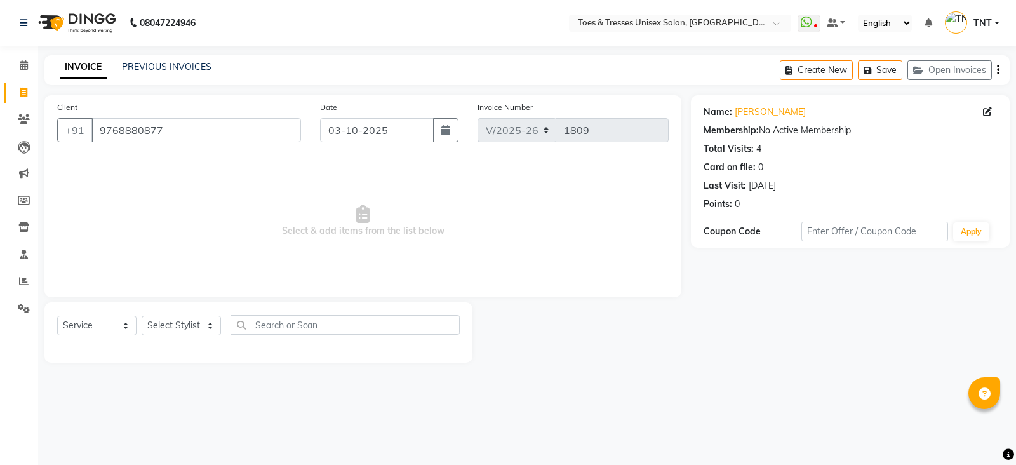
select select "3950"
select select "service"
click at [942, 67] on button "Open Invoices" at bounding box center [950, 70] width 84 height 20
click at [934, 76] on button "Open Invoices" at bounding box center [950, 70] width 84 height 20
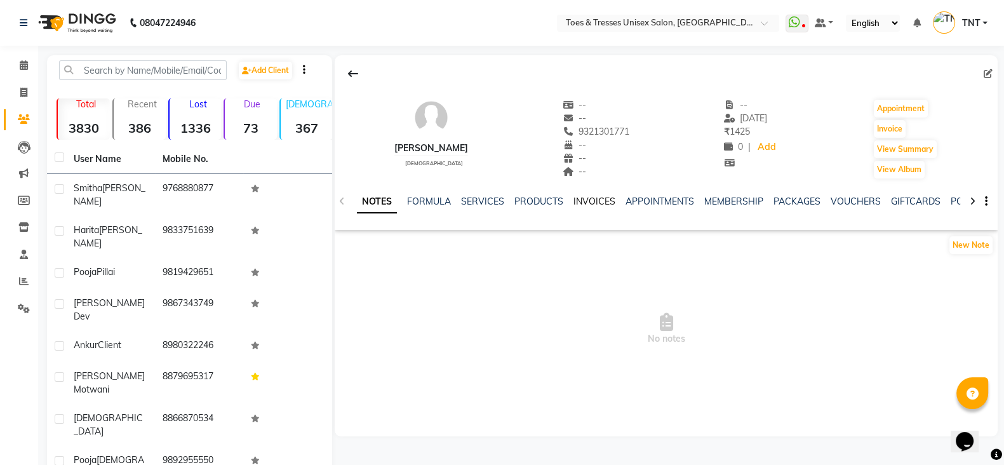
click at [585, 198] on link "INVOICES" at bounding box center [594, 201] width 42 height 11
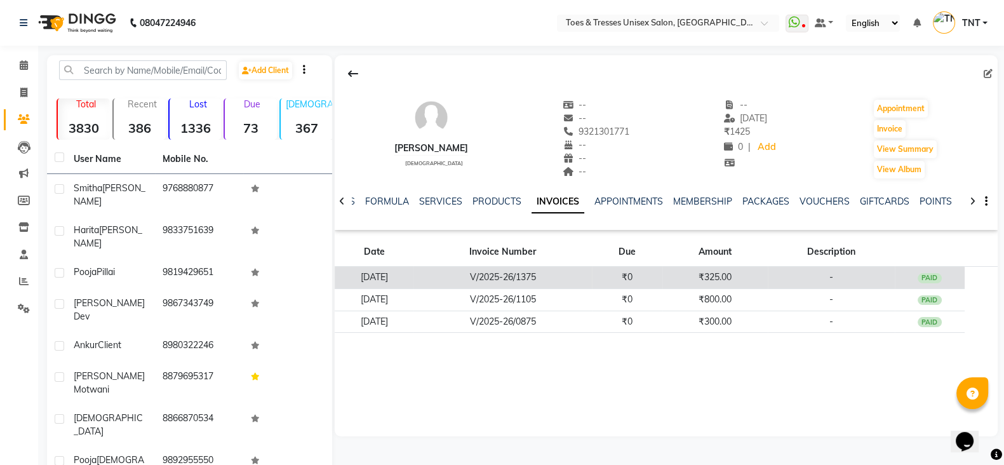
click at [577, 281] on td "V/2025-26/1375" at bounding box center [502, 278] width 178 height 22
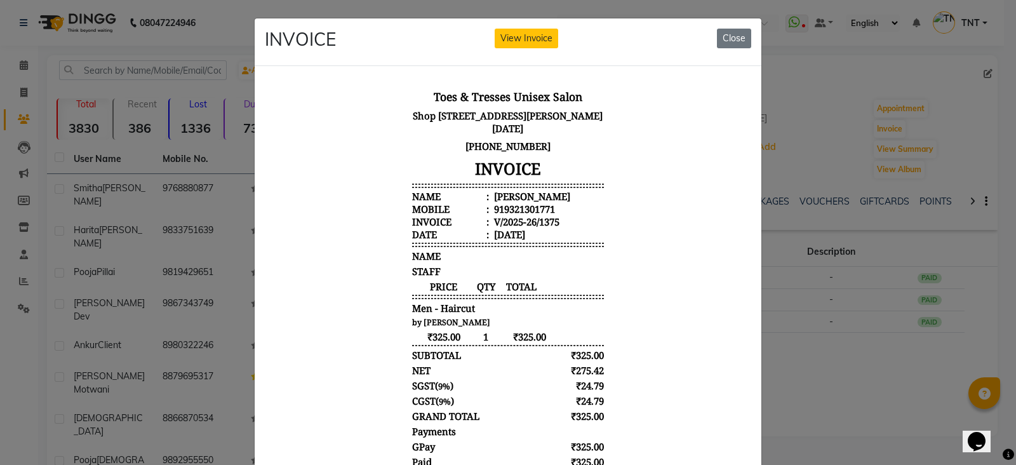
click at [727, 26] on div "INVOICE View Invoice Close" at bounding box center [508, 42] width 507 height 48
click at [727, 43] on button "Close" at bounding box center [734, 39] width 34 height 20
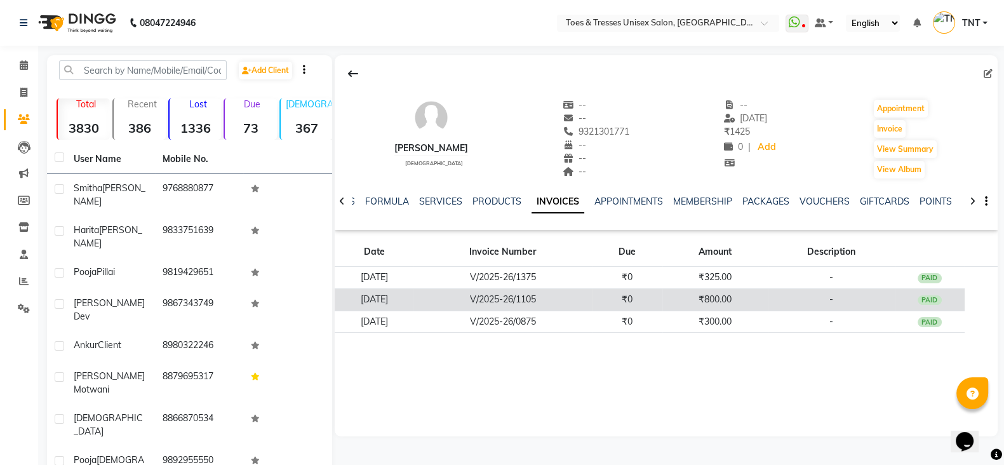
click at [576, 295] on td "V/2025-26/1105" at bounding box center [502, 299] width 178 height 22
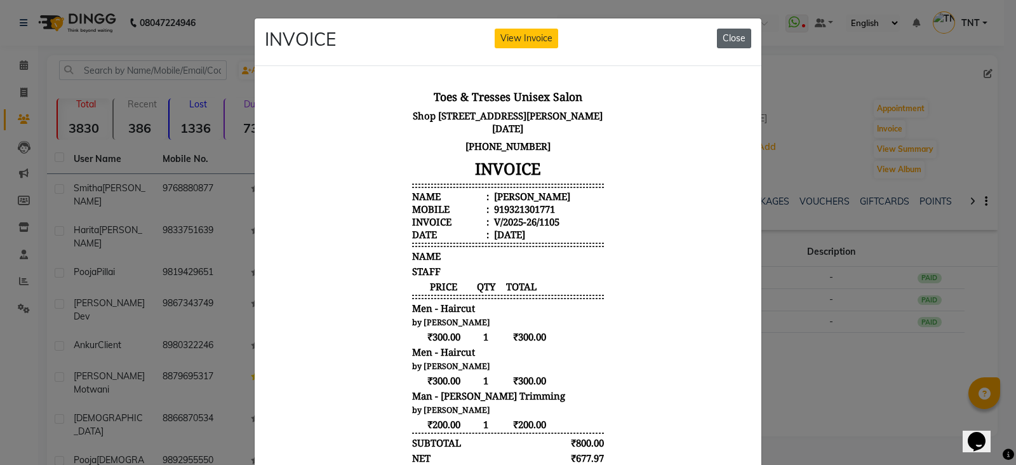
click at [723, 33] on button "Close" at bounding box center [734, 39] width 34 height 20
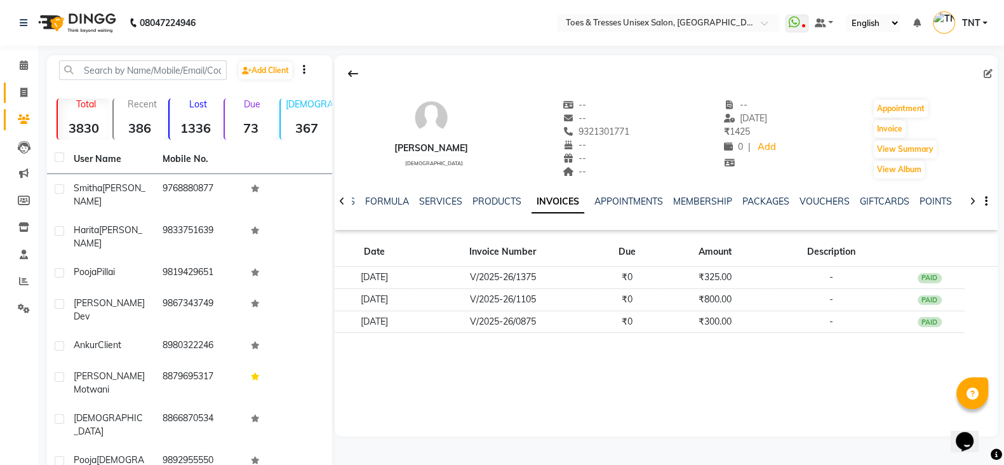
drag, startPoint x: 422, startPoint y: 293, endPoint x: 19, endPoint y: 84, distance: 454.2
click at [19, 84] on link "Invoice" at bounding box center [19, 93] width 30 height 21
select select "3950"
select select "service"
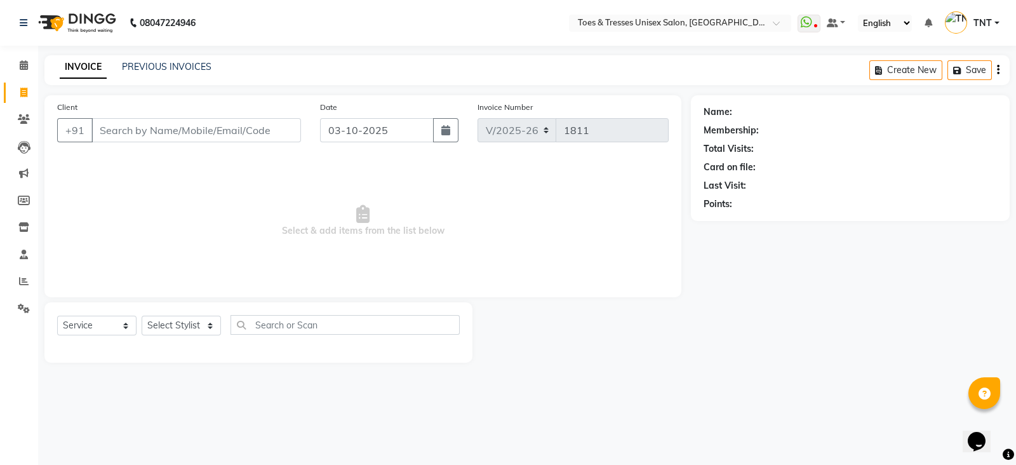
click at [150, 121] on input "Client" at bounding box center [196, 130] width 210 height 24
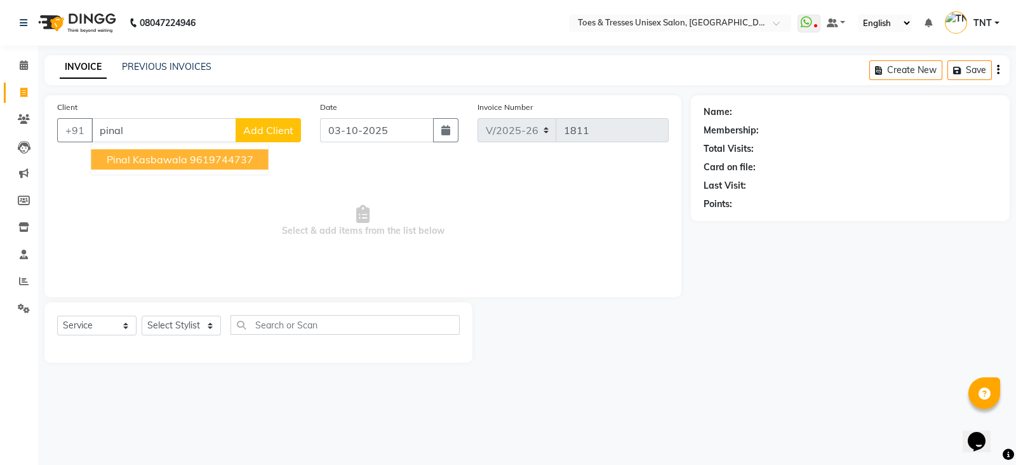
click at [157, 161] on span "Pinal Kasbawala" at bounding box center [147, 159] width 81 height 13
type input "9619744737"
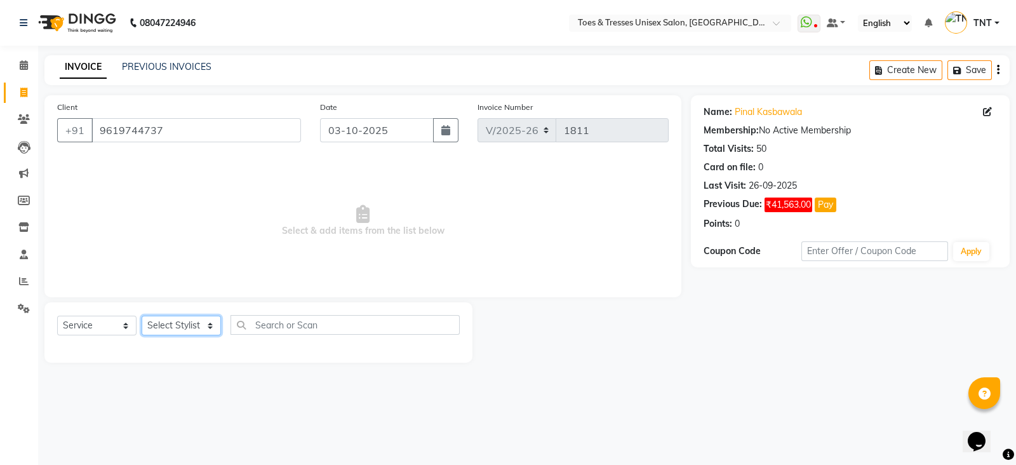
click at [187, 324] on select "Select Stylist [PERSON_NAME] [PERSON_NAME] [PERSON_NAME] [PERSON_NAME] Nisha Pa…" at bounding box center [181, 326] width 79 height 20
select select "62926"
click at [142, 316] on select "Select Stylist [PERSON_NAME] [PERSON_NAME] [PERSON_NAME] [PERSON_NAME] Nisha Pa…" at bounding box center [181, 326] width 79 height 20
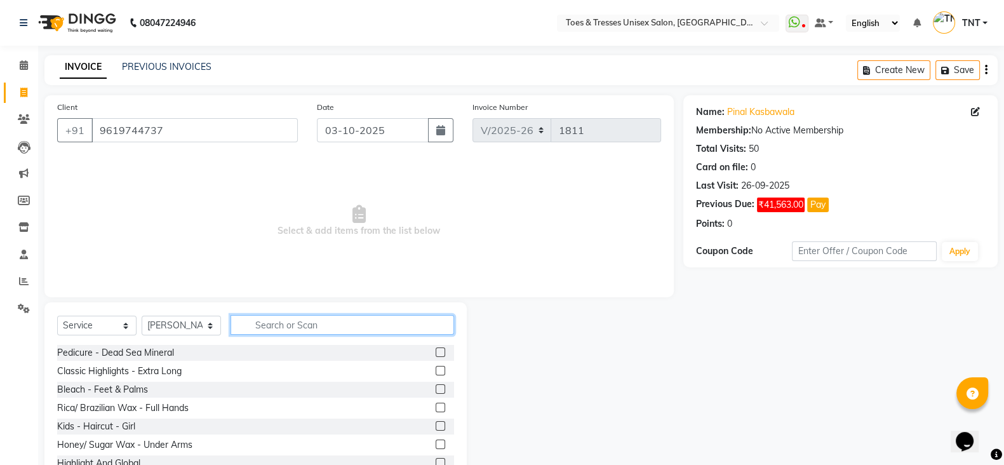
click at [318, 322] on input "text" at bounding box center [343, 325] width 224 height 20
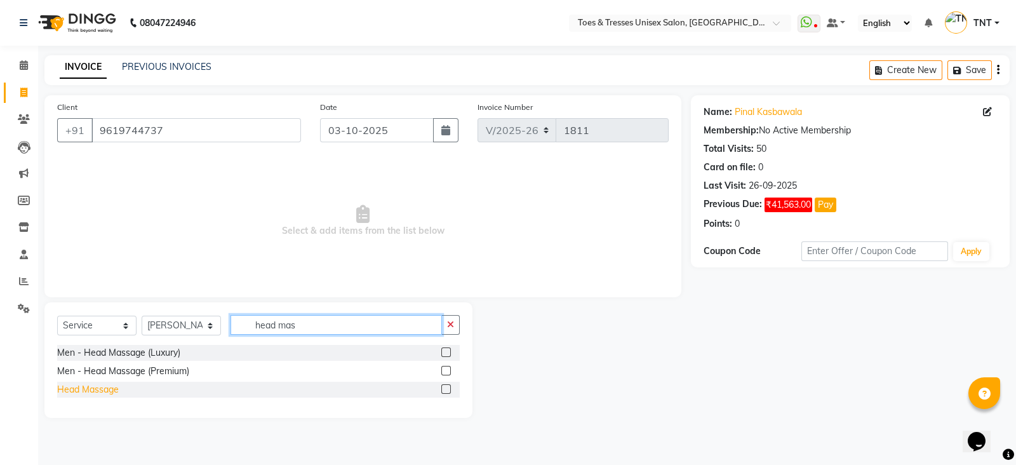
type input "head mas"
click at [111, 387] on div "Head Massage" at bounding box center [88, 389] width 62 height 13
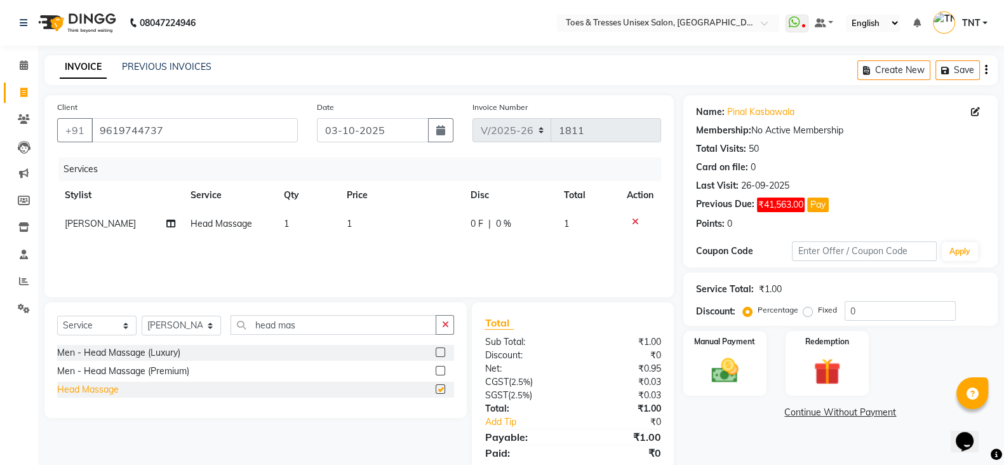
checkbox input "false"
click at [358, 243] on div "Services Stylist Service Qty Price Disc Total Action Adil Khan Head Massage 1 1…" at bounding box center [359, 221] width 604 height 127
click at [400, 217] on td "1" at bounding box center [401, 224] width 124 height 29
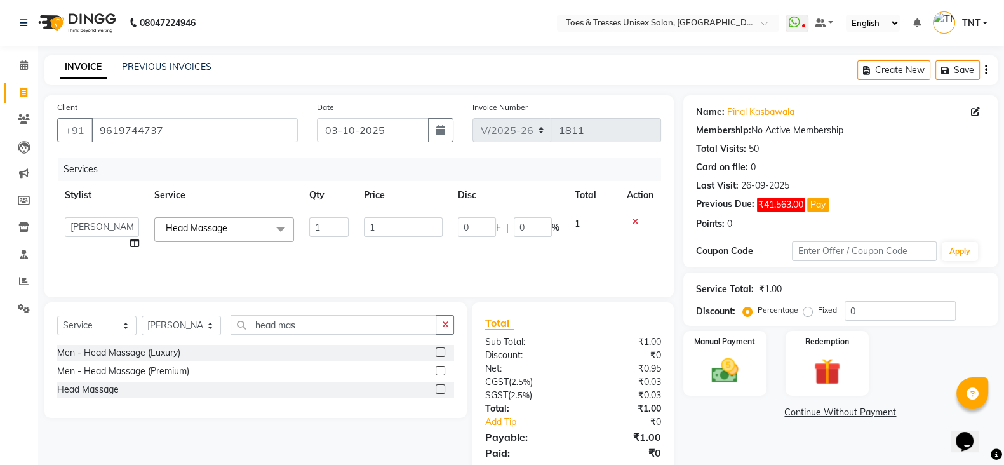
click at [400, 217] on input "1" at bounding box center [403, 227] width 79 height 20
type input "500"
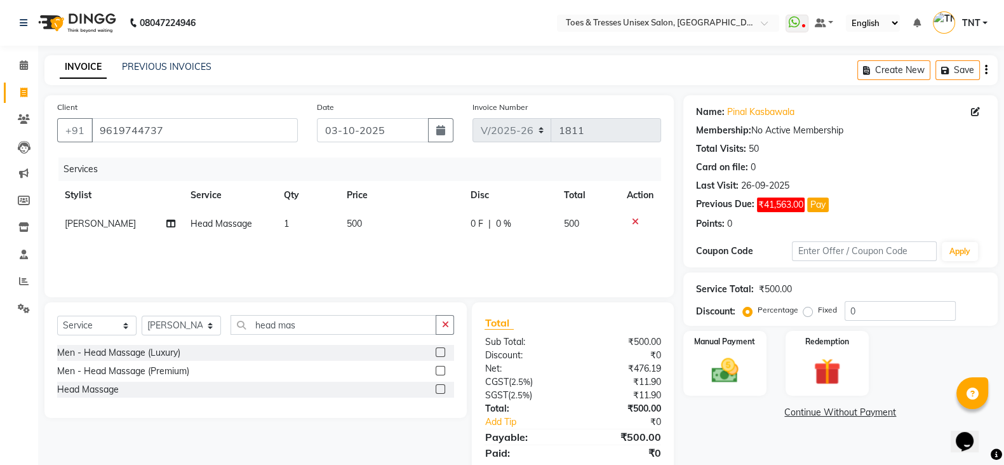
click at [510, 224] on div "0 F | 0 %" at bounding box center [510, 223] width 78 height 13
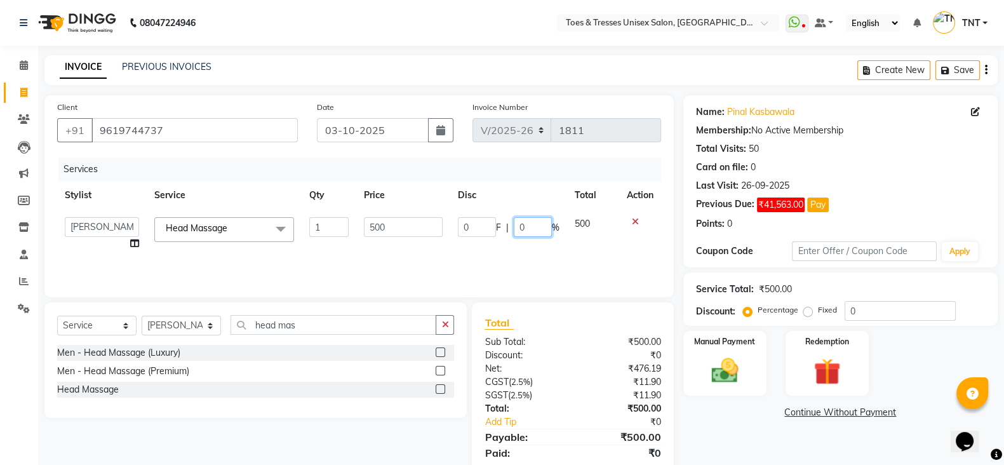
click at [519, 224] on input "0" at bounding box center [533, 227] width 38 height 20
type input "20"
click at [521, 252] on div "Services Stylist Service Qty Price Disc Total Action Adil Khan Aheshan Shaikh D…" at bounding box center [359, 221] width 604 height 127
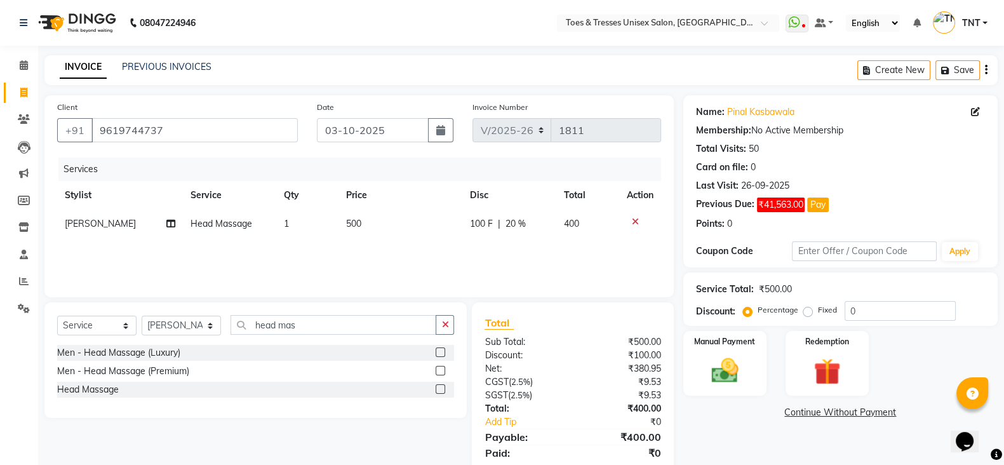
scroll to position [44, 0]
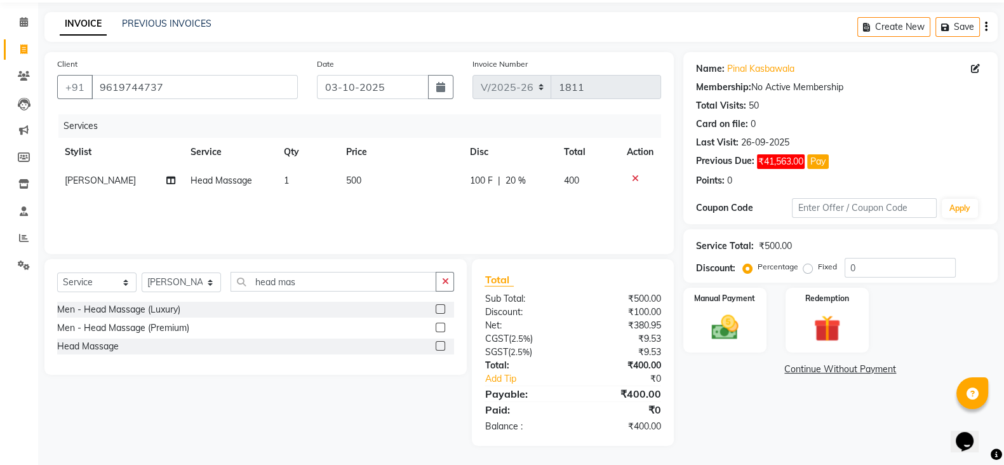
click at [850, 366] on link "Continue Without Payment" at bounding box center [840, 369] width 309 height 13
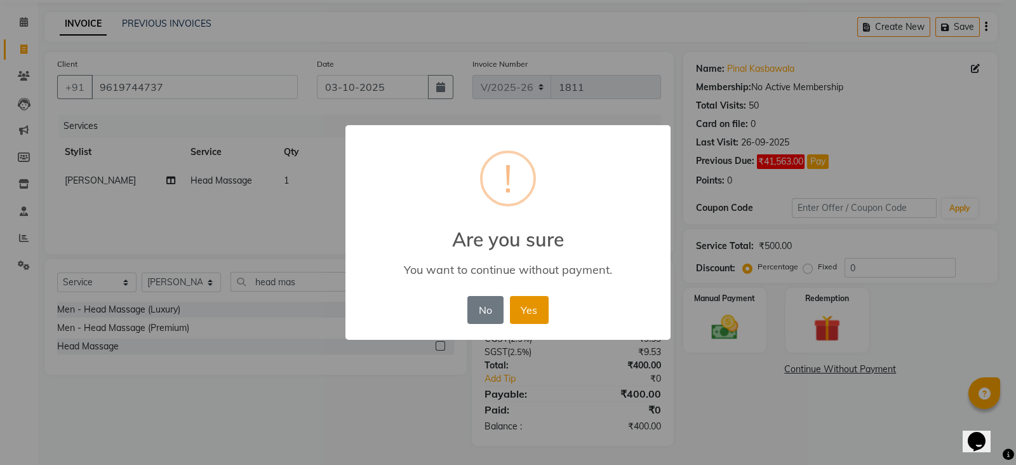
click at [514, 306] on button "Yes" at bounding box center [529, 310] width 39 height 28
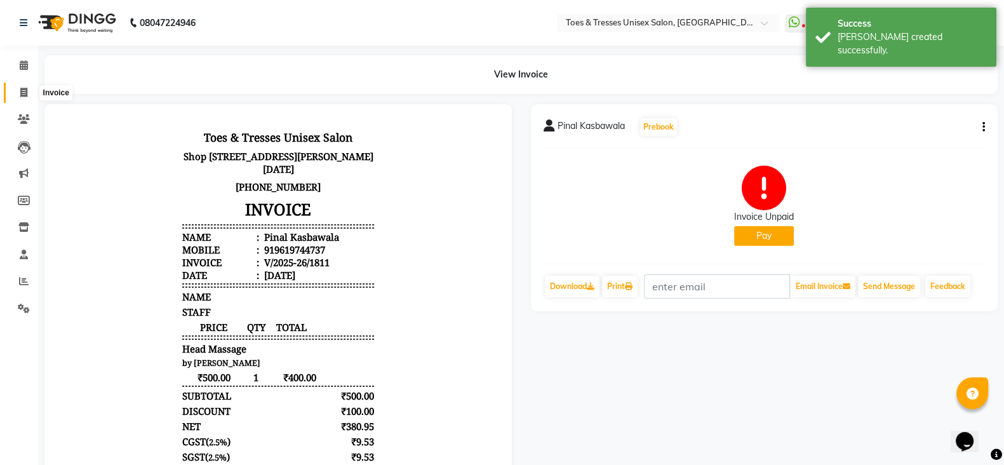
click at [22, 90] on icon at bounding box center [23, 93] width 7 height 10
select select "3950"
select select "service"
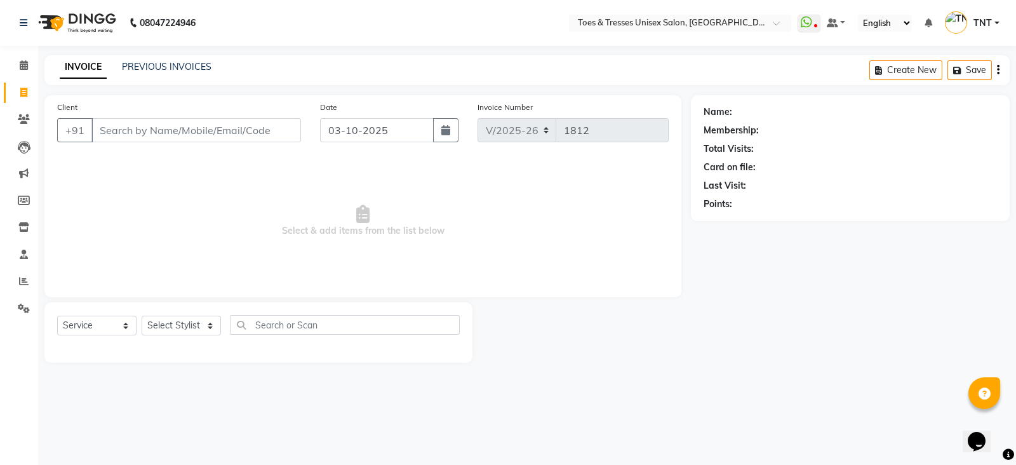
click at [204, 140] on input "Client" at bounding box center [196, 130] width 210 height 24
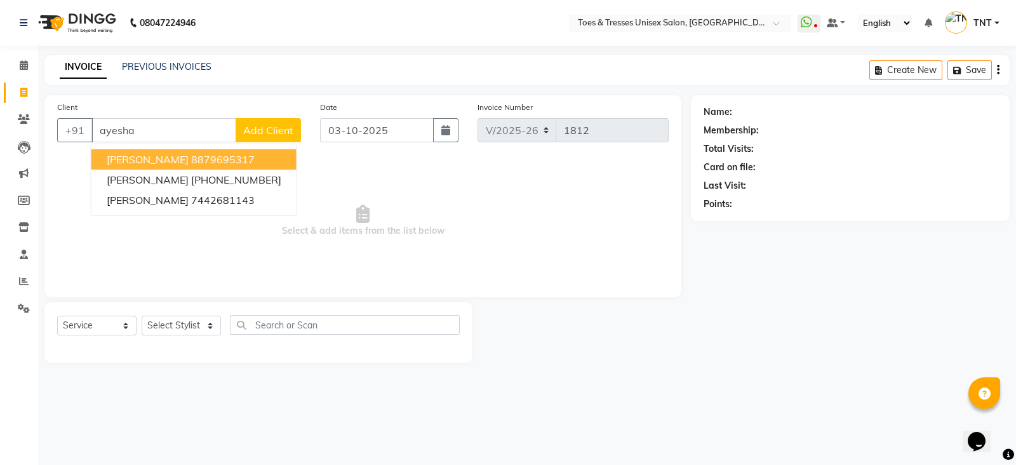
click at [204, 150] on button "Ayesha Motwani 8879695317" at bounding box center [193, 159] width 205 height 20
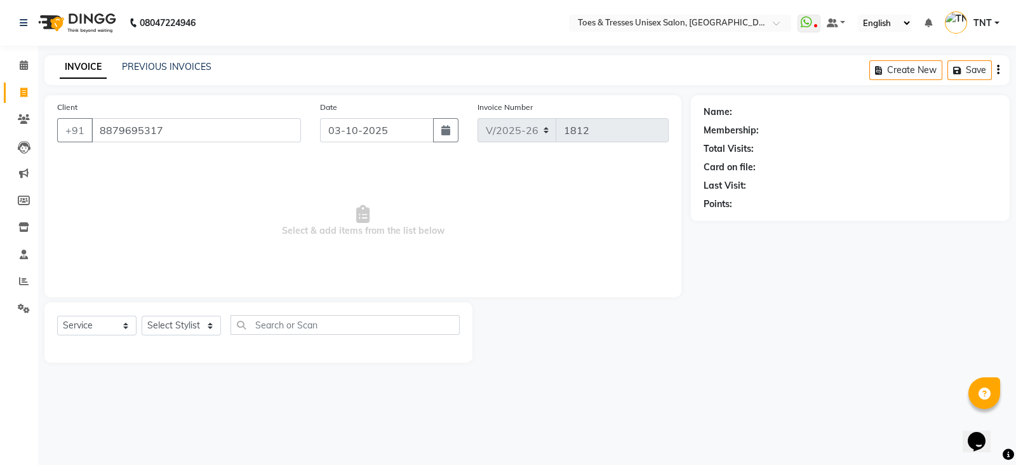
type input "8879695317"
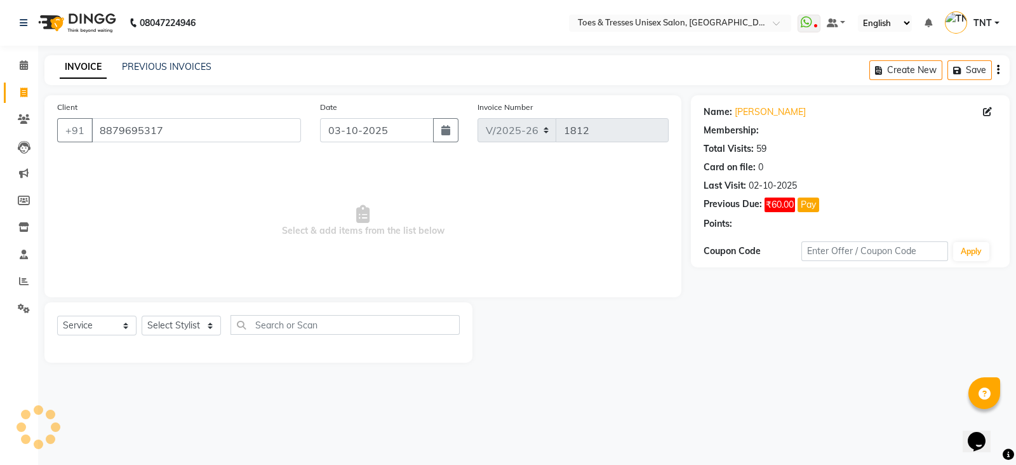
select select "1: Object"
